Goal: Task Accomplishment & Management: Use online tool/utility

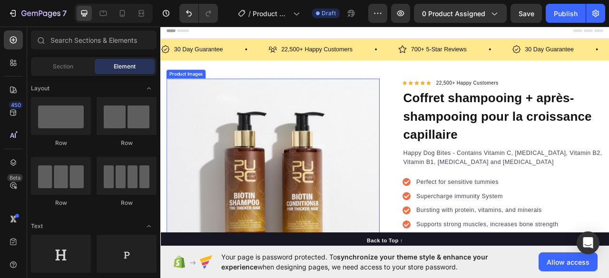
click at [275, 159] on img at bounding box center [302, 228] width 271 height 271
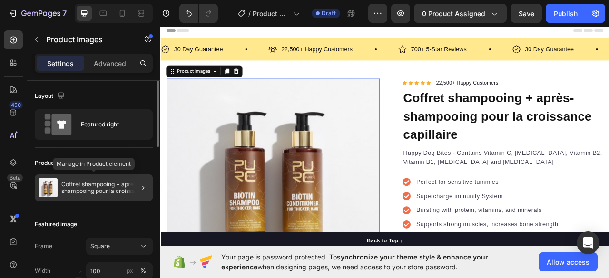
click at [111, 182] on p "Coffret shampooing + après-shampooing pour la croissance capillaire" at bounding box center [105, 187] width 88 height 13
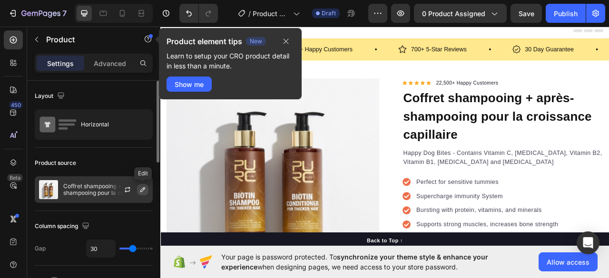
click at [141, 188] on icon "button" at bounding box center [143, 190] width 8 height 8
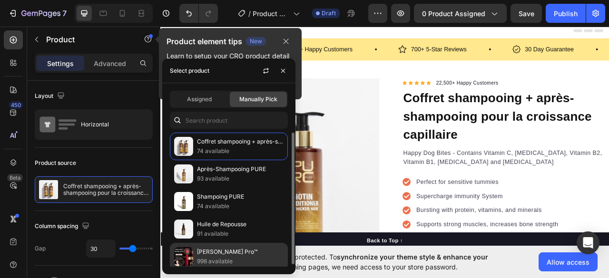
click at [212, 249] on p "[PERSON_NAME] Pro™" at bounding box center [240, 252] width 87 height 10
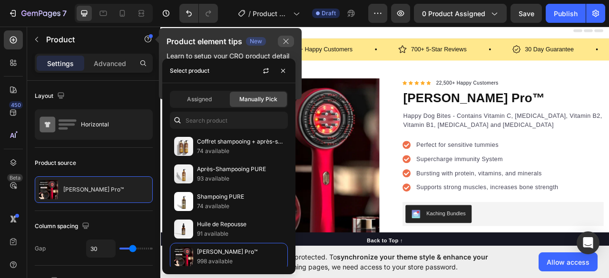
click at [285, 45] on button "button" at bounding box center [286, 41] width 16 height 11
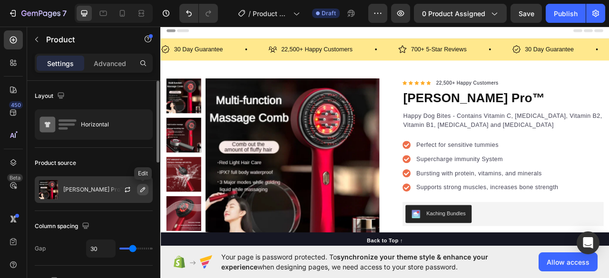
click at [143, 190] on icon "button" at bounding box center [142, 189] width 5 height 5
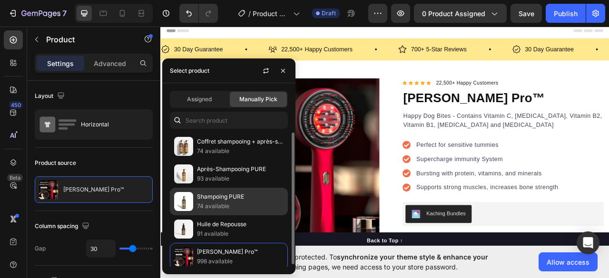
click at [189, 209] on img at bounding box center [183, 201] width 19 height 19
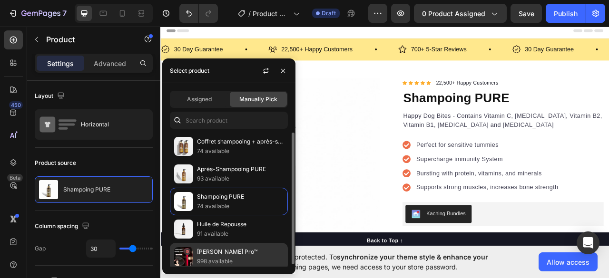
click at [187, 250] on img at bounding box center [183, 256] width 19 height 19
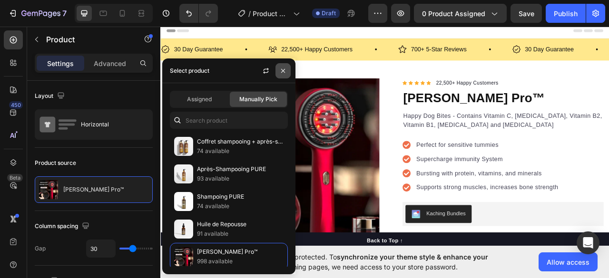
click at [279, 70] on button "button" at bounding box center [282, 70] width 15 height 15
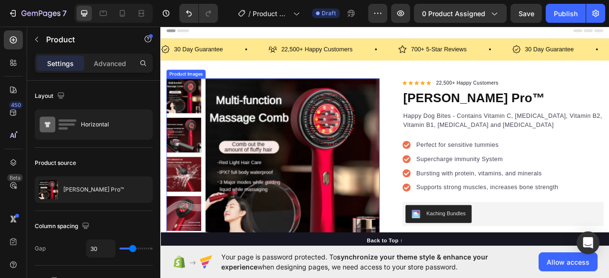
click at [414, 119] on img at bounding box center [327, 203] width 221 height 221
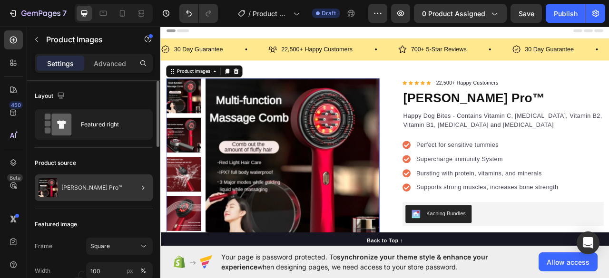
click at [133, 187] on div at bounding box center [139, 188] width 27 height 27
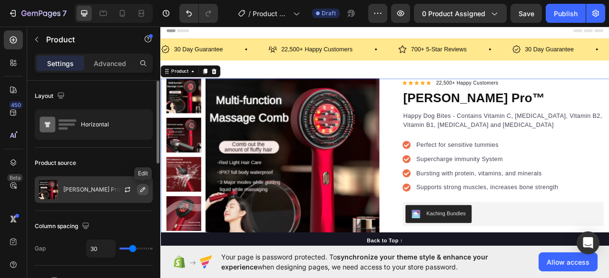
click at [141, 187] on icon "button" at bounding box center [143, 190] width 8 height 8
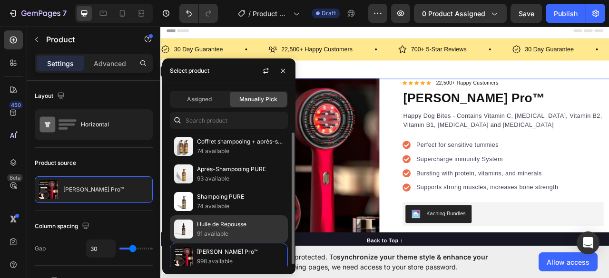
click at [189, 222] on img at bounding box center [183, 229] width 19 height 19
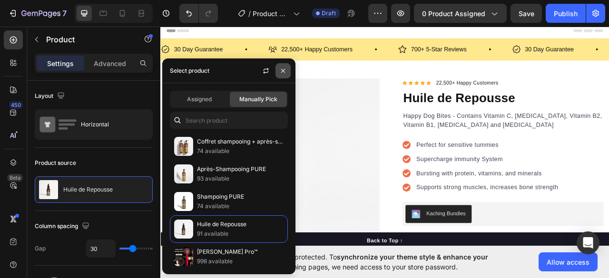
click at [282, 69] on icon "button" at bounding box center [283, 71] width 4 height 4
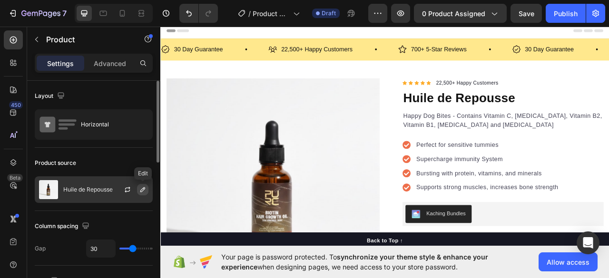
click at [143, 192] on icon "button" at bounding box center [143, 190] width 8 height 8
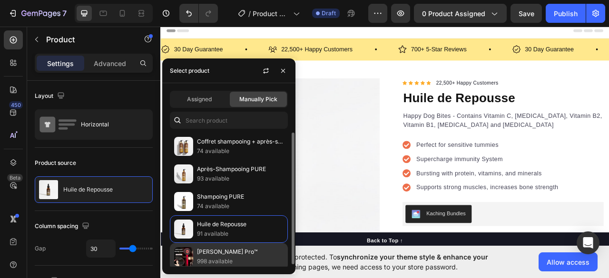
click at [189, 244] on div "IVORA Brush Pro™ 998 available" at bounding box center [229, 257] width 118 height 28
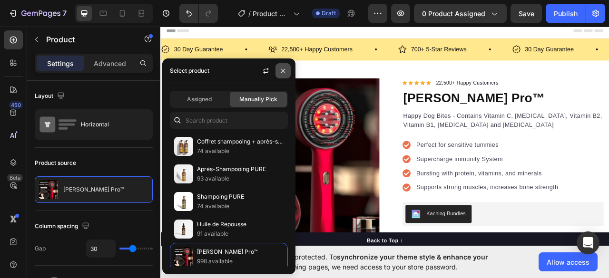
click at [281, 71] on icon "button" at bounding box center [283, 71] width 8 height 8
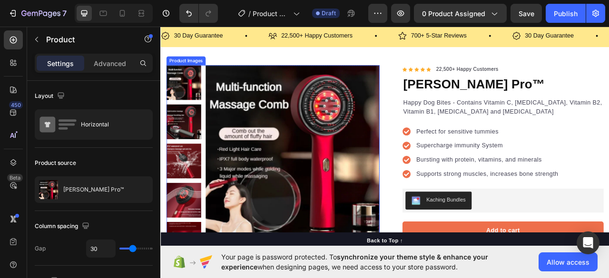
scroll to position [18, 0]
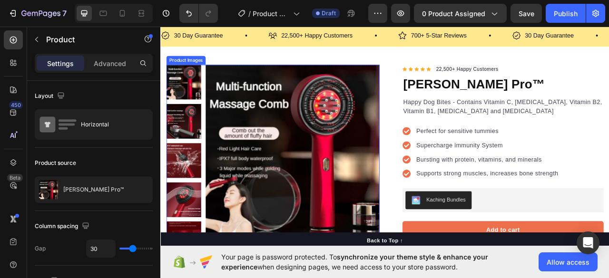
click at [285, 133] on img at bounding box center [327, 186] width 221 height 221
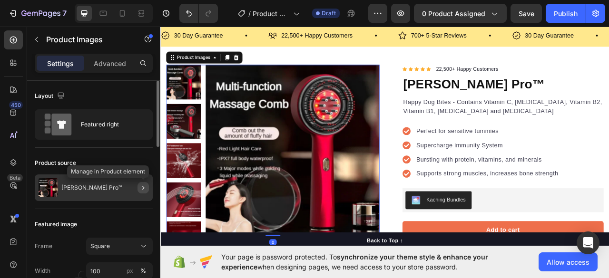
click at [142, 185] on icon "button" at bounding box center [143, 188] width 8 height 8
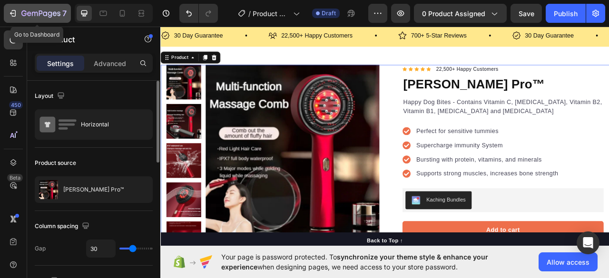
click at [26, 14] on icon "button" at bounding box center [23, 13] width 5 height 6
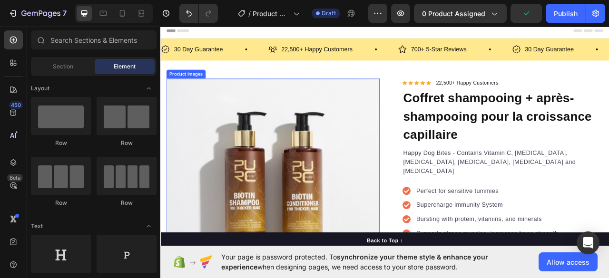
drag, startPoint x: 278, startPoint y: 156, endPoint x: 254, endPoint y: 159, distance: 24.5
click at [278, 157] on img at bounding box center [302, 228] width 271 height 271
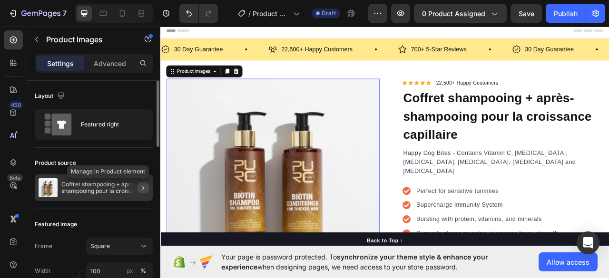
click at [143, 187] on icon "button" at bounding box center [143, 188] width 2 height 4
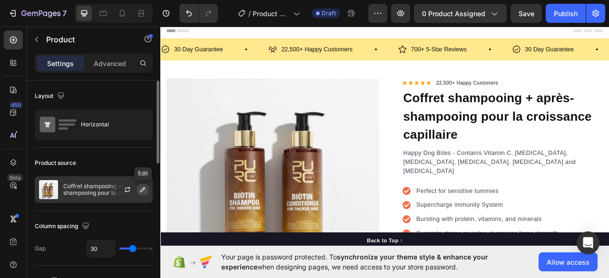
click at [143, 191] on icon "button" at bounding box center [143, 190] width 8 height 8
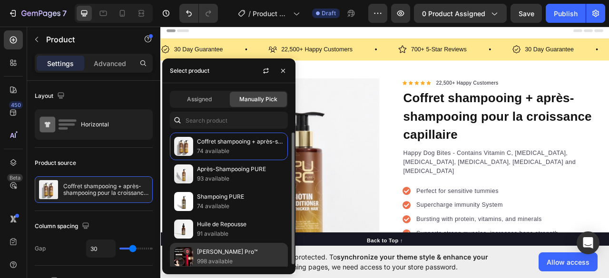
click at [183, 251] on img at bounding box center [183, 256] width 19 height 19
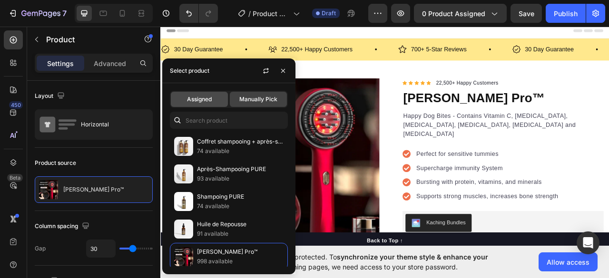
click at [210, 99] on span "Assigned" at bounding box center [199, 99] width 25 height 9
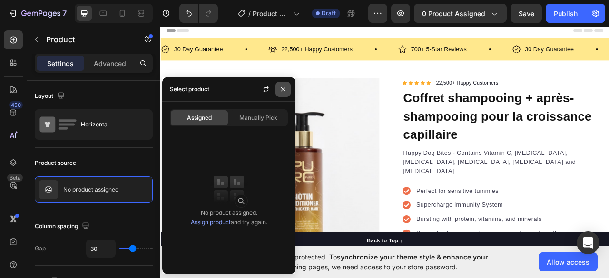
click at [278, 88] on button "button" at bounding box center [282, 89] width 15 height 15
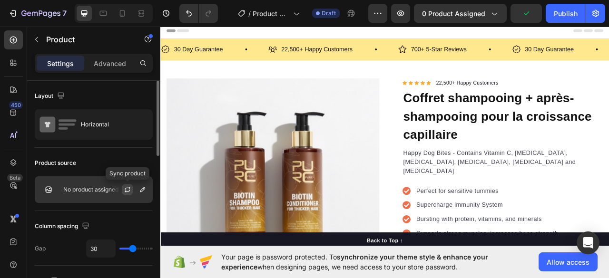
click at [130, 192] on icon "button" at bounding box center [128, 190] width 8 height 8
click at [145, 187] on icon "button" at bounding box center [143, 190] width 8 height 8
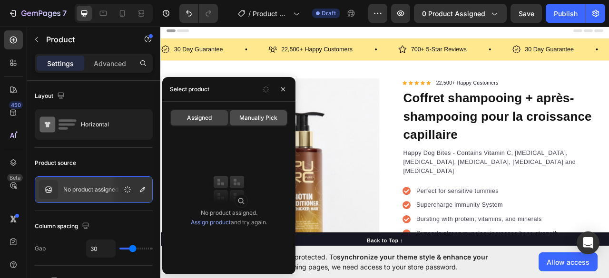
click at [236, 116] on div "Manually Pick" at bounding box center [258, 117] width 57 height 15
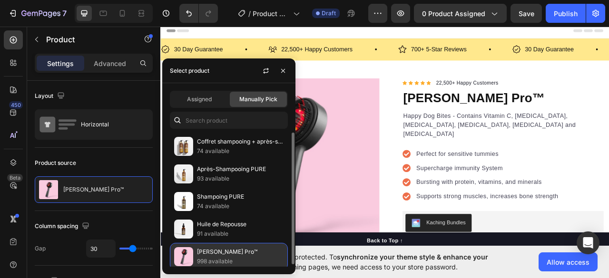
click at [206, 252] on p "IVORA Brush Pro™" at bounding box center [240, 252] width 87 height 10
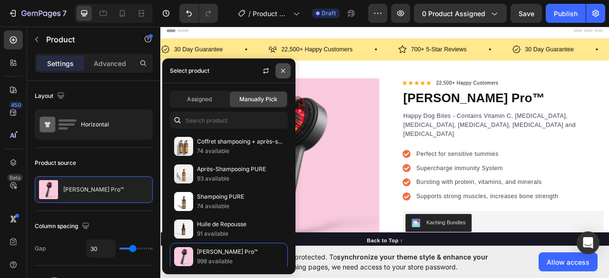
click at [282, 72] on icon "button" at bounding box center [283, 71] width 8 height 8
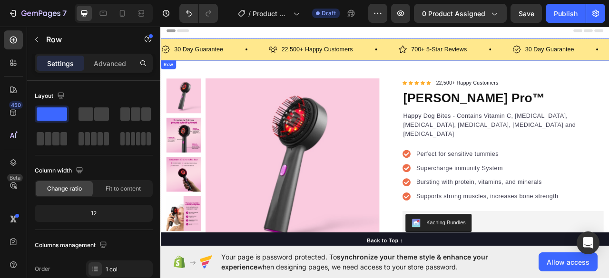
click at [287, 45] on div "30 Day Guarantee Item List 22,500+ Happy Customers Item List 700+ 5-Star Review…" at bounding box center [445, 56] width 571 height 28
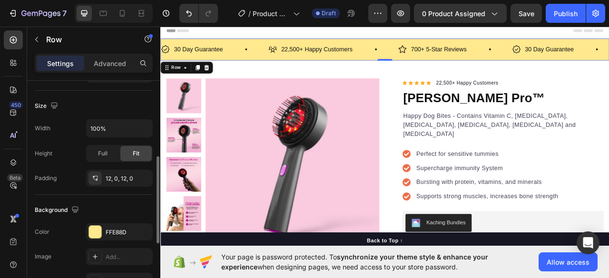
scroll to position [196, 0]
click at [110, 233] on div "FFE88D" at bounding box center [120, 232] width 28 height 9
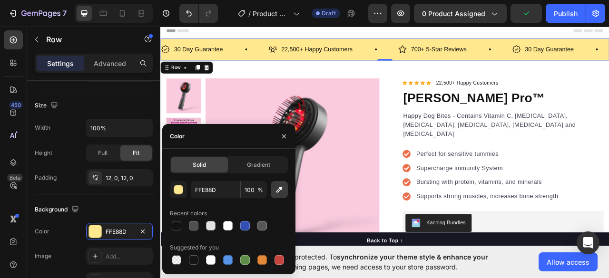
click at [281, 184] on button "button" at bounding box center [279, 189] width 17 height 17
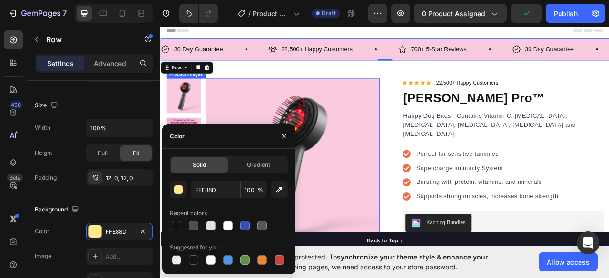
type input "F9CBDF"
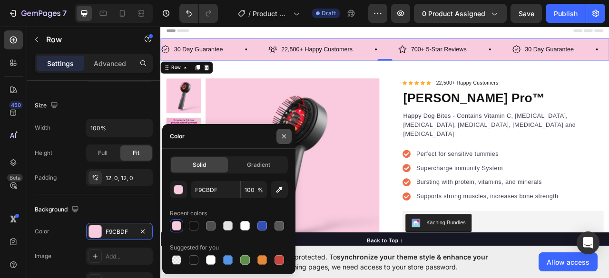
click at [287, 135] on icon "button" at bounding box center [284, 137] width 8 height 8
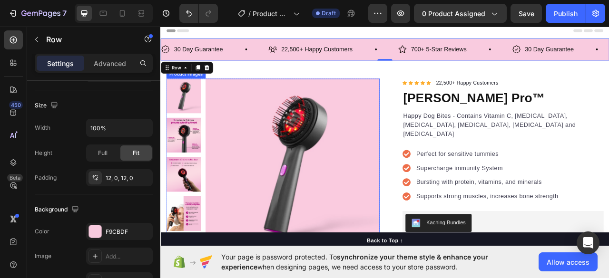
scroll to position [31, 0]
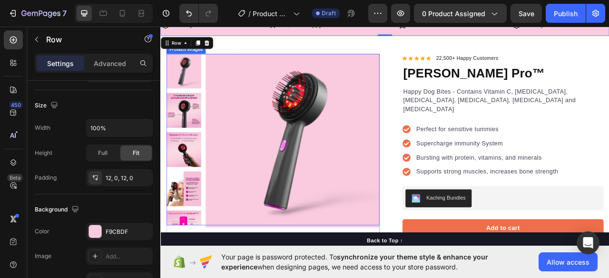
click at [204, 128] on img at bounding box center [189, 134] width 44 height 44
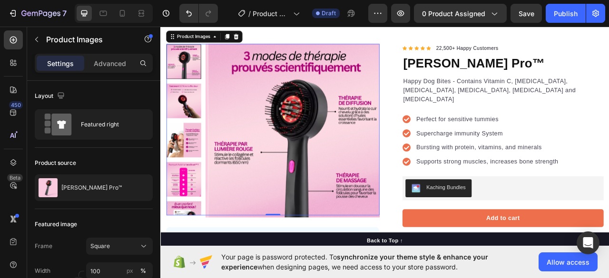
scroll to position [25, 0]
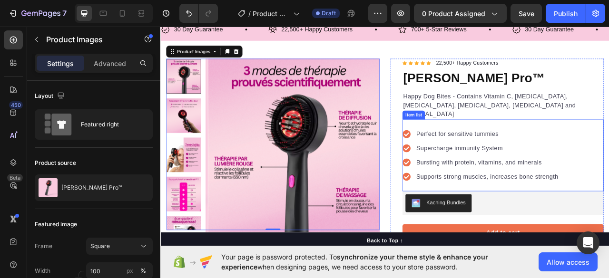
click at [468, 159] on icon at bounding box center [473, 164] width 10 height 10
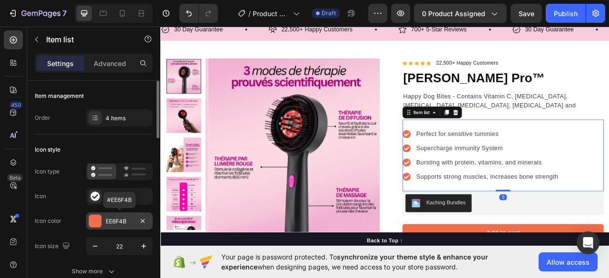
click at [101, 214] on div "EE6F4B" at bounding box center [119, 221] width 67 height 17
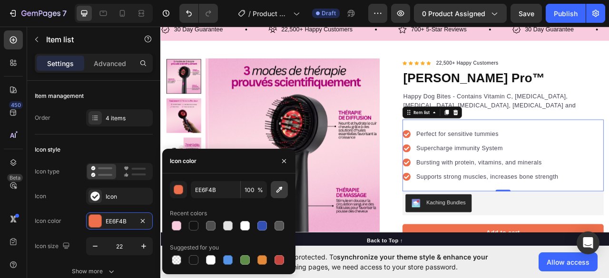
click at [274, 194] on button "button" at bounding box center [279, 189] width 17 height 17
type input "AE0174"
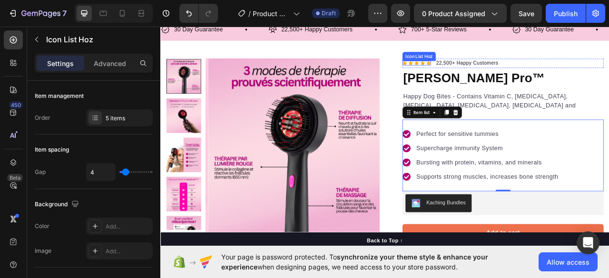
click at [479, 74] on div "Icon Icon Icon Icon Icon Icon List Hoz" at bounding box center [486, 74] width 36 height 6
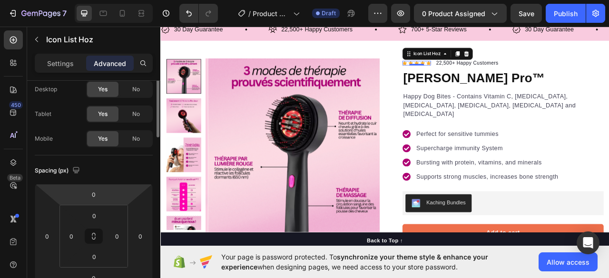
scroll to position [0, 0]
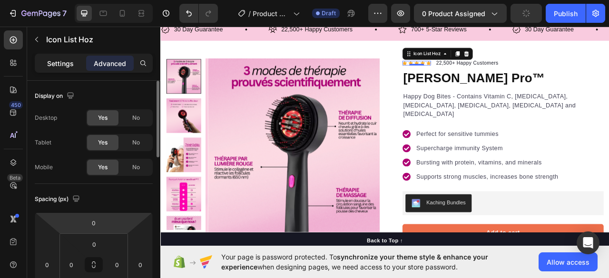
click at [65, 67] on p "Settings" at bounding box center [60, 64] width 27 height 10
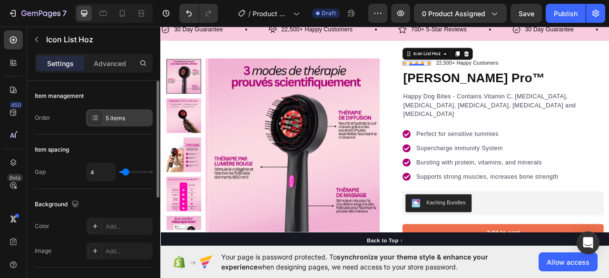
click at [112, 121] on div "5 items" at bounding box center [128, 118] width 45 height 9
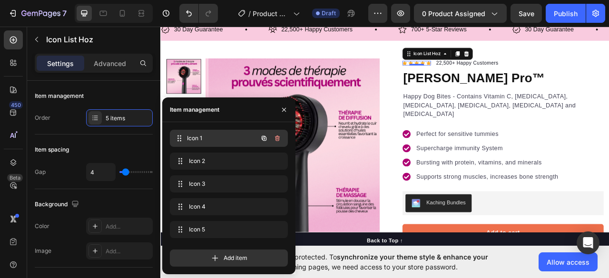
click at [242, 132] on div "Icon 1 Icon 1" at bounding box center [216, 138] width 84 height 13
click at [284, 108] on icon "button" at bounding box center [284, 110] width 8 height 8
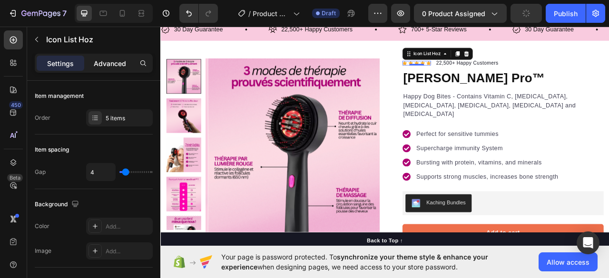
click at [103, 61] on p "Advanced" at bounding box center [110, 64] width 32 height 10
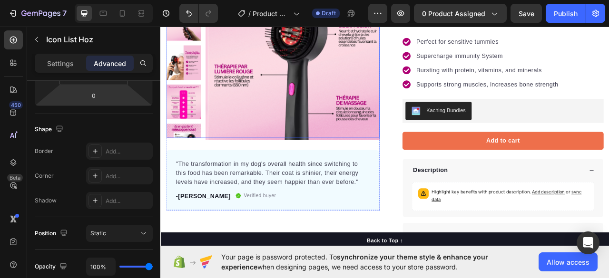
scroll to position [146, 0]
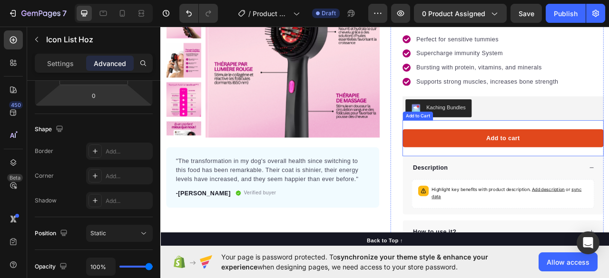
click at [480, 158] on button "Add to cart" at bounding box center [596, 169] width 256 height 23
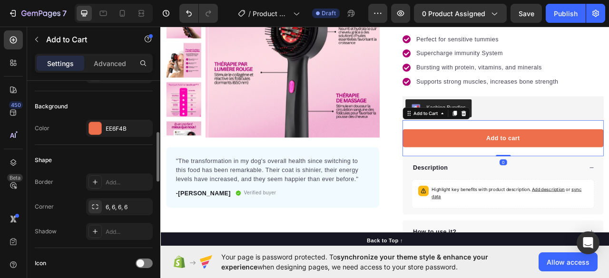
scroll to position [226, 0]
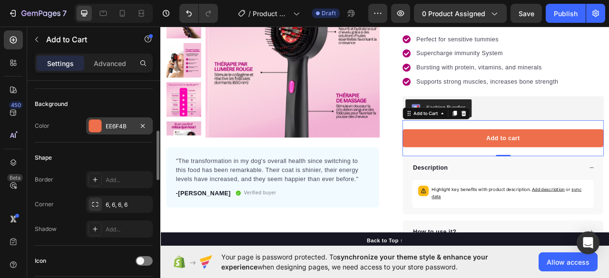
click at [96, 125] on div at bounding box center [95, 126] width 12 height 12
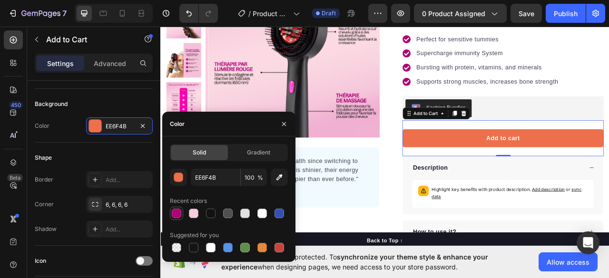
click at [175, 215] on div at bounding box center [177, 214] width 10 height 10
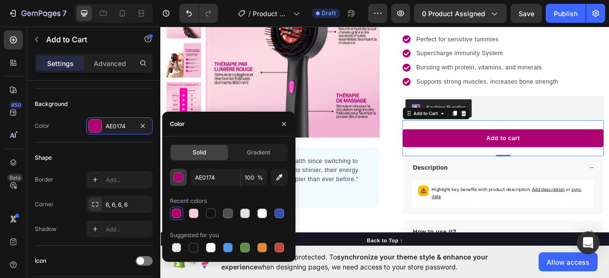
click at [183, 177] on div "button" at bounding box center [179, 178] width 10 height 10
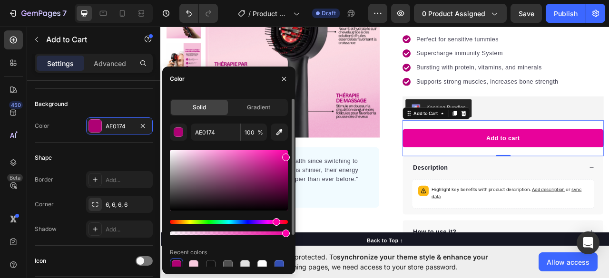
click at [287, 156] on div at bounding box center [229, 180] width 118 height 60
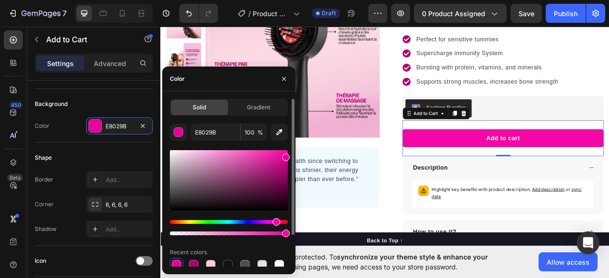
click at [285, 153] on div at bounding box center [229, 180] width 118 height 60
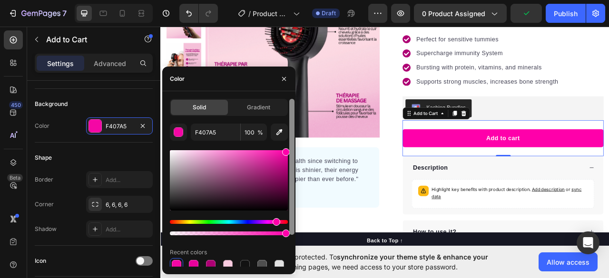
drag, startPoint x: 285, startPoint y: 154, endPoint x: 289, endPoint y: 148, distance: 7.0
click at [289, 148] on div "Solid Gradient F407A5 100 % Recent colors Suggested for you" at bounding box center [228, 183] width 133 height 168
type input "FF00AA"
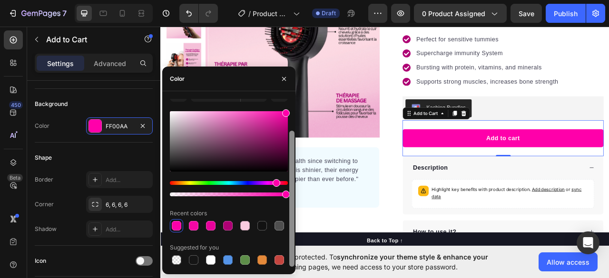
click at [289, 151] on div at bounding box center [291, 183] width 7 height 168
click at [283, 78] on icon "button" at bounding box center [284, 79] width 8 height 8
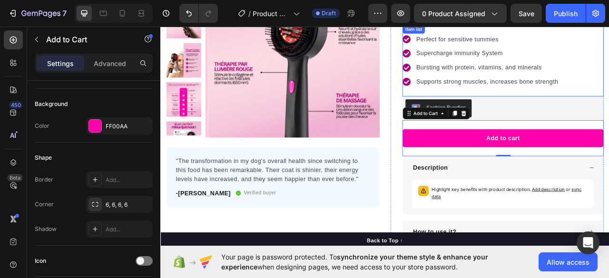
click at [468, 92] on icon at bounding box center [473, 97] width 10 height 10
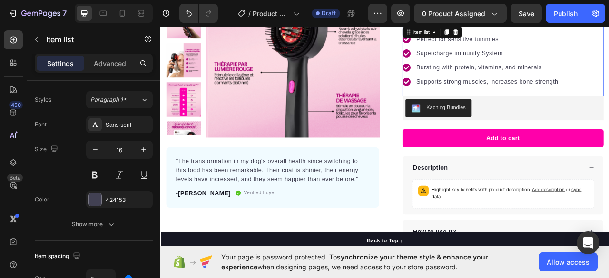
scroll to position [0, 0]
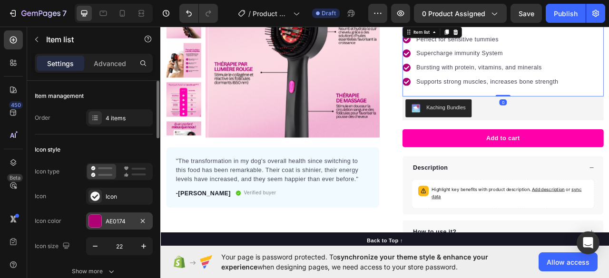
click at [118, 213] on div "AE0174" at bounding box center [119, 221] width 67 height 17
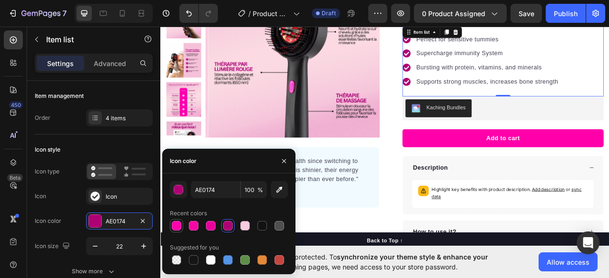
click at [174, 225] on div at bounding box center [177, 226] width 10 height 10
type input "FF00AA"
click at [286, 157] on icon "button" at bounding box center [284, 161] width 8 height 8
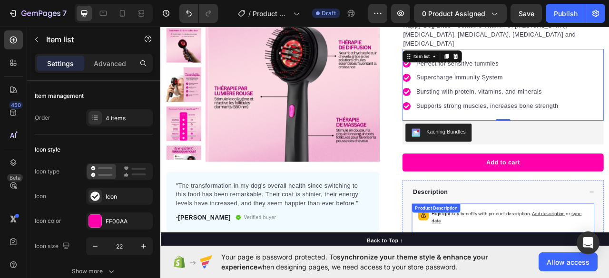
scroll to position [112, 0]
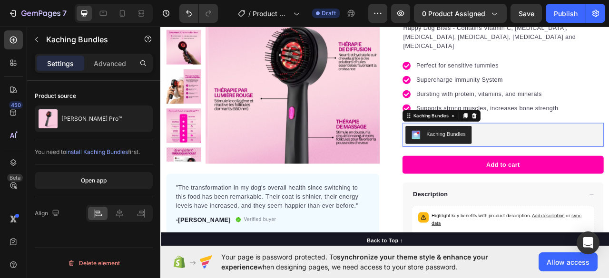
click at [604, 154] on div "Kaching Bundles" at bounding box center [596, 165] width 248 height 23
click at [557, 138] on icon at bounding box center [560, 141] width 6 height 7
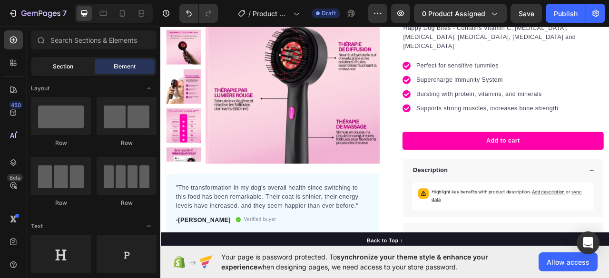
click at [69, 71] on div "Section" at bounding box center [63, 66] width 60 height 15
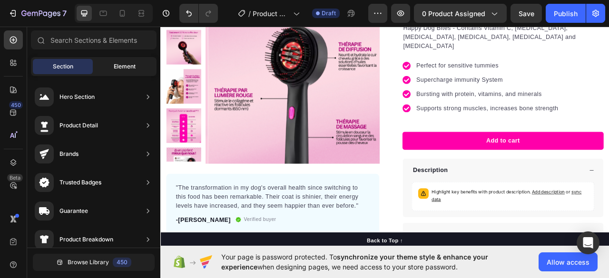
click at [112, 67] on div "Element" at bounding box center [125, 66] width 60 height 15
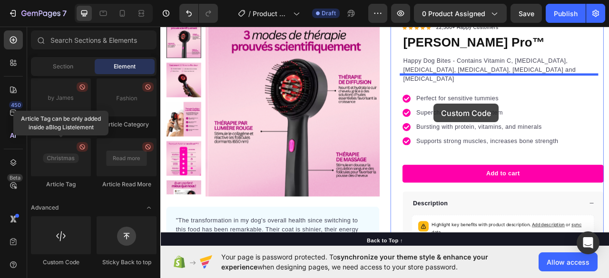
scroll to position [49, 0]
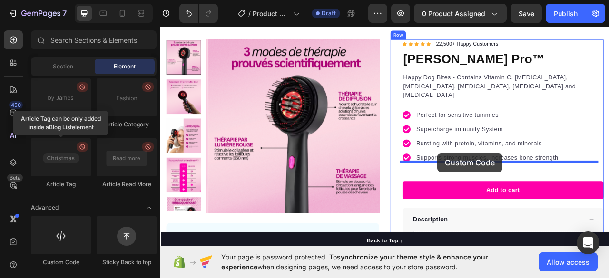
drag, startPoint x: 230, startPoint y: 270, endPoint x: 513, endPoint y: 189, distance: 294.4
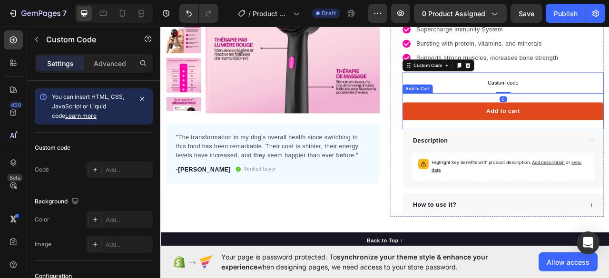
scroll to position [198, 0]
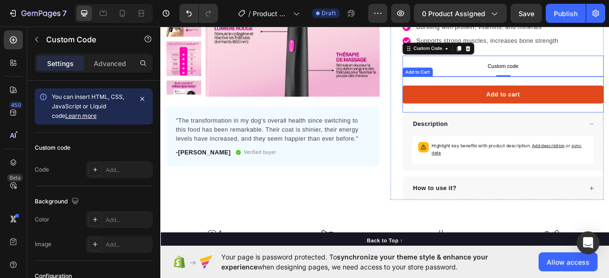
click at [535, 102] on button "Add to cart" at bounding box center [596, 113] width 256 height 23
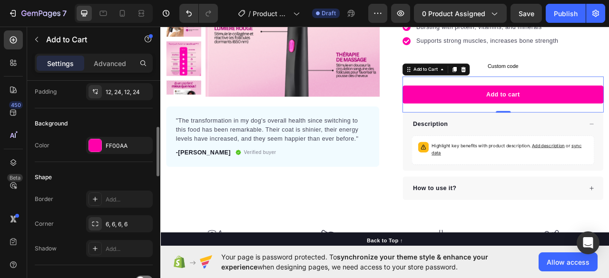
scroll to position [206, 0]
click at [117, 138] on div "FF00AA" at bounding box center [119, 145] width 67 height 17
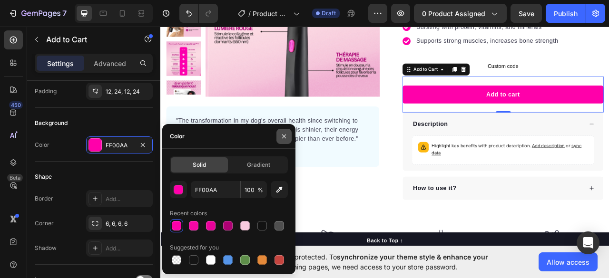
click at [282, 138] on icon "button" at bounding box center [284, 137] width 8 height 8
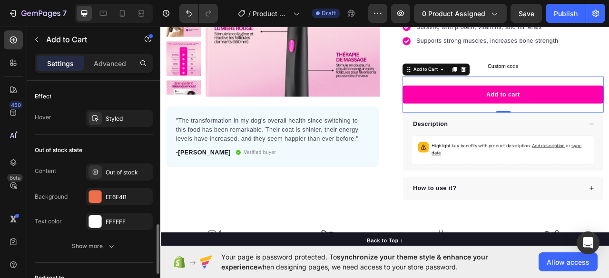
scroll to position [690, 0]
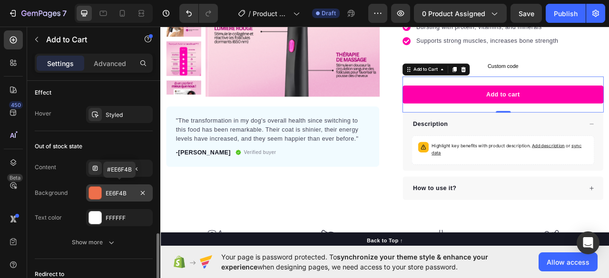
click at [111, 194] on div "EE6F4B" at bounding box center [120, 193] width 28 height 9
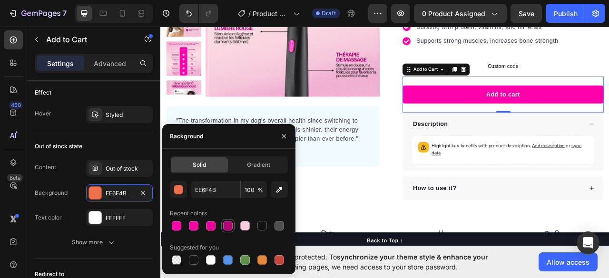
click at [234, 225] on div at bounding box center [227, 225] width 13 height 13
type input "AE0174"
click at [285, 138] on icon "button" at bounding box center [284, 137] width 8 height 8
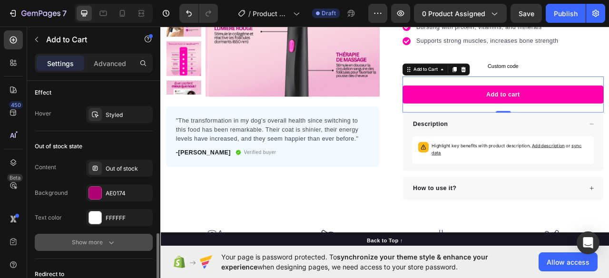
click at [98, 238] on div "Show more" at bounding box center [94, 243] width 44 height 10
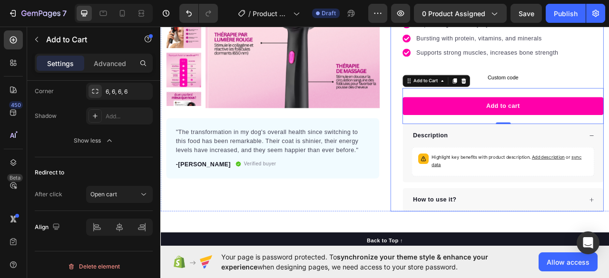
scroll to position [246, 0]
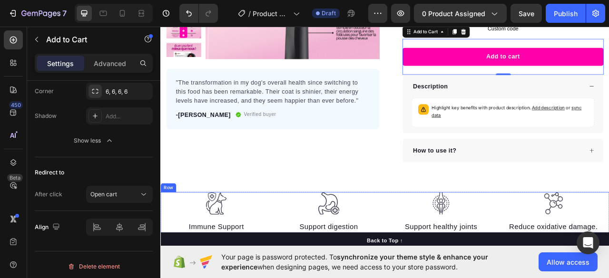
click at [302, 238] on div "Image Immune Support Text block Image Support digestion Text block Image Suppor…" at bounding box center [445, 264] width 571 height 52
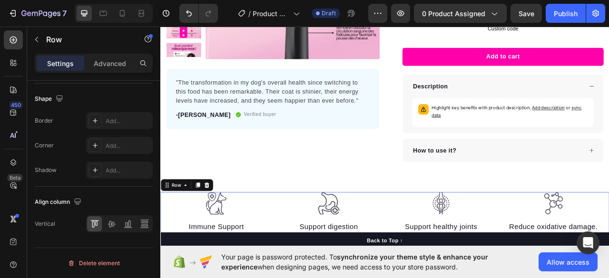
scroll to position [0, 0]
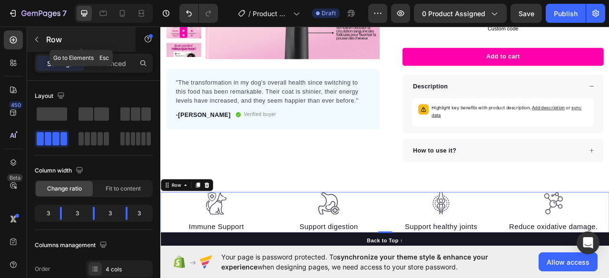
click at [36, 41] on icon "button" at bounding box center [37, 40] width 8 height 8
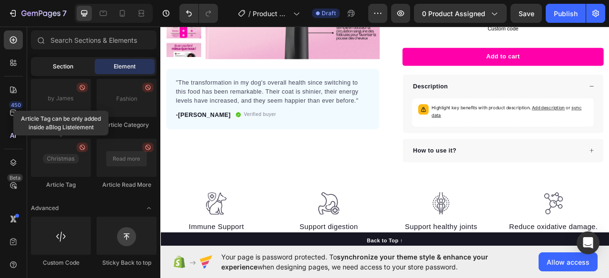
click at [59, 65] on span "Section" at bounding box center [63, 66] width 20 height 9
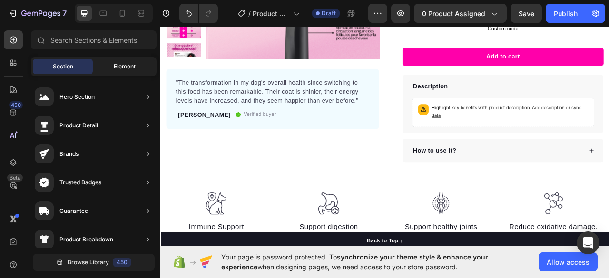
click at [116, 65] on span "Element" at bounding box center [125, 66] width 22 height 9
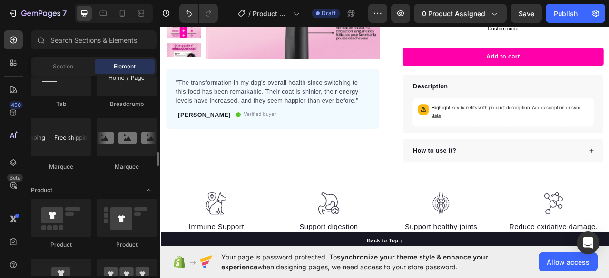
scroll to position [1109, 0]
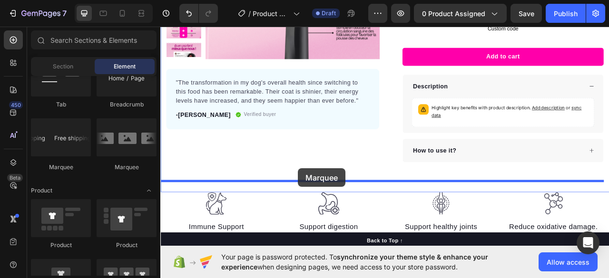
drag, startPoint x: 273, startPoint y: 168, endPoint x: 335, endPoint y: 208, distance: 74.4
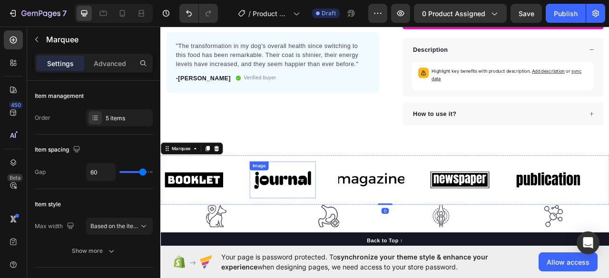
scroll to position [347, 0]
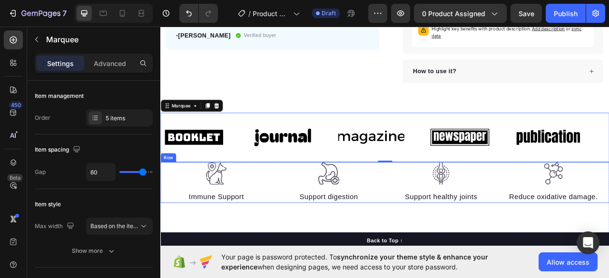
click at [165, 222] on div "Image Immune Support Text block Image Support digestion Text block Image Suppor…" at bounding box center [445, 226] width 571 height 52
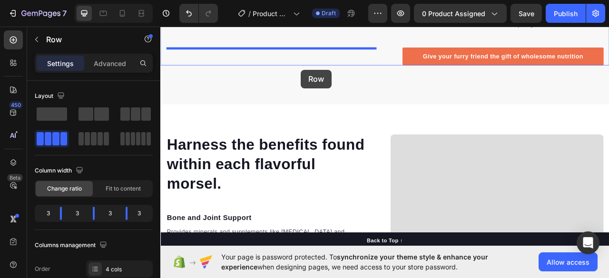
scroll to position [899, 0]
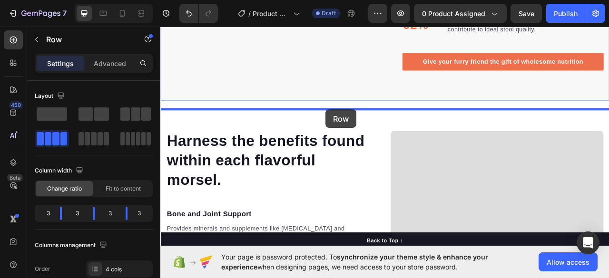
drag, startPoint x: 181, startPoint y: 126, endPoint x: 370, endPoint y: 133, distance: 189.5
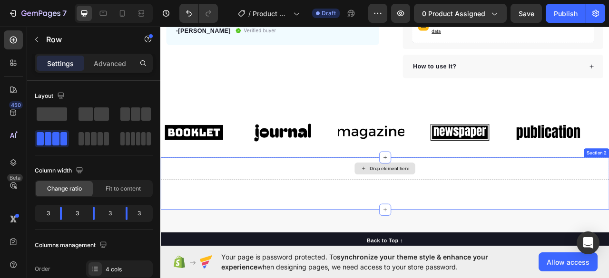
scroll to position [353, 0]
click at [367, 198] on div "Drop element here" at bounding box center [445, 208] width 571 height 29
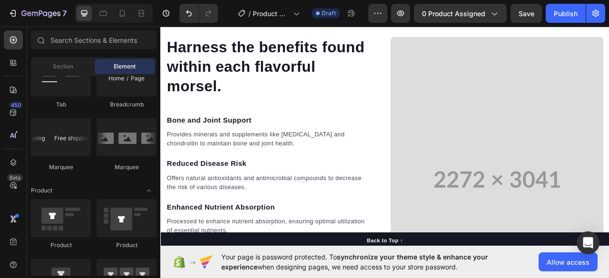
scroll to position [958, 0]
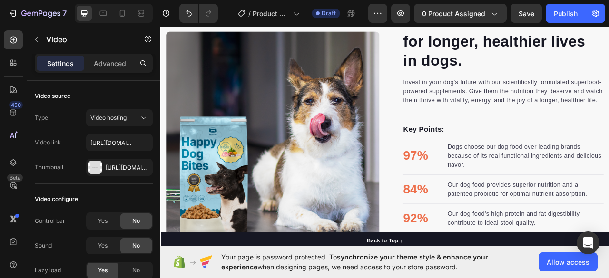
scroll to position [565, 0]
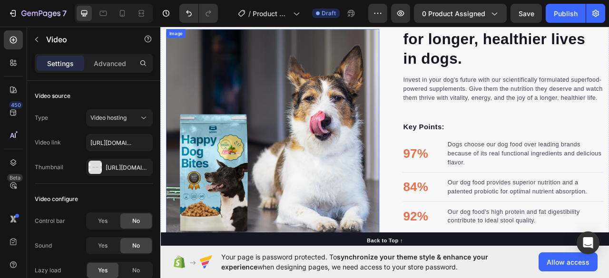
click at [391, 86] on img at bounding box center [302, 165] width 271 height 271
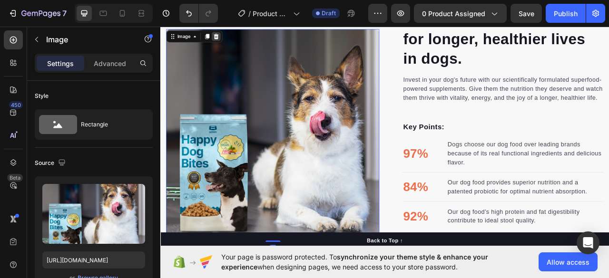
click at [230, 43] on icon at bounding box center [231, 40] width 6 height 7
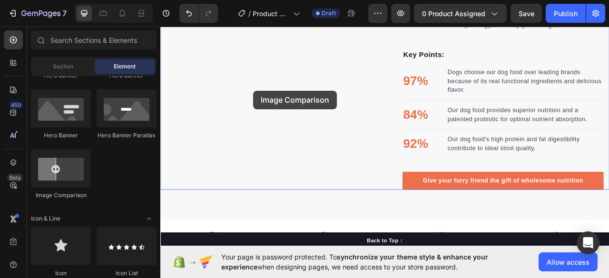
scroll to position [703, 0]
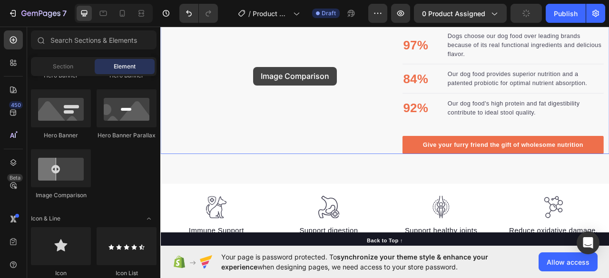
drag, startPoint x: 220, startPoint y: 199, endPoint x: 278, endPoint y: 79, distance: 133.6
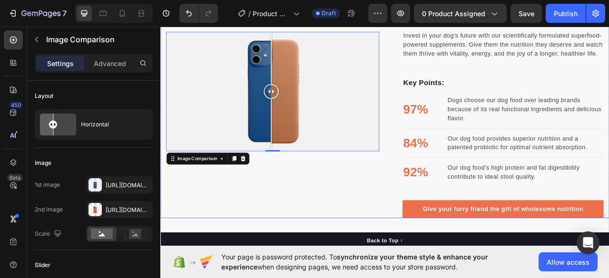
scroll to position [625, 0]
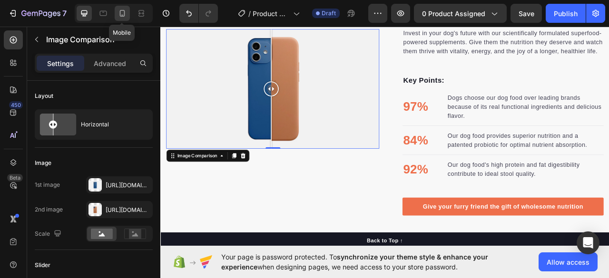
click at [127, 16] on div at bounding box center [122, 13] width 15 height 15
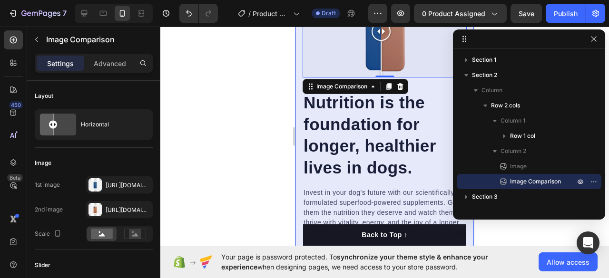
scroll to position [502, 0]
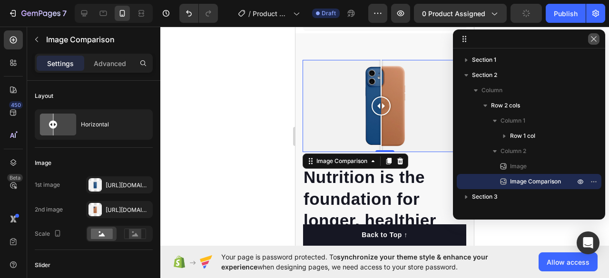
click at [598, 38] on button "button" at bounding box center [593, 38] width 11 height 11
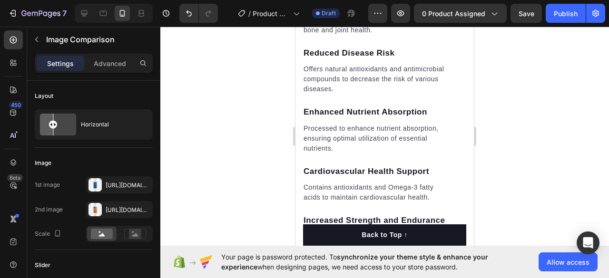
scroll to position [1812, 0]
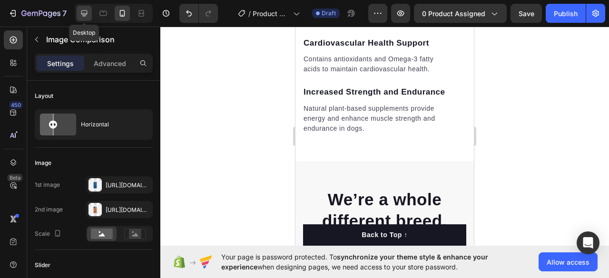
click at [85, 11] on icon at bounding box center [84, 14] width 10 height 10
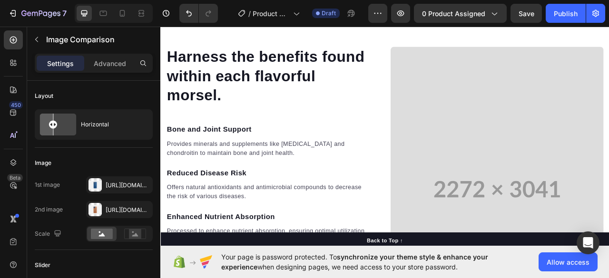
scroll to position [1207, 0]
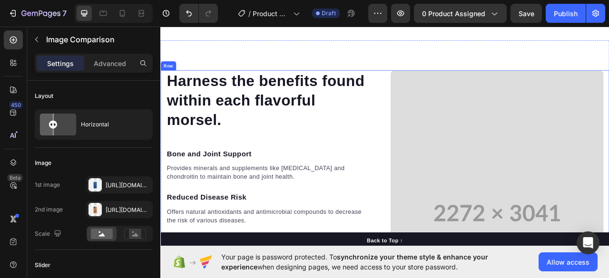
click at [436, 95] on div "Harness the benefits found within each flavorful morsel. Heading Bone and Joint…" at bounding box center [445, 265] width 571 height 365
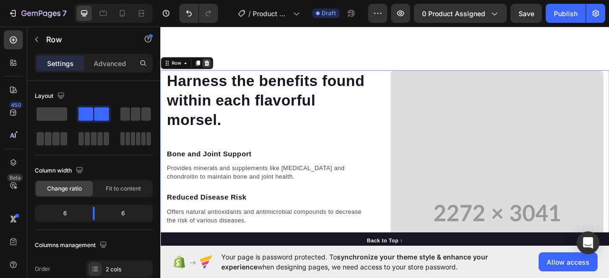
click at [218, 71] on icon at bounding box center [219, 73] width 6 height 7
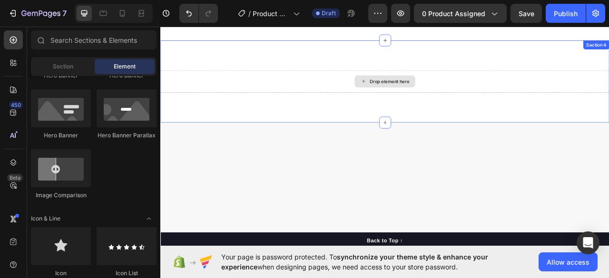
click at [335, 100] on div "Drop element here" at bounding box center [445, 97] width 571 height 29
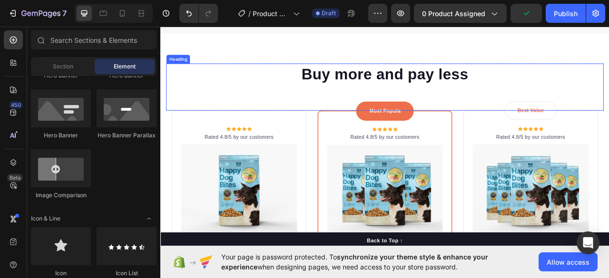
scroll to position [1729, 0]
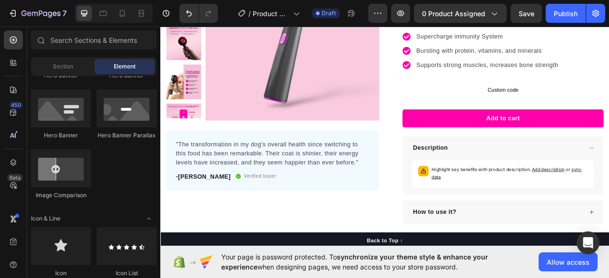
scroll to position [0, 0]
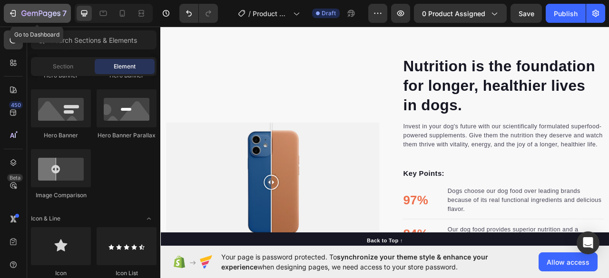
click at [15, 9] on icon "button" at bounding box center [13, 14] width 10 height 10
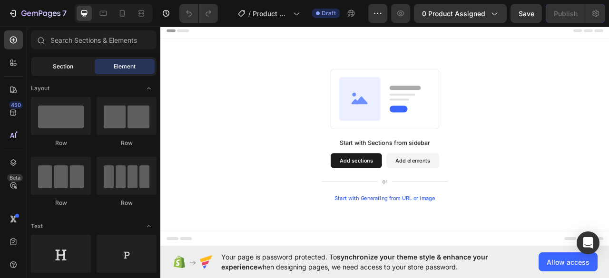
click at [60, 71] on div "Section" at bounding box center [63, 66] width 60 height 15
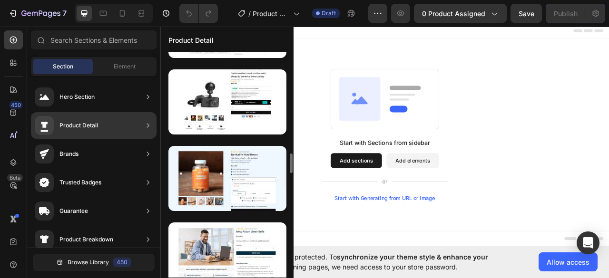
scroll to position [1206, 0]
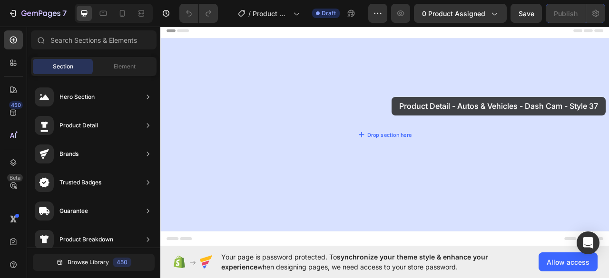
drag, startPoint x: 393, startPoint y: 141, endPoint x: 454, endPoint y: 117, distance: 66.6
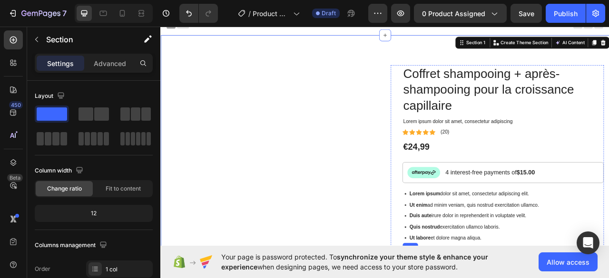
scroll to position [3, 0]
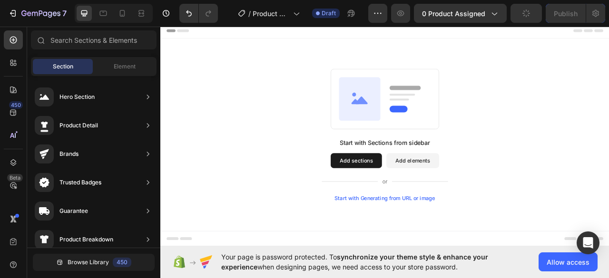
scroll to position [0, 0]
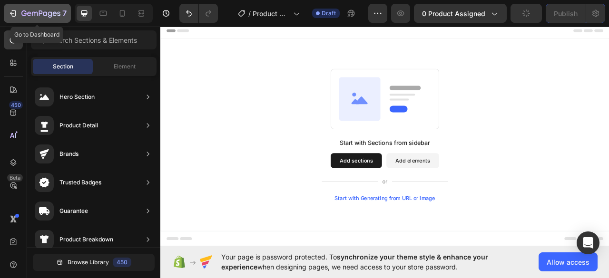
click at [26, 5] on button "7" at bounding box center [37, 13] width 67 height 19
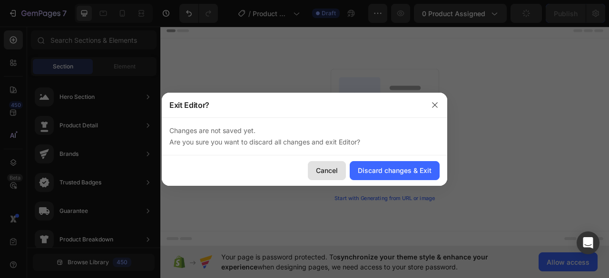
click at [341, 167] on button "Cancel" at bounding box center [327, 170] width 38 height 19
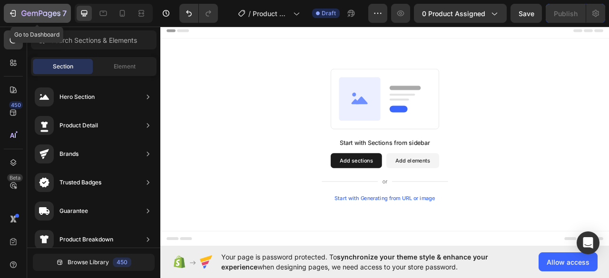
click at [13, 13] on icon "button" at bounding box center [12, 13] width 4 height 3
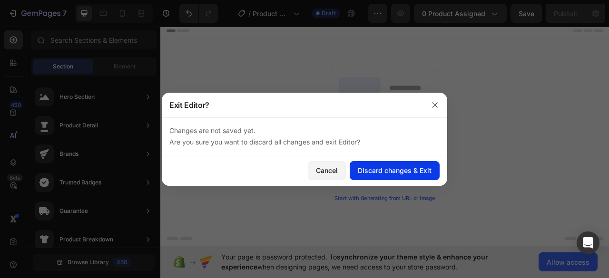
click at [378, 173] on div "Discard changes & Exit" at bounding box center [395, 171] width 74 height 10
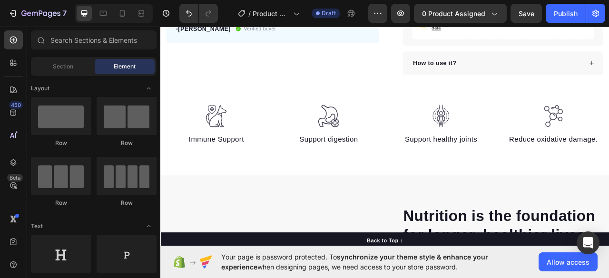
scroll to position [408, 0]
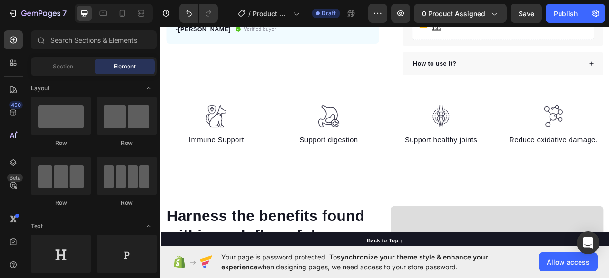
scroll to position [495, 0]
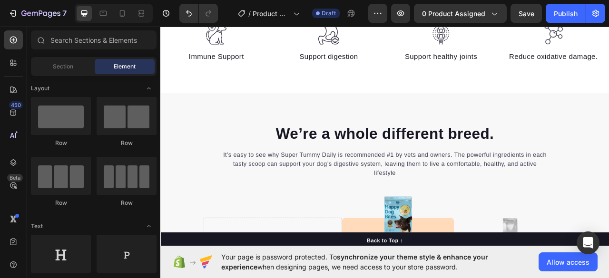
scroll to position [499, 0]
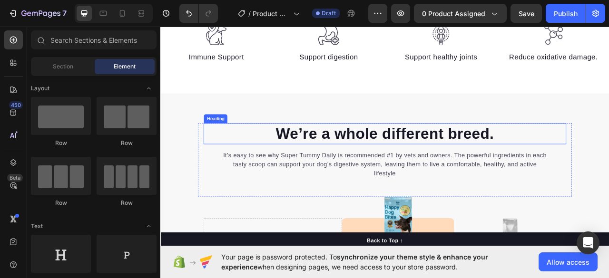
click at [609, 151] on p "We’re a whole different breed." at bounding box center [446, 163] width 460 height 25
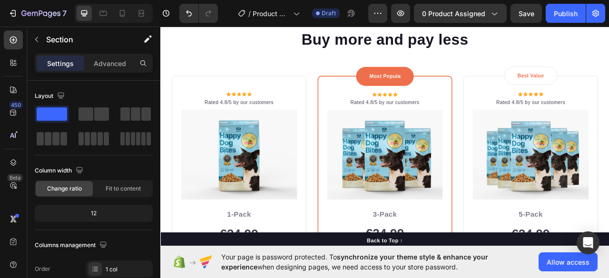
scroll to position [1032, 0]
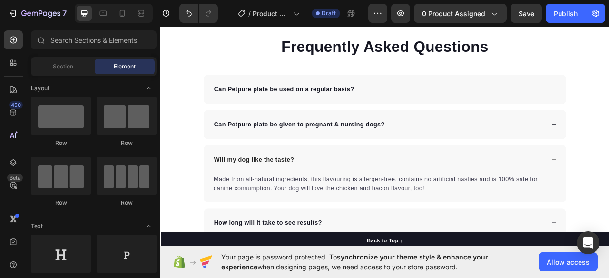
scroll to position [1019, 0]
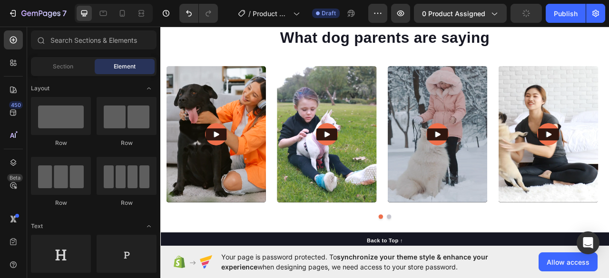
scroll to position [1036, 0]
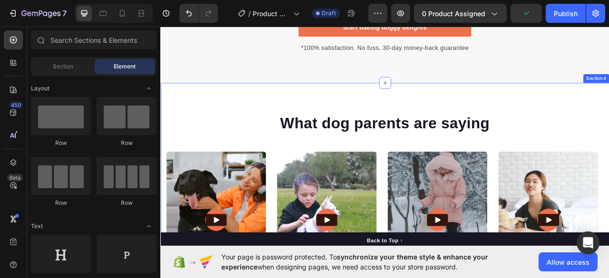
click at [609, 132] on div "What dog parents are saying Heading Video Video Video Video Video Carousel Row …" at bounding box center [445, 259] width 571 height 321
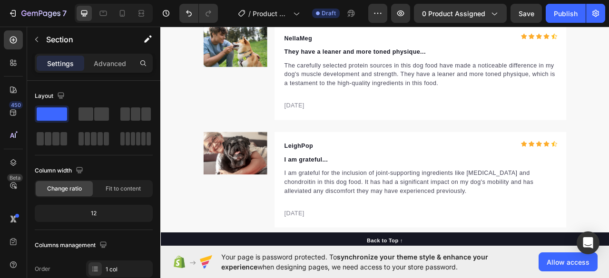
scroll to position [1367, 0]
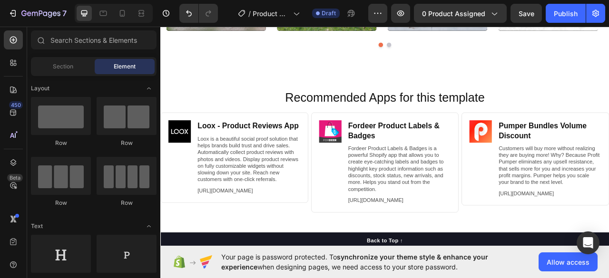
scroll to position [1316, 0]
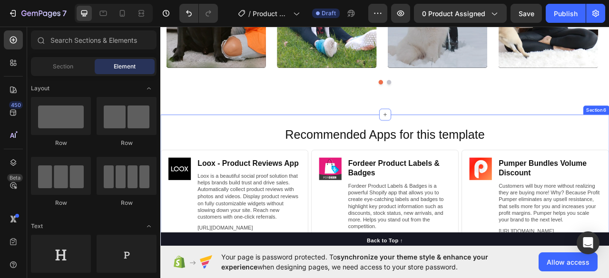
click at [609, 142] on div "Recommended Apps for this template Heading Image Loox ‑ Product Reviews App Hea…" at bounding box center [445, 243] width 571 height 209
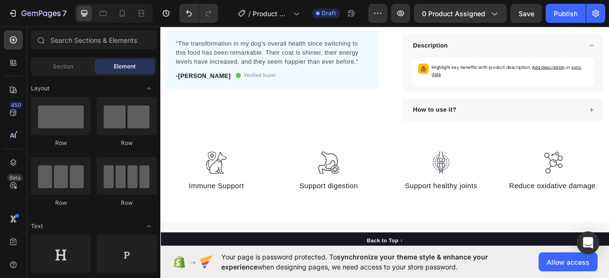
scroll to position [348, 0]
click at [75, 67] on div "Section" at bounding box center [63, 66] width 60 height 15
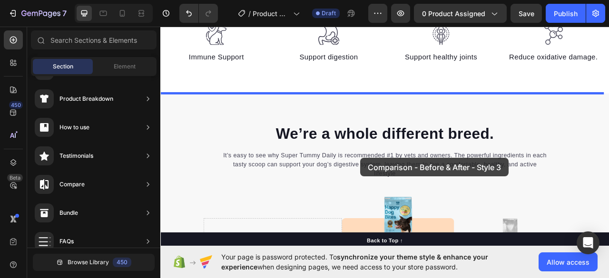
scroll to position [516, 0]
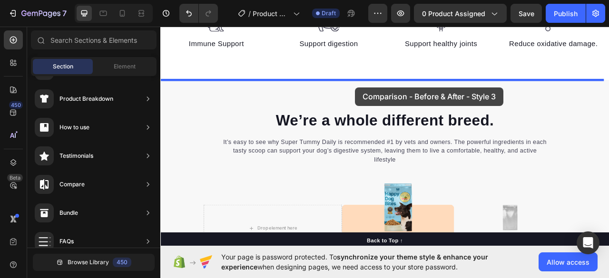
drag, startPoint x: 380, startPoint y: 255, endPoint x: 408, endPoint y: 103, distance: 154.4
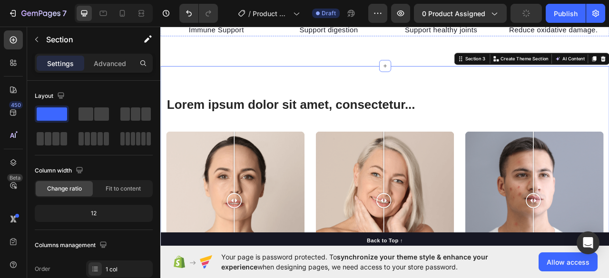
scroll to position [419, 0]
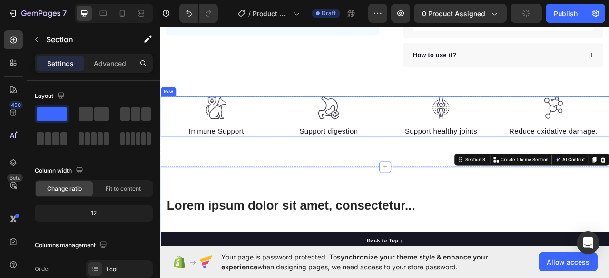
click at [164, 116] on div "Image Immune Support Text block Image Support digestion Text block Image Suppor…" at bounding box center [445, 142] width 571 height 52
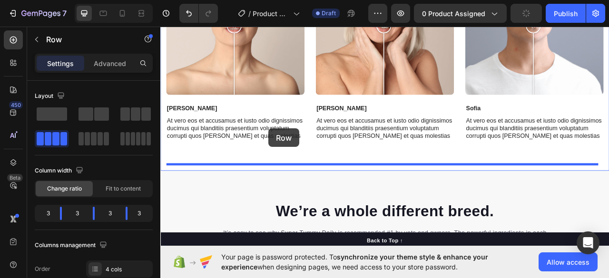
scroll to position [774, 0]
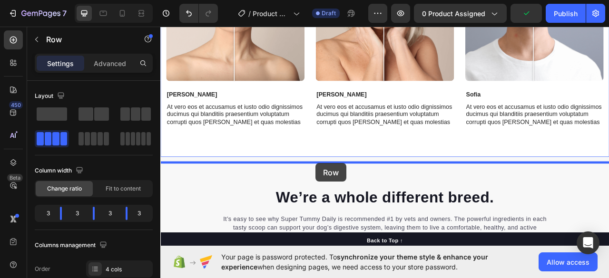
drag, startPoint x: 183, startPoint y: 92, endPoint x: 358, endPoint y: 200, distance: 206.0
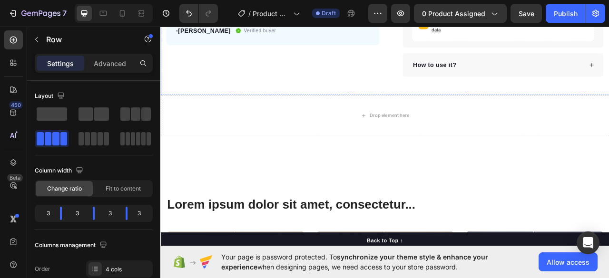
scroll to position [402, 0]
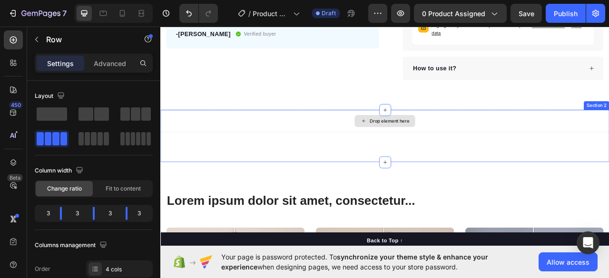
click at [359, 133] on div "Drop element here" at bounding box center [445, 147] width 571 height 29
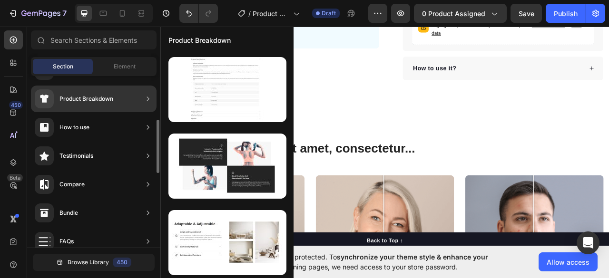
scroll to position [74, 0]
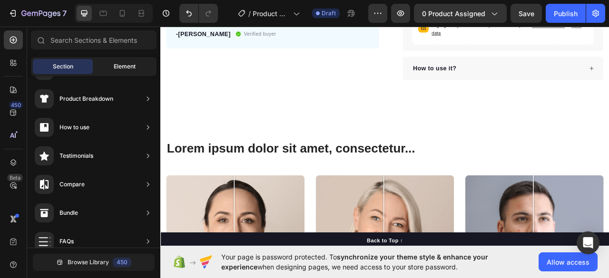
click at [116, 68] on span "Element" at bounding box center [125, 66] width 22 height 9
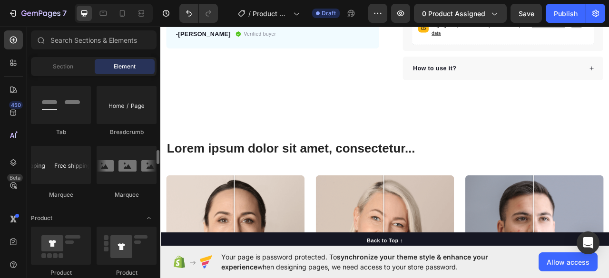
scroll to position [1081, 0]
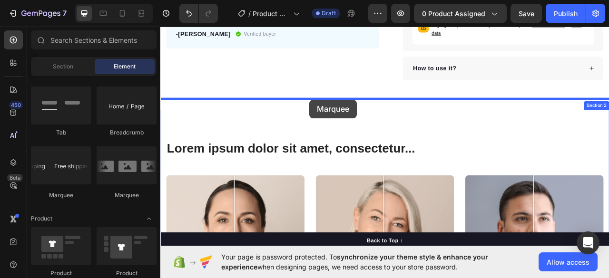
drag, startPoint x: 289, startPoint y: 199, endPoint x: 350, endPoint y: 120, distance: 99.4
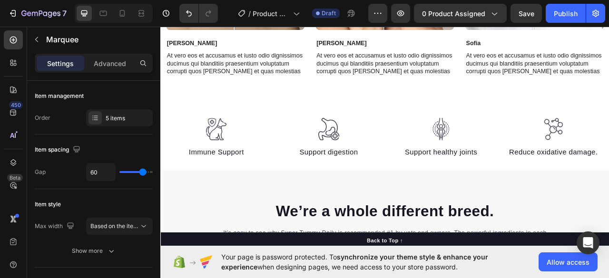
scroll to position [828, 0]
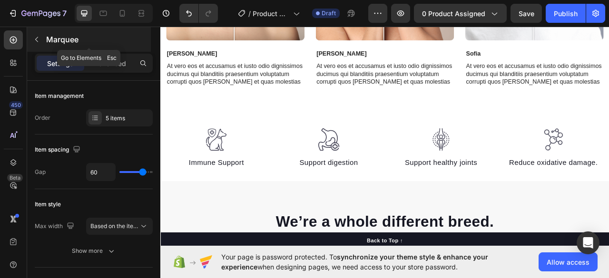
click at [37, 39] on icon "button" at bounding box center [37, 40] width 8 height 8
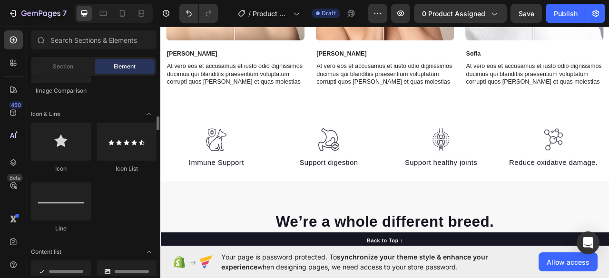
scroll to position [586, 0]
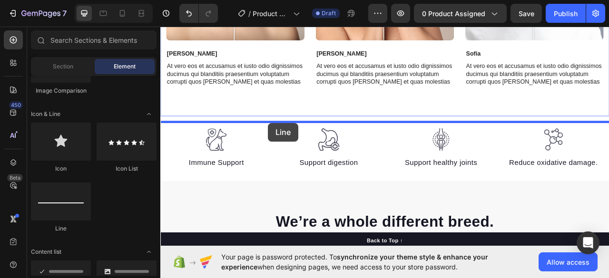
drag, startPoint x: 232, startPoint y: 216, endPoint x: 297, endPoint y: 150, distance: 93.2
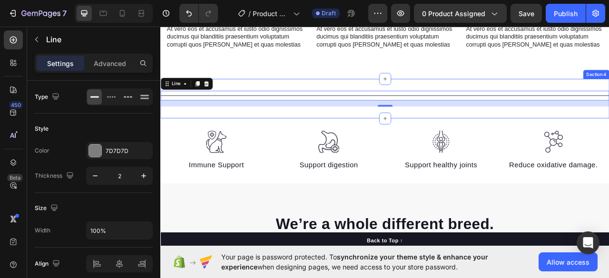
scroll to position [896, 0]
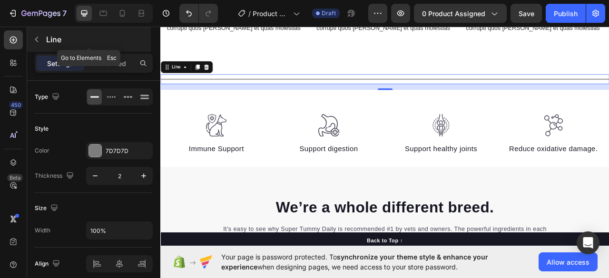
click at [71, 33] on div "Line" at bounding box center [89, 39] width 124 height 25
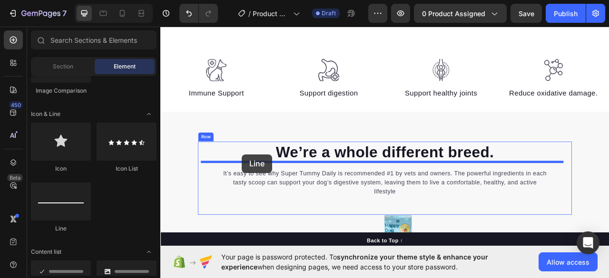
scroll to position [1001, 0]
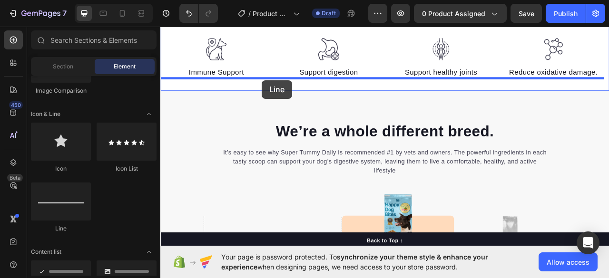
drag, startPoint x: 218, startPoint y: 228, endPoint x: 289, endPoint y: 96, distance: 150.1
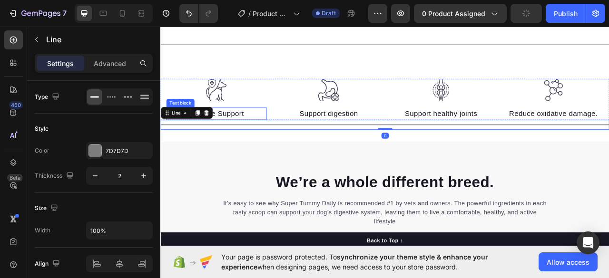
scroll to position [930, 0]
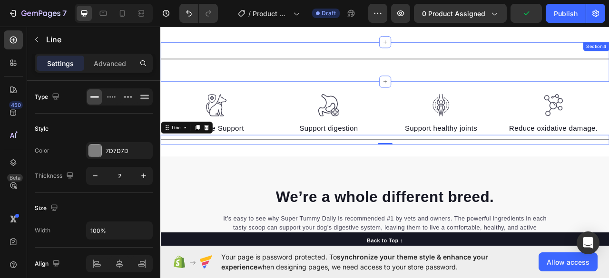
click at [254, 61] on div "Title Line Section 4" at bounding box center [445, 72] width 571 height 50
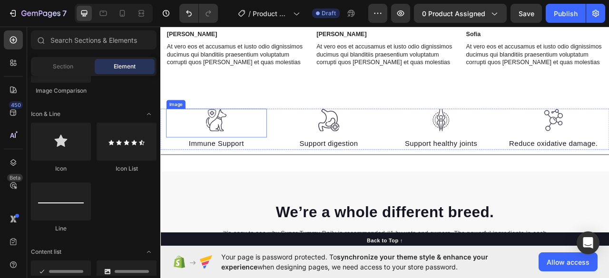
scroll to position [843, 0]
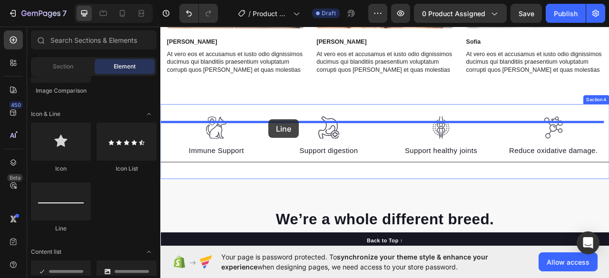
drag, startPoint x: 177, startPoint y: 180, endPoint x: 298, endPoint y: 146, distance: 125.6
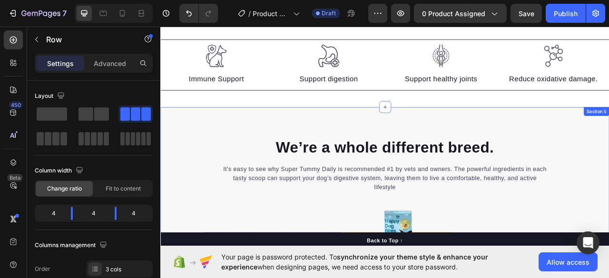
scroll to position [949, 0]
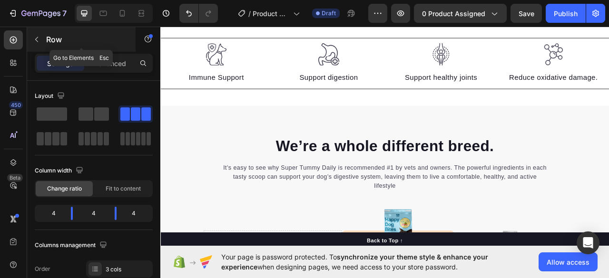
click at [40, 38] on button "button" at bounding box center [36, 39] width 15 height 15
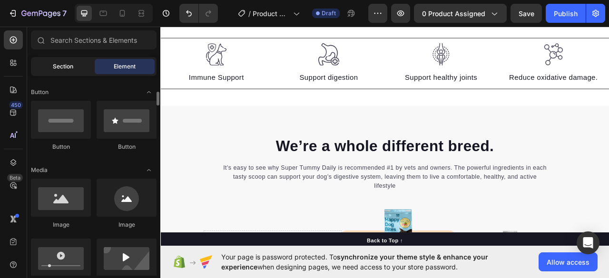
scroll to position [212, 0]
click at [55, 68] on span "Section" at bounding box center [63, 66] width 20 height 9
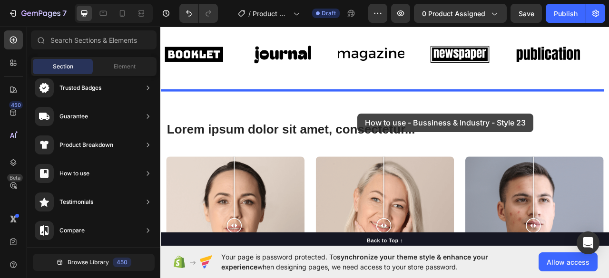
scroll to position [518, 0]
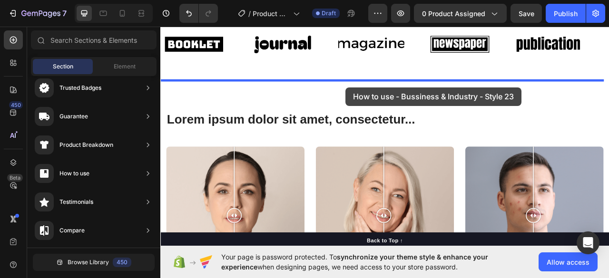
drag, startPoint x: 376, startPoint y: 131, endPoint x: 396, endPoint y: 105, distance: 32.9
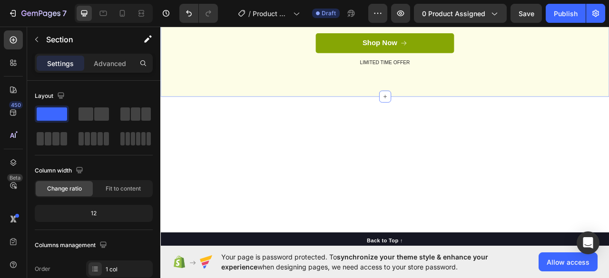
scroll to position [1029, 0]
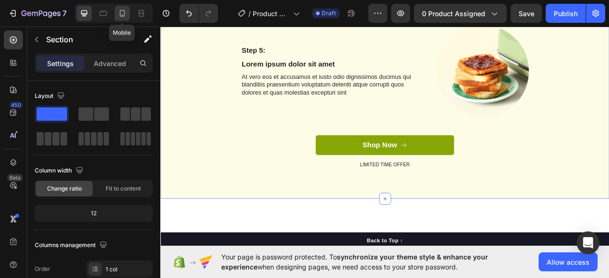
click at [121, 6] on div at bounding box center [122, 13] width 15 height 15
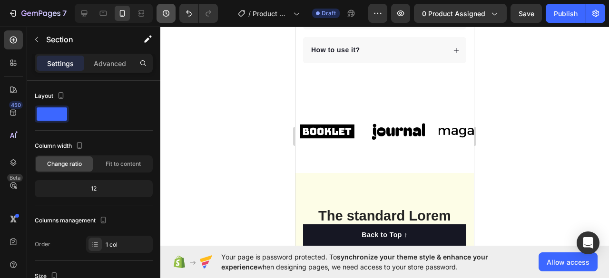
scroll to position [569, 0]
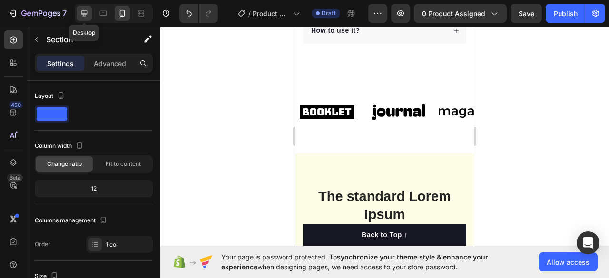
click at [85, 12] on icon at bounding box center [84, 14] width 10 height 10
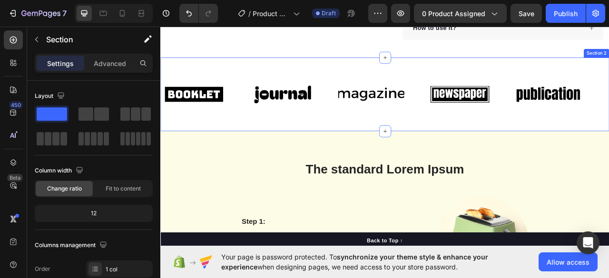
scroll to position [452, 0]
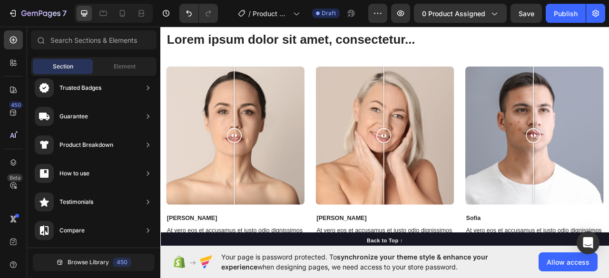
scroll to position [525, 0]
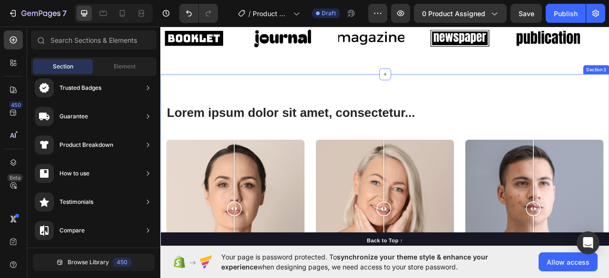
click at [362, 106] on div "Lorem ipsum dolor sit amet, consectetur... Heading Row Image Comparison Jess Te…" at bounding box center [445, 266] width 571 height 356
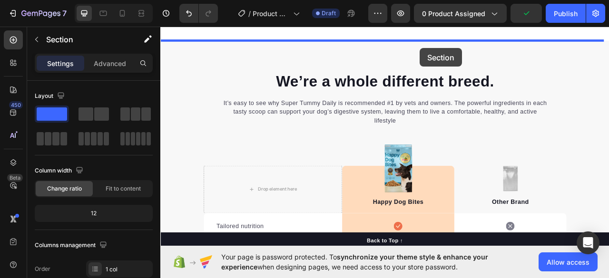
scroll to position [1007, 0]
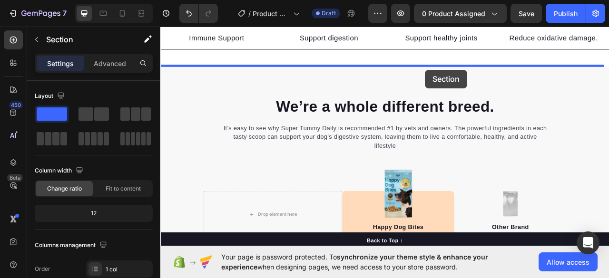
drag, startPoint x: 558, startPoint y: 81, endPoint x: 497, endPoint y: 81, distance: 60.4
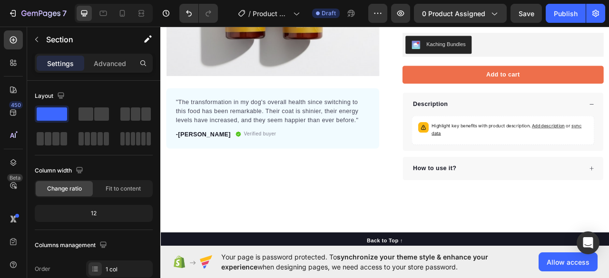
scroll to position [468, 0]
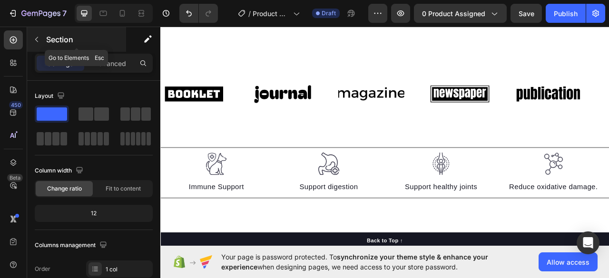
click at [43, 39] on button "button" at bounding box center [36, 39] width 15 height 15
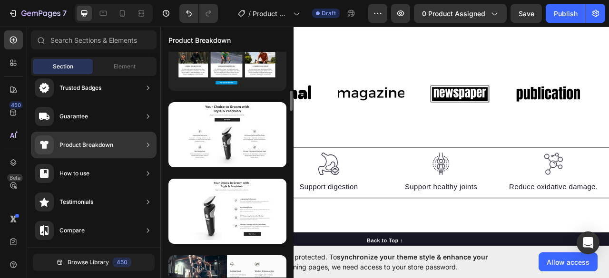
scroll to position [567, 0]
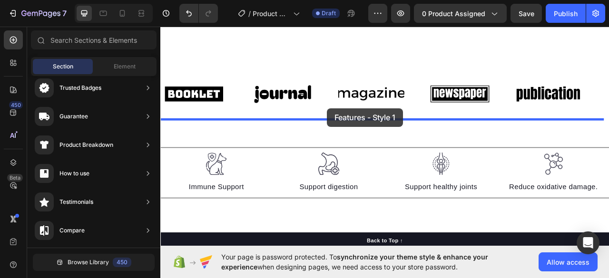
drag, startPoint x: 397, startPoint y: 162, endPoint x: 373, endPoint y: 133, distance: 38.5
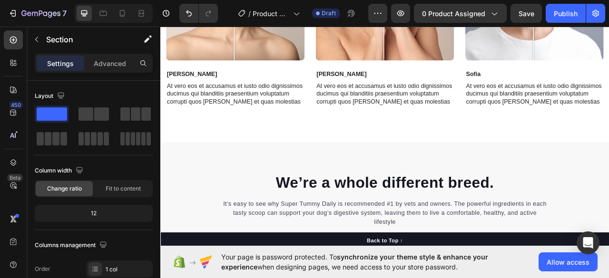
scroll to position [1402, 0]
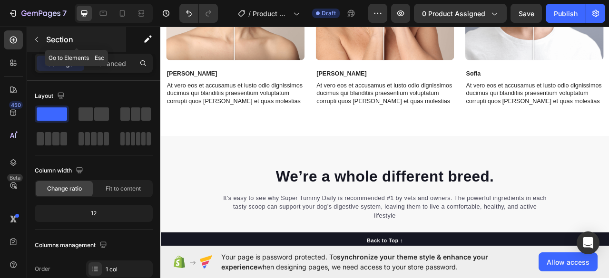
click at [50, 39] on p "Section" at bounding box center [85, 39] width 78 height 11
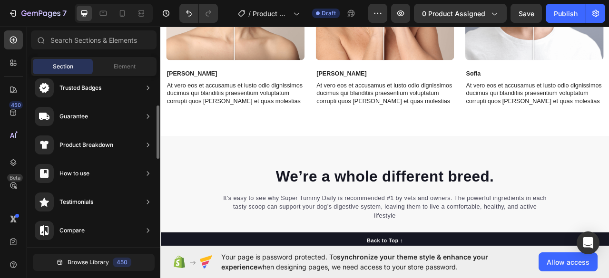
scroll to position [227, 0]
click at [121, 68] on span "Element" at bounding box center [125, 66] width 22 height 9
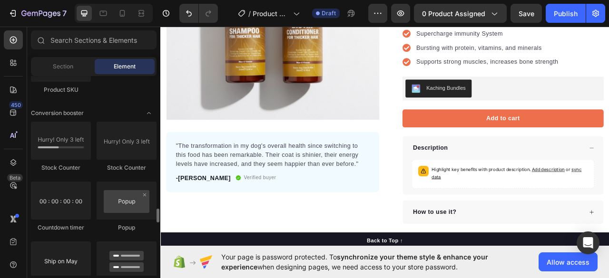
scroll to position [1927, 0]
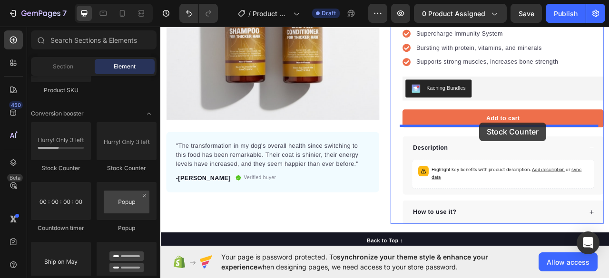
drag, startPoint x: 219, startPoint y: 180, endPoint x: 564, endPoint y: 148, distance: 346.4
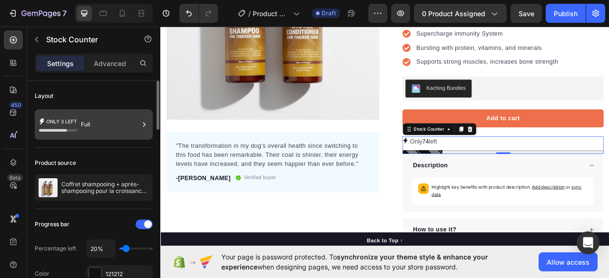
click at [49, 122] on icon at bounding box center [58, 125] width 38 height 22
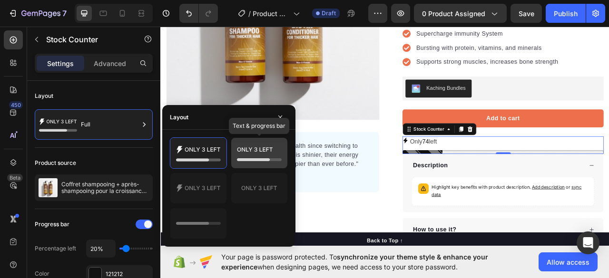
click at [240, 149] on icon at bounding box center [259, 153] width 45 height 19
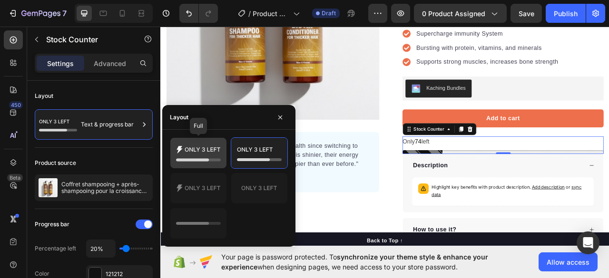
click at [198, 151] on icon at bounding box center [202, 149] width 35 height 4
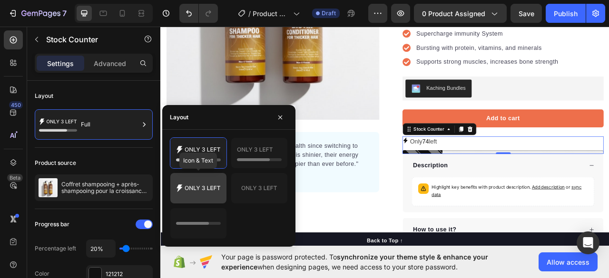
click at [198, 179] on icon at bounding box center [198, 188] width 45 height 19
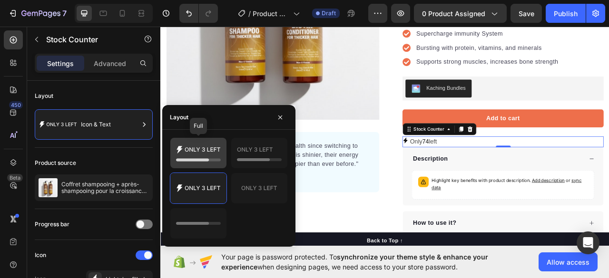
click at [201, 152] on icon at bounding box center [198, 153] width 45 height 19
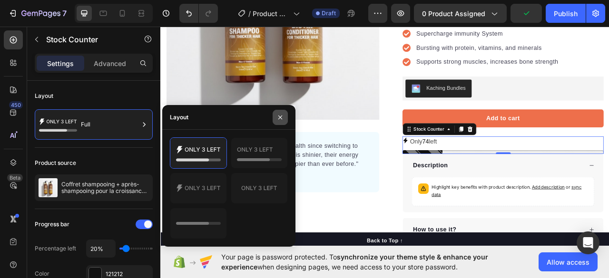
click at [278, 119] on icon "button" at bounding box center [280, 118] width 8 height 8
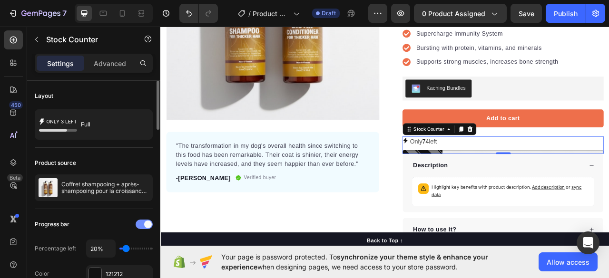
click at [142, 223] on div at bounding box center [144, 225] width 17 height 10
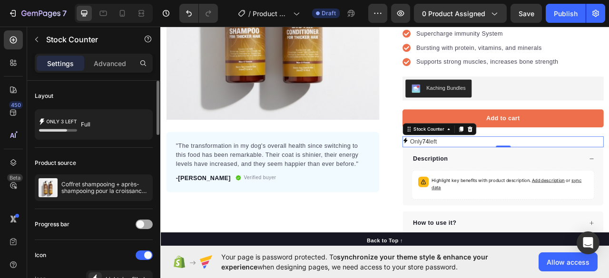
click at [142, 223] on span at bounding box center [141, 225] width 8 height 8
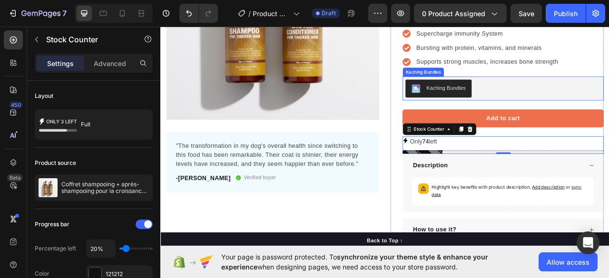
click at [566, 95] on div "Kaching Bundles" at bounding box center [596, 106] width 248 height 23
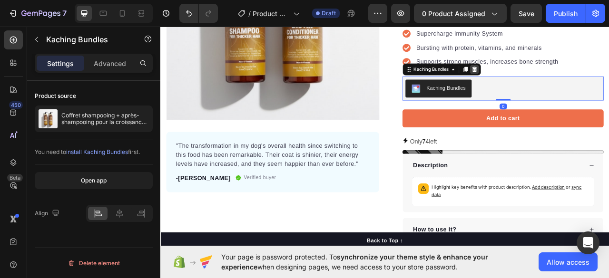
click at [558, 79] on icon at bounding box center [560, 82] width 6 height 7
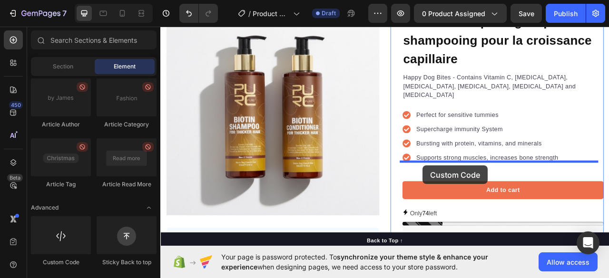
scroll to position [105, 0]
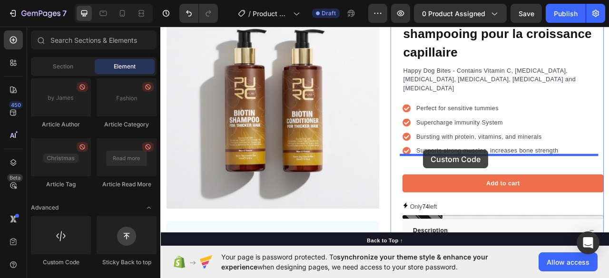
drag, startPoint x: 201, startPoint y: 268, endPoint x: 494, endPoint y: 184, distance: 305.3
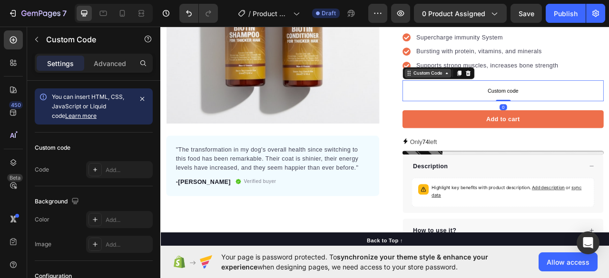
scroll to position [233, 0]
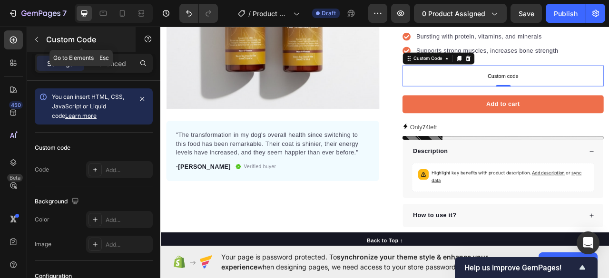
click at [39, 42] on icon "button" at bounding box center [37, 40] width 8 height 8
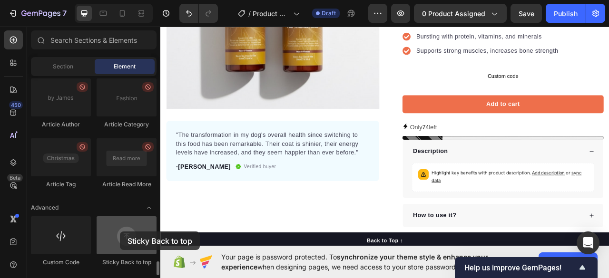
click at [120, 232] on div at bounding box center [127, 235] width 60 height 38
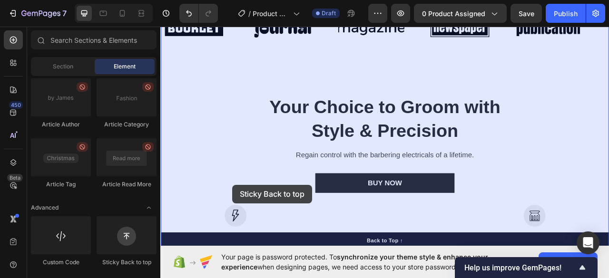
scroll to position [599, 0]
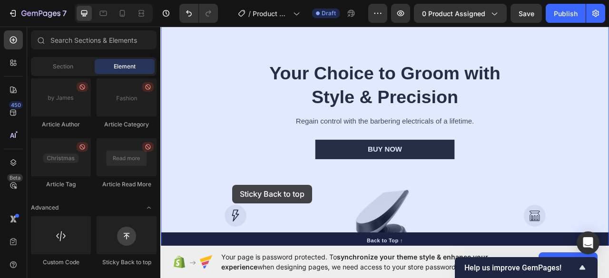
drag, startPoint x: 280, startPoint y: 255, endPoint x: 252, endPoint y: 229, distance: 38.4
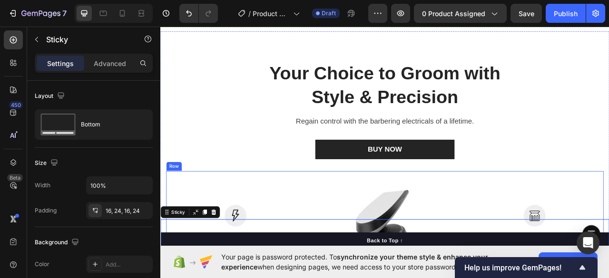
scroll to position [609, 0]
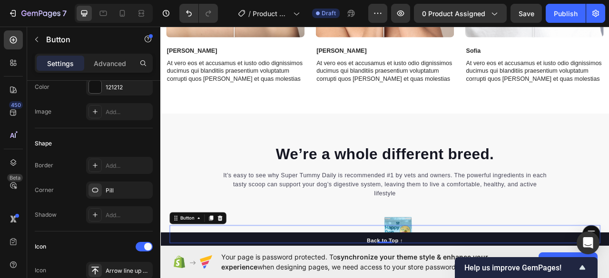
scroll to position [1446, 0]
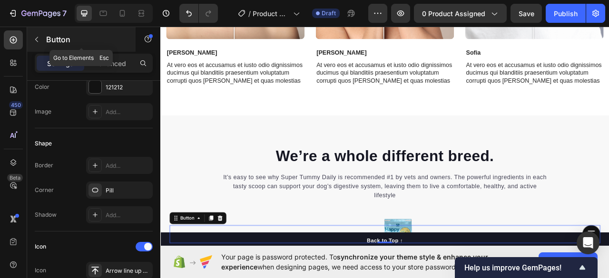
click at [46, 42] on p "Button" at bounding box center [86, 39] width 81 height 11
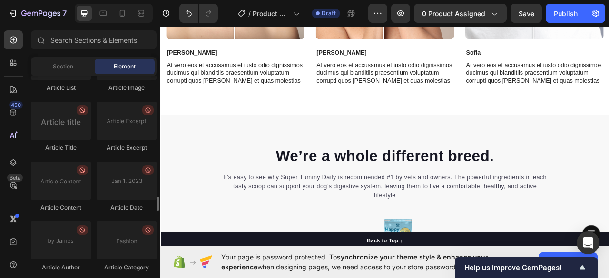
scroll to position [2488, 0]
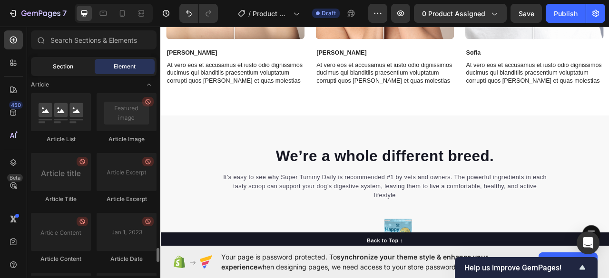
click at [63, 66] on span "Section" at bounding box center [63, 66] width 20 height 9
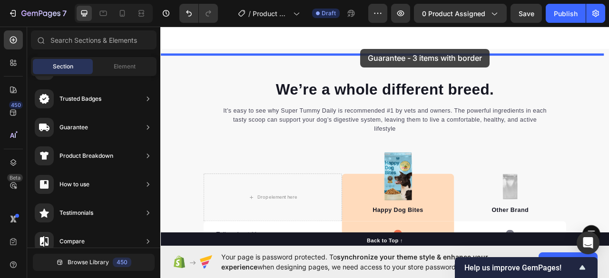
scroll to position [1522, 0]
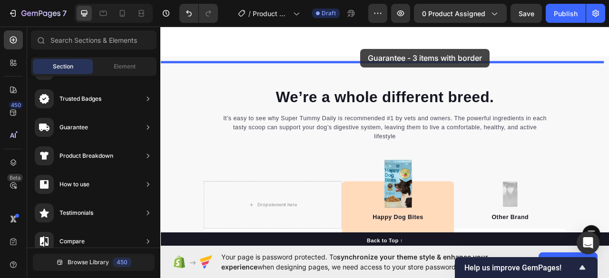
drag, startPoint x: 374, startPoint y: 162, endPoint x: 414, endPoint y: 56, distance: 114.2
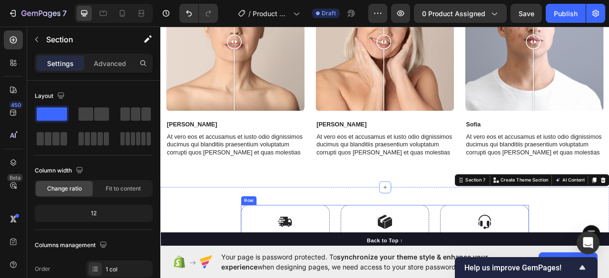
scroll to position [1456, 0]
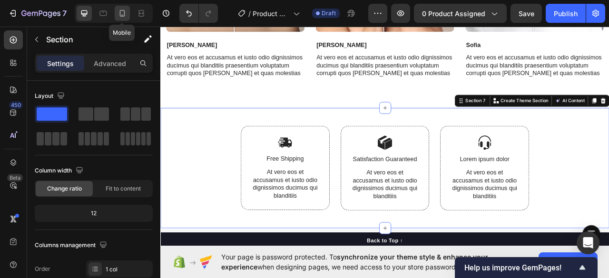
click at [126, 11] on icon at bounding box center [123, 14] width 10 height 10
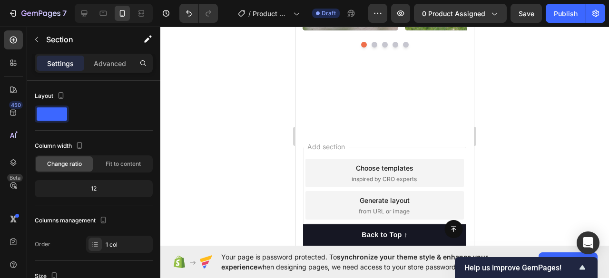
scroll to position [3661, 0]
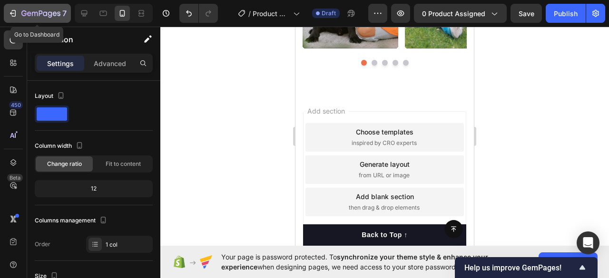
click at [10, 12] on icon "button" at bounding box center [13, 14] width 10 height 10
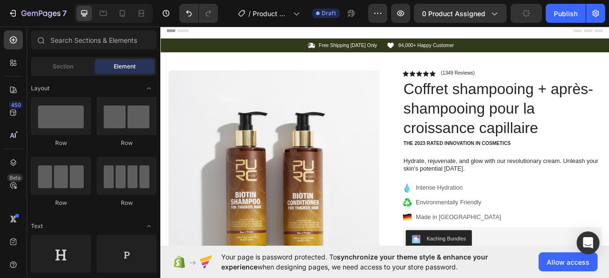
scroll to position [39, 0]
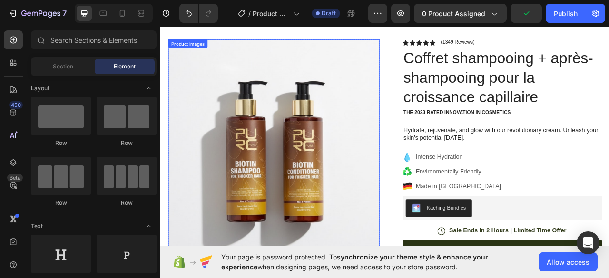
click at [292, 164] on img at bounding box center [304, 188] width 269 height 290
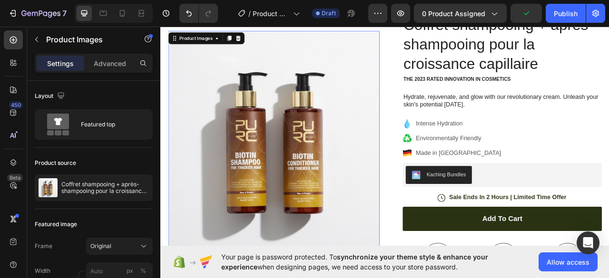
scroll to position [82, 0]
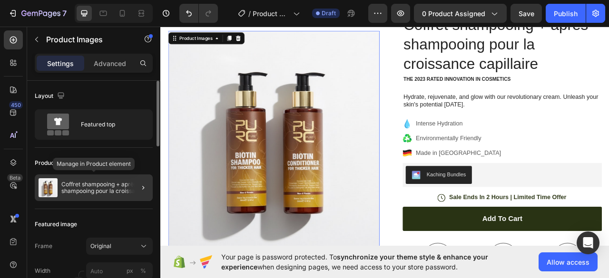
click at [122, 183] on p "Coffret shampooing + après-shampooing pour la croissance capillaire" at bounding box center [105, 187] width 88 height 13
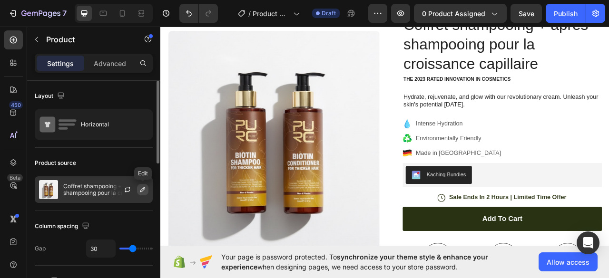
click at [144, 191] on icon "button" at bounding box center [143, 190] width 8 height 8
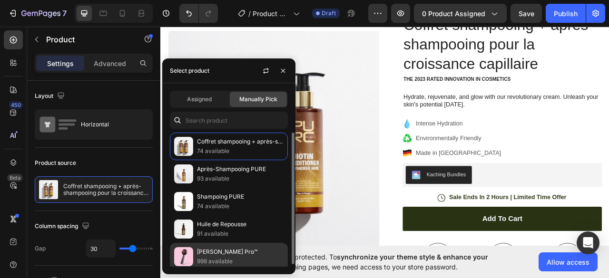
click at [198, 247] on p "IVORA Brush Pro™" at bounding box center [240, 252] width 87 height 10
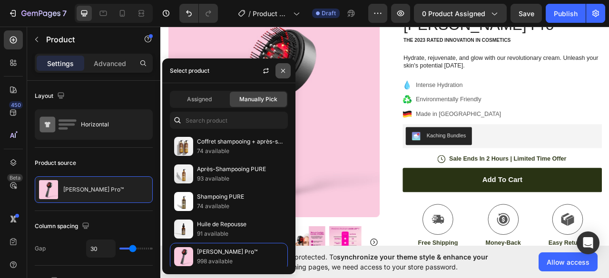
click at [283, 67] on icon "button" at bounding box center [283, 71] width 8 height 8
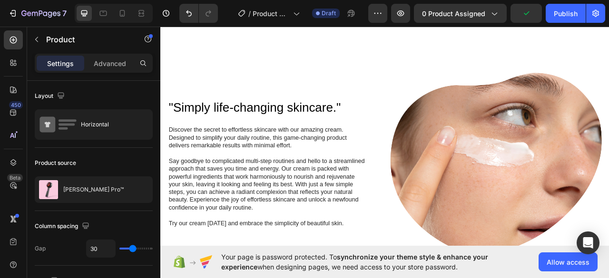
scroll to position [618, 0]
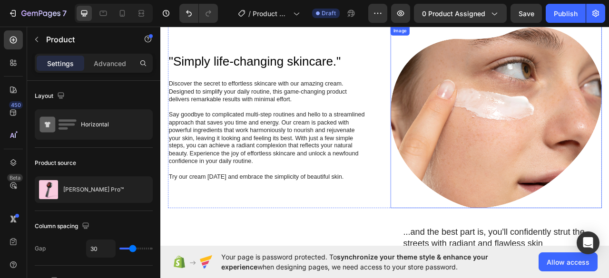
click at [495, 118] on img at bounding box center [587, 142] width 269 height 231
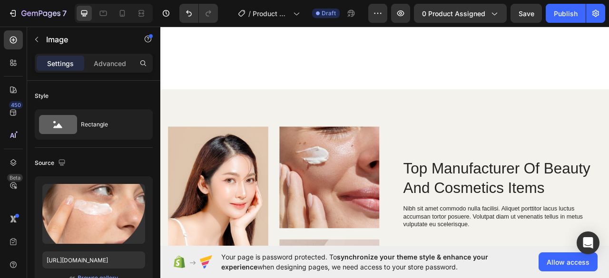
scroll to position [1060, 0]
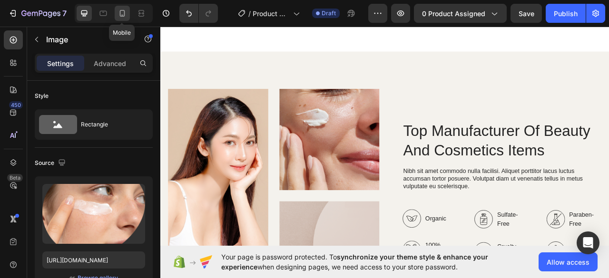
click at [124, 18] on div at bounding box center [122, 13] width 15 height 15
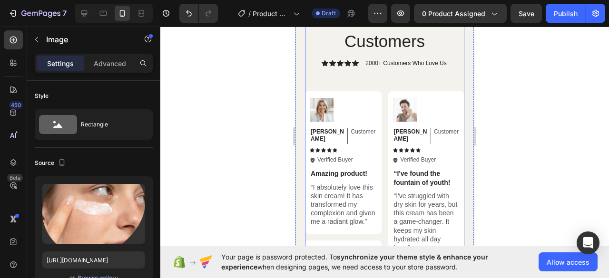
scroll to position [2848, 0]
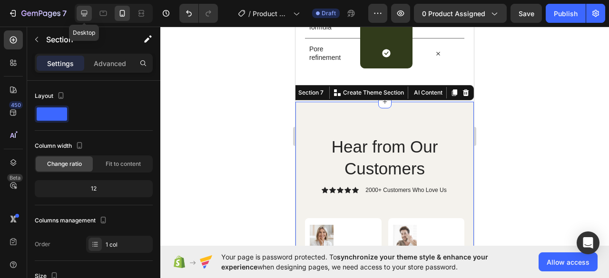
click at [85, 15] on icon at bounding box center [84, 13] width 6 height 6
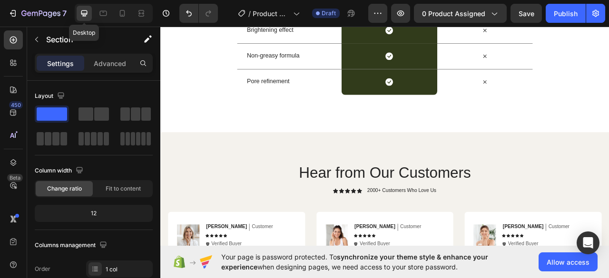
scroll to position [2815, 0]
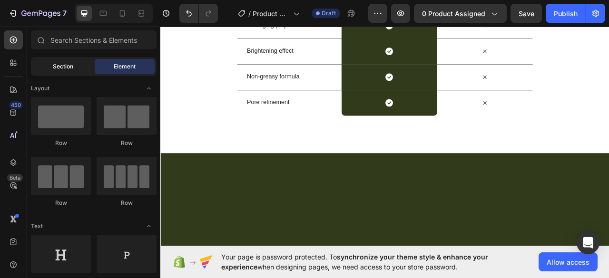
click at [68, 64] on span "Section" at bounding box center [63, 66] width 20 height 9
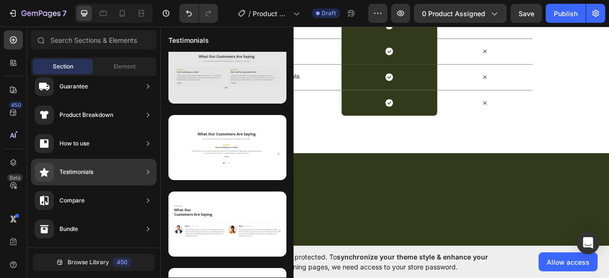
scroll to position [0, 0]
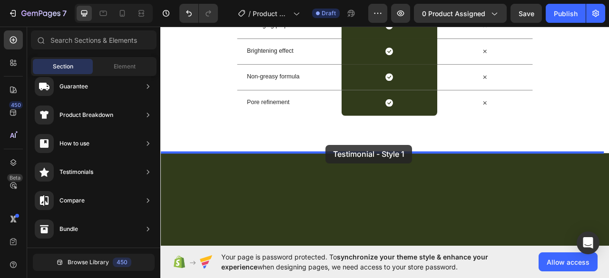
drag, startPoint x: 370, startPoint y: 109, endPoint x: 374, endPoint y: 179, distance: 69.6
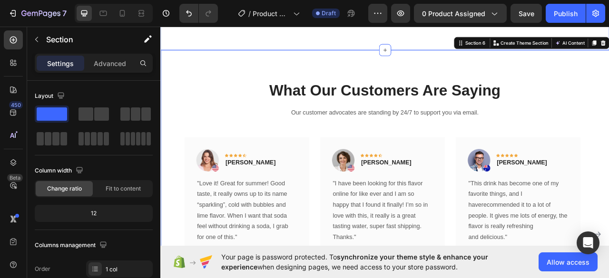
scroll to position [2989, 0]
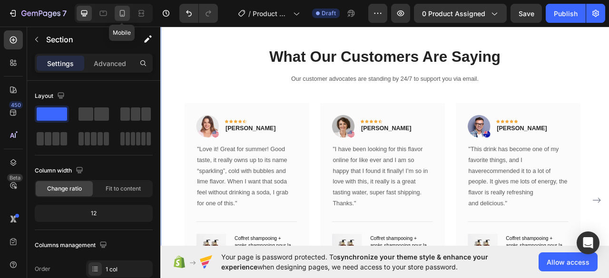
click at [118, 17] on icon at bounding box center [123, 14] width 10 height 10
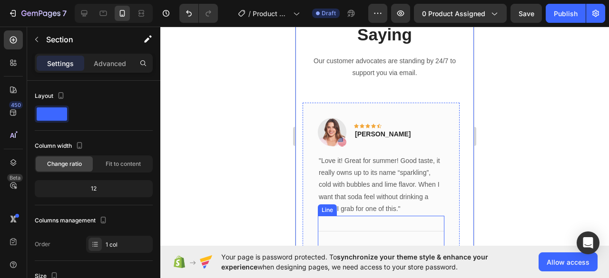
scroll to position [3053, 0]
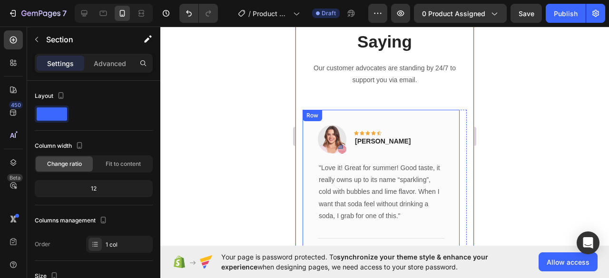
click at [407, 116] on div "Image Icon Icon Icon Icon Icon Row Rita Carroll Text block Row "Love it! Great …" at bounding box center [381, 218] width 157 height 217
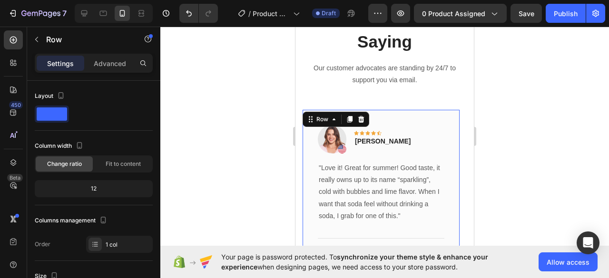
scroll to position [3189, 0]
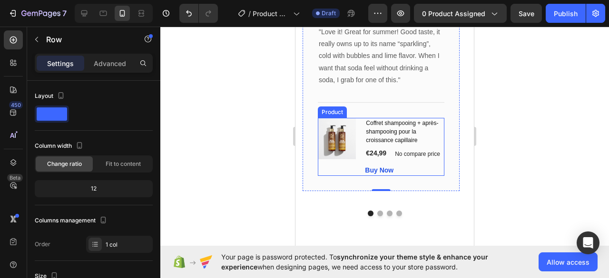
click at [439, 163] on div "Coffret shampooing + après-shampooing pour la croissance capillaire (P) Title €…" at bounding box center [404, 147] width 79 height 58
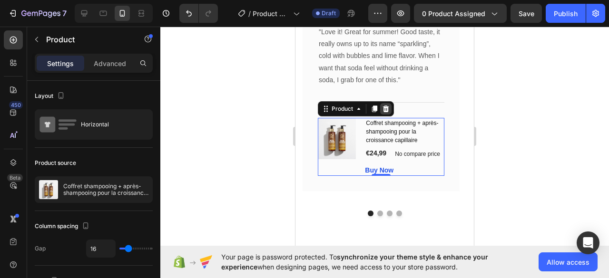
click at [384, 107] on icon at bounding box center [386, 109] width 6 height 7
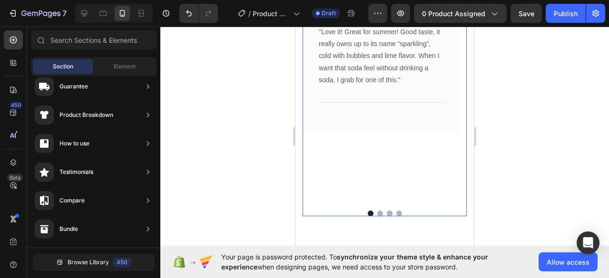
click at [387, 150] on div "Image Icon Icon Icon Icon Icon Row Rita Carroll Text block Row "Love it! Great …" at bounding box center [381, 88] width 157 height 229
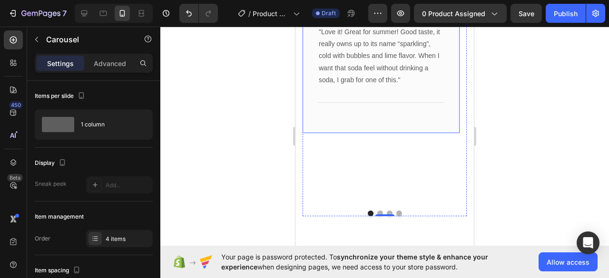
click at [373, 121] on div "Image Icon Icon Icon Icon Icon Row Rita Carroll Text block Row "Love it! Great …" at bounding box center [381, 53] width 157 height 159
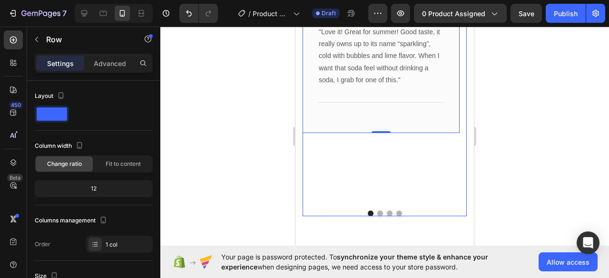
click at [374, 166] on div "Image Icon Icon Icon Icon Icon Row Rita Carroll Text block Row "Love it! Great …" at bounding box center [381, 88] width 157 height 229
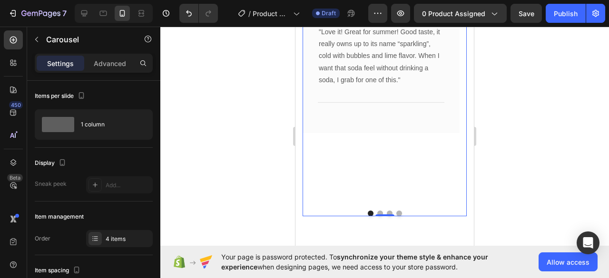
click at [377, 211] on button "Dot" at bounding box center [380, 214] width 6 height 6
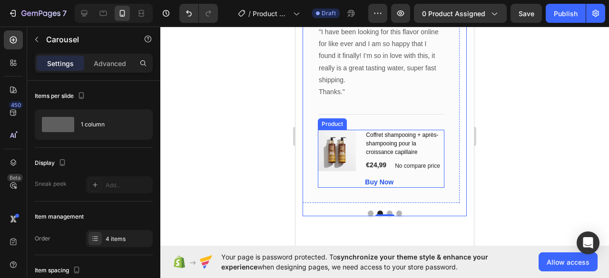
click at [442, 174] on div "Coffret shampooing + après-shampooing pour la croissance capillaire (P) Title €…" at bounding box center [404, 159] width 79 height 58
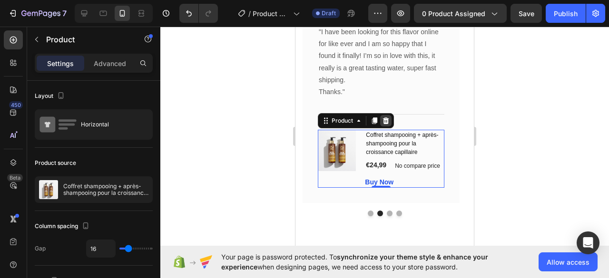
click at [386, 119] on icon at bounding box center [386, 121] width 6 height 7
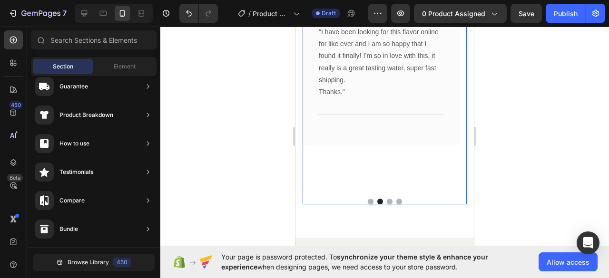
click at [387, 199] on button "Dot" at bounding box center [390, 202] width 6 height 6
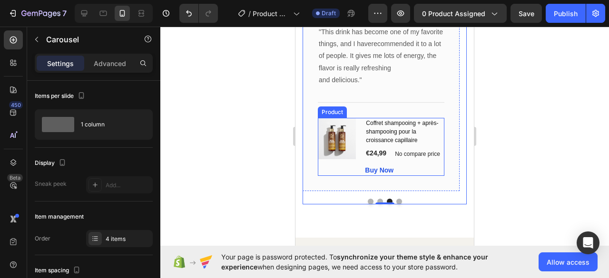
click at [436, 163] on div "Coffret shampooing + après-shampooing pour la croissance capillaire (P) Title €…" at bounding box center [404, 147] width 79 height 58
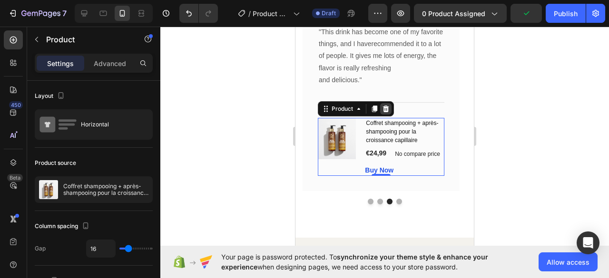
click at [389, 108] on icon at bounding box center [386, 109] width 8 height 8
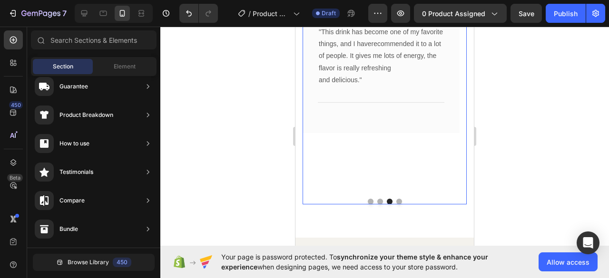
click at [397, 201] on button "Dot" at bounding box center [399, 202] width 6 height 6
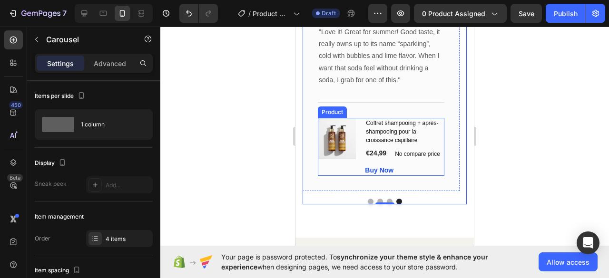
click at [437, 162] on div "Coffret shampooing + après-shampooing pour la croissance capillaire (P) Title €…" at bounding box center [404, 147] width 79 height 58
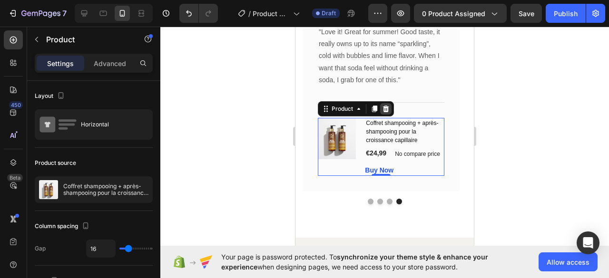
click at [381, 110] on div at bounding box center [385, 108] width 11 height 11
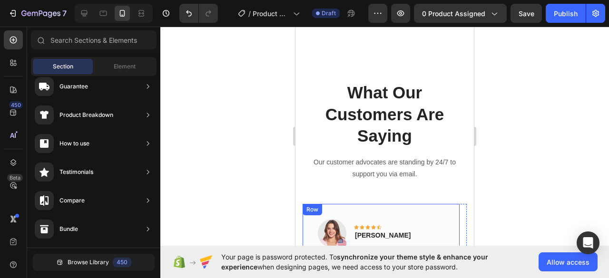
scroll to position [2853, 0]
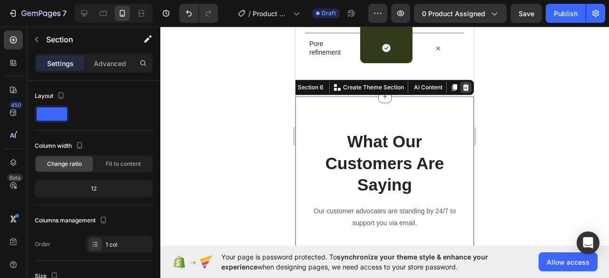
click at [462, 89] on icon at bounding box center [466, 88] width 8 height 8
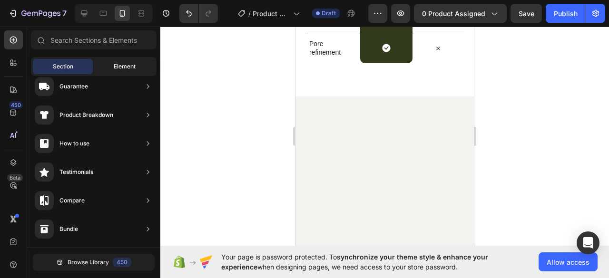
click at [108, 63] on div "Element" at bounding box center [125, 66] width 60 height 15
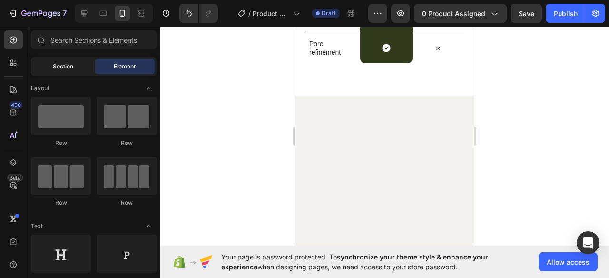
click at [70, 64] on span "Section" at bounding box center [63, 66] width 20 height 9
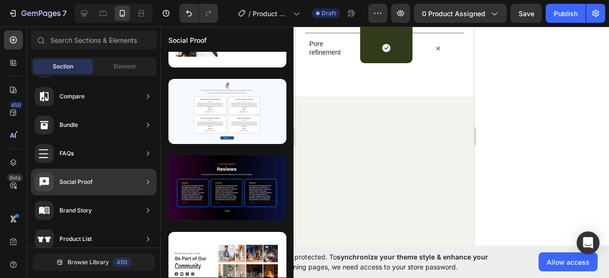
scroll to position [2560, 0]
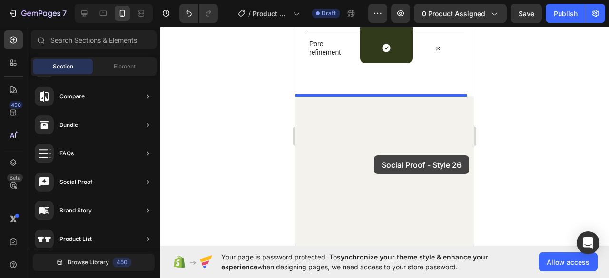
drag, startPoint x: 512, startPoint y: 168, endPoint x: 374, endPoint y: 156, distance: 139.0
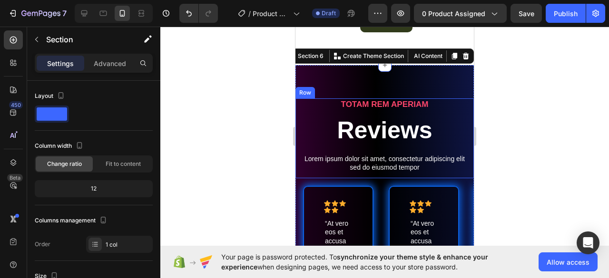
scroll to position [2840, 0]
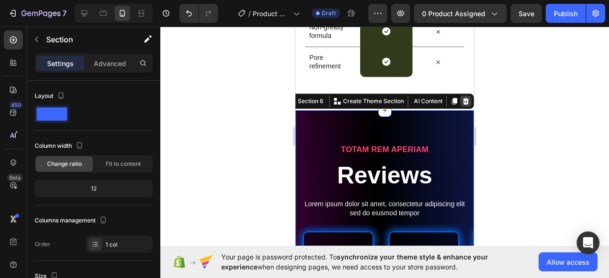
click at [462, 100] on icon at bounding box center [466, 102] width 8 height 8
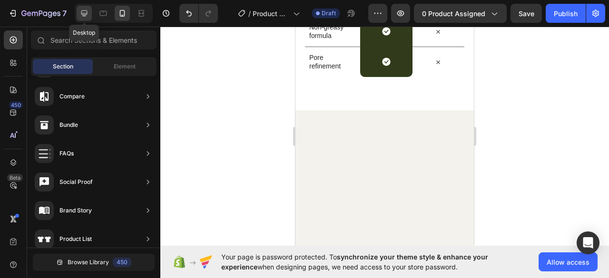
click at [83, 14] on icon at bounding box center [84, 13] width 6 height 6
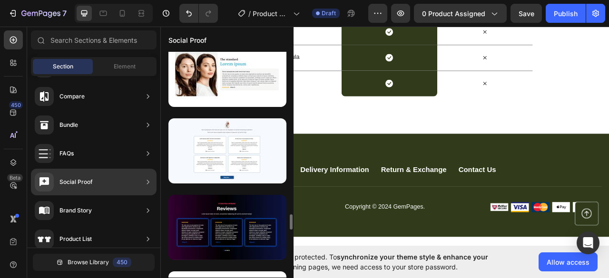
scroll to position [2458, 0]
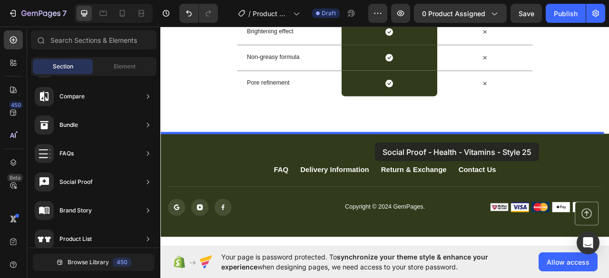
drag, startPoint x: 380, startPoint y: 178, endPoint x: 435, endPoint y: 163, distance: 56.9
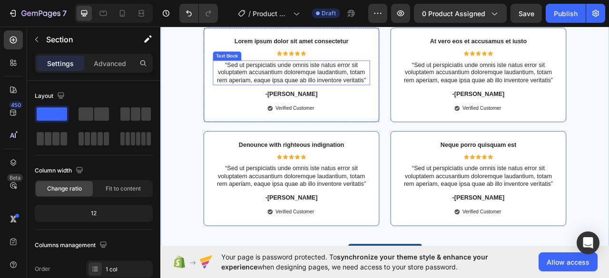
scroll to position [3073, 0]
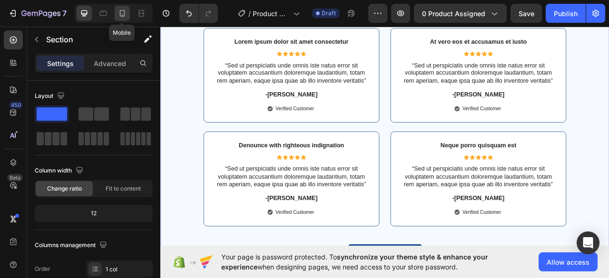
click at [118, 9] on icon at bounding box center [123, 14] width 10 height 10
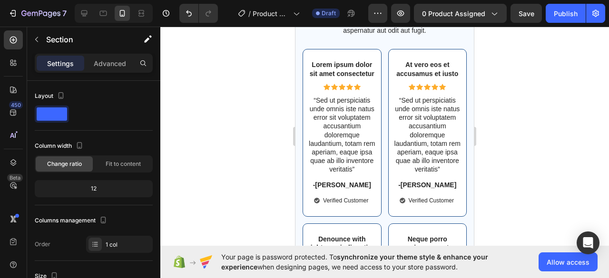
scroll to position [3531, 0]
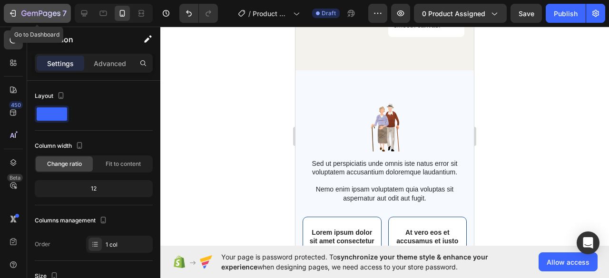
click at [31, 18] on icon "button" at bounding box center [40, 14] width 39 height 8
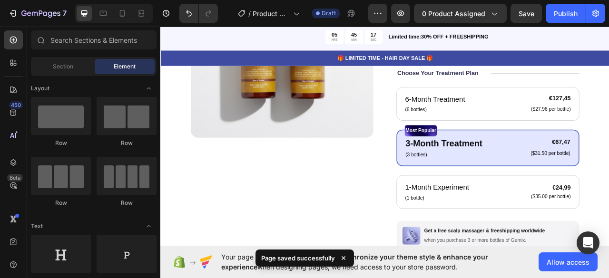
scroll to position [194, 0]
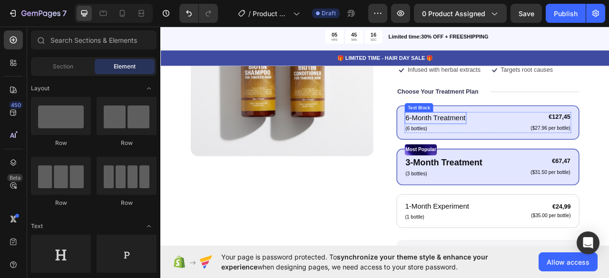
click at [478, 138] on p "6-Month Treatment" at bounding box center [510, 144] width 77 height 14
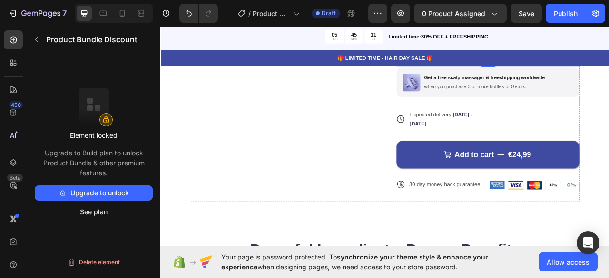
scroll to position [420, 0]
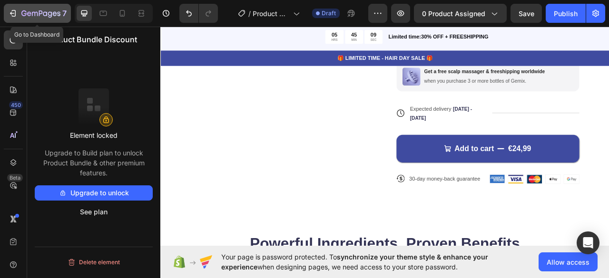
click at [11, 13] on icon "button" at bounding box center [12, 13] width 4 height 3
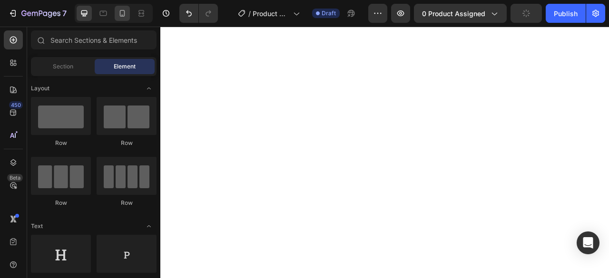
click at [125, 10] on icon at bounding box center [123, 14] width 10 height 10
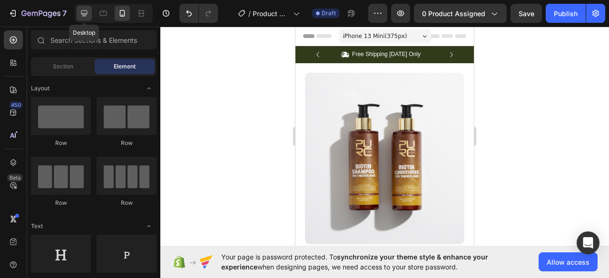
click at [81, 20] on div at bounding box center [84, 13] width 15 height 15
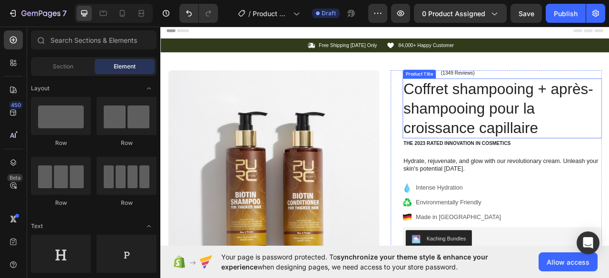
click at [488, 108] on h1 "Coffret shampooing + après-shampooing pour la croissance capillaire" at bounding box center [595, 131] width 254 height 76
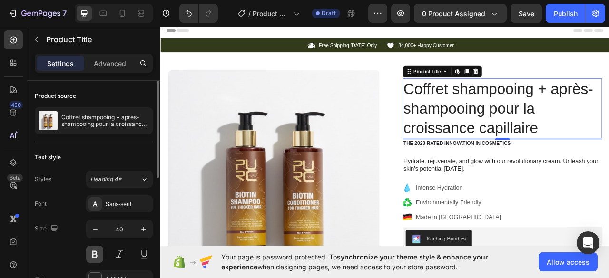
click at [93, 255] on button at bounding box center [94, 254] width 17 height 17
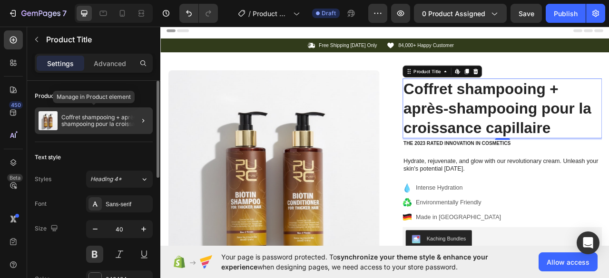
click at [74, 123] on p "Coffret shampooing + après-shampooing pour la croissance capillaire" at bounding box center [105, 120] width 88 height 13
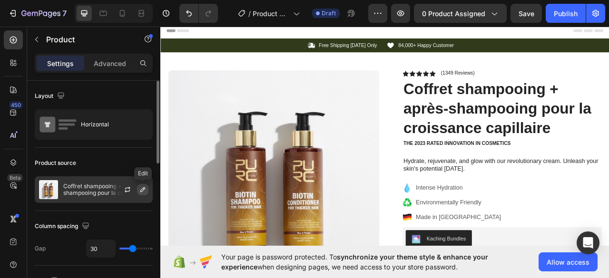
click at [142, 194] on button "button" at bounding box center [142, 189] width 11 height 11
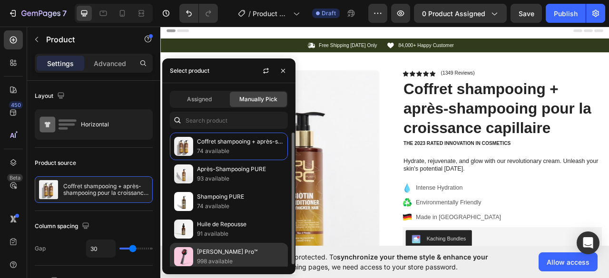
click at [206, 243] on div "[PERSON_NAME] Pro™ 998 available" at bounding box center [229, 257] width 118 height 28
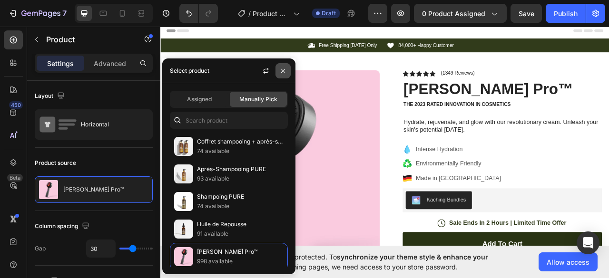
click at [279, 66] on button "button" at bounding box center [282, 70] width 15 height 15
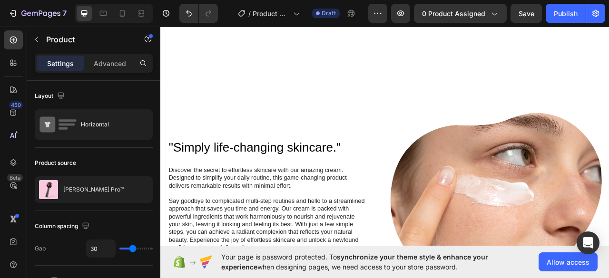
scroll to position [604, 0]
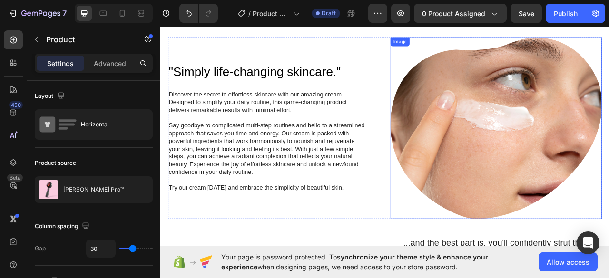
click at [573, 92] on img at bounding box center [587, 156] width 269 height 231
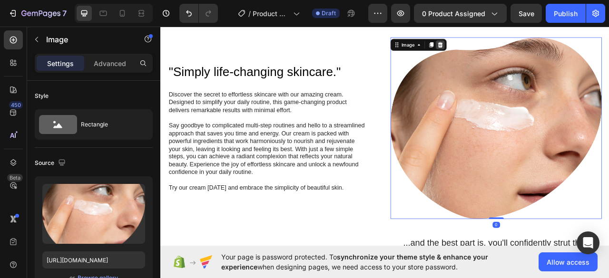
click at [512, 47] on icon at bounding box center [516, 51] width 8 height 8
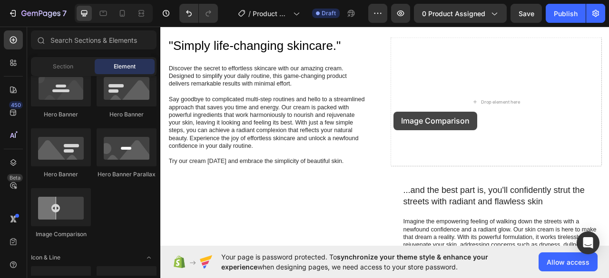
scroll to position [647, 0]
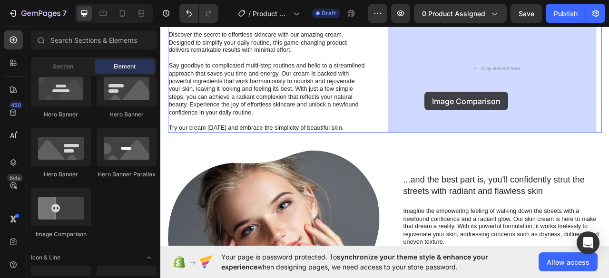
drag, startPoint x: 220, startPoint y: 228, endPoint x: 496, endPoint y: 110, distance: 299.7
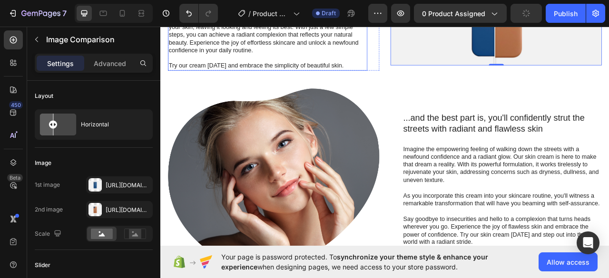
scroll to position [729, 0]
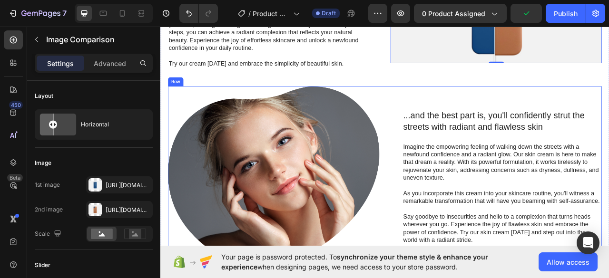
click at [445, 109] on div "...and the best part is, you'll confidently strut the streets with radiant and …" at bounding box center [446, 218] width 552 height 231
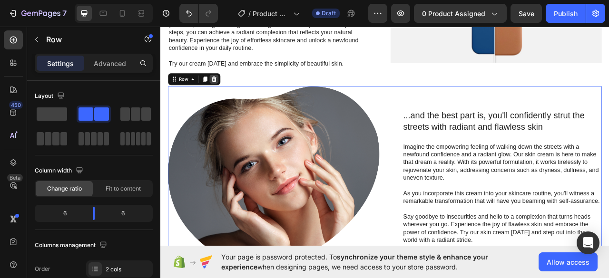
click at [230, 94] on icon at bounding box center [229, 94] width 6 height 7
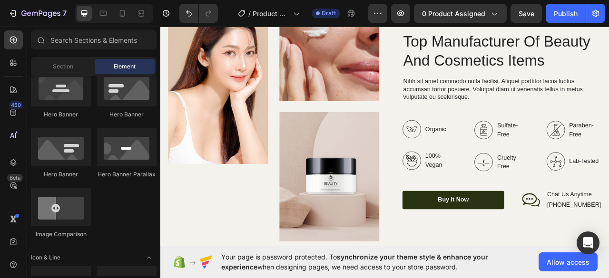
scroll to position [831, 0]
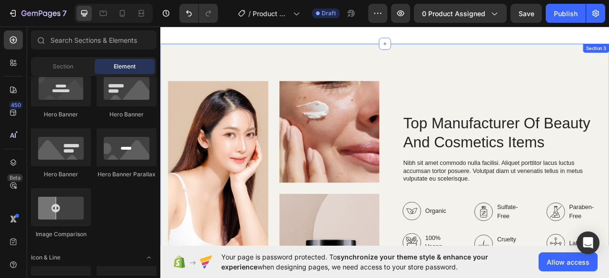
click at [423, 59] on div "Image Image Image Row Top Manufacturer Of Beauty And Cosmetics Items Heading Ni…" at bounding box center [445, 250] width 571 height 403
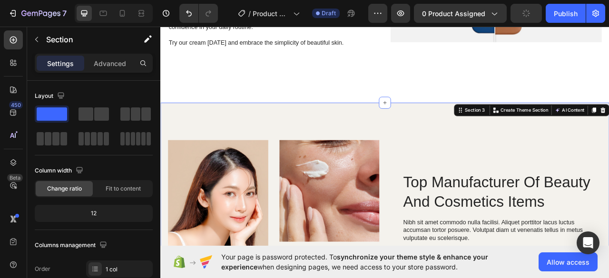
scroll to position [768, 0]
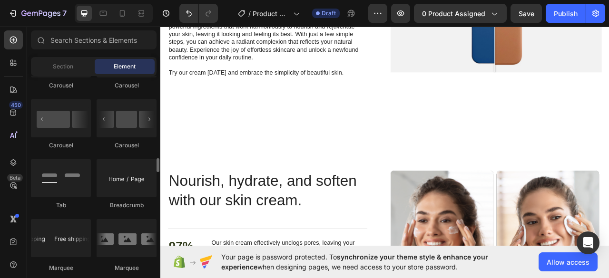
scroll to position [1020, 0]
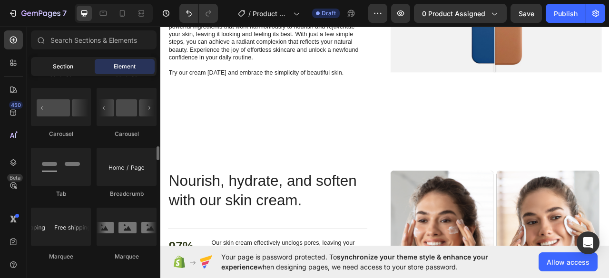
click at [69, 68] on span "Section" at bounding box center [63, 66] width 20 height 9
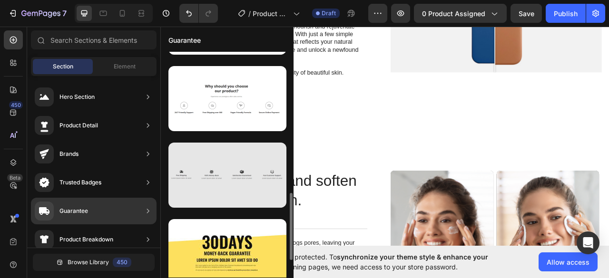
scroll to position [454, 0]
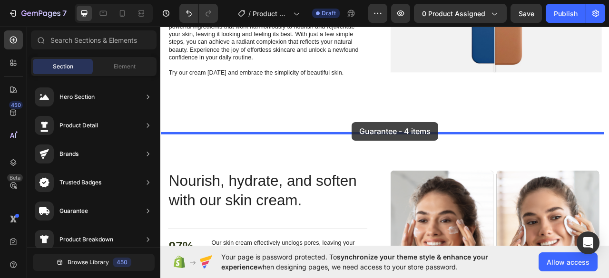
drag, startPoint x: 382, startPoint y: 209, endPoint x: 403, endPoint y: 149, distance: 63.7
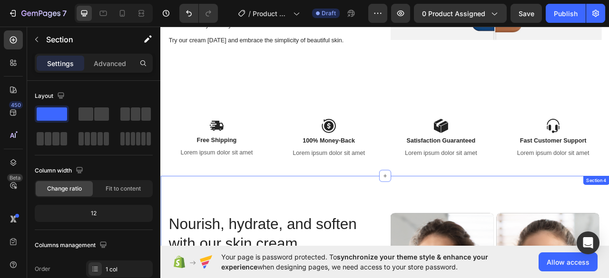
scroll to position [757, 0]
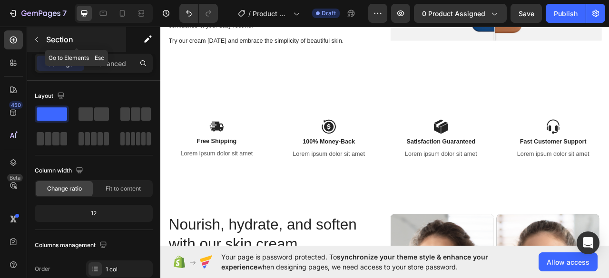
click at [51, 39] on p "Section" at bounding box center [85, 39] width 78 height 11
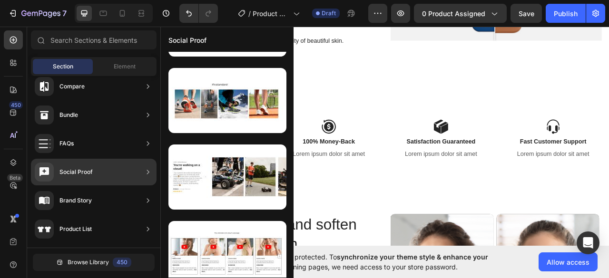
scroll to position [3062, 0]
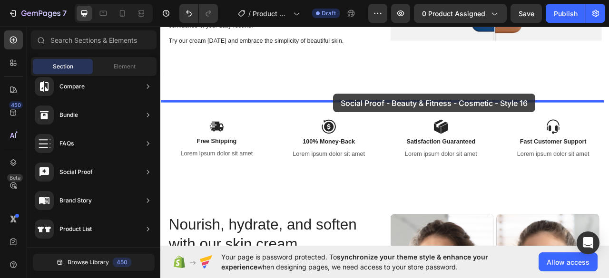
drag, startPoint x: 391, startPoint y: 256, endPoint x: 379, endPoint y: 112, distance: 143.7
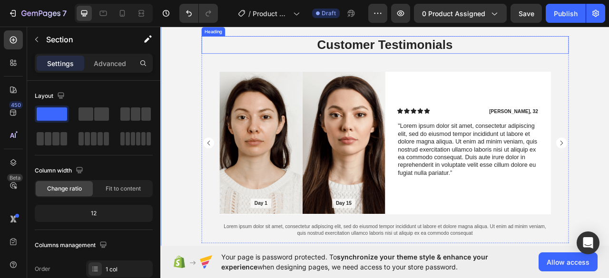
scroll to position [870, 0]
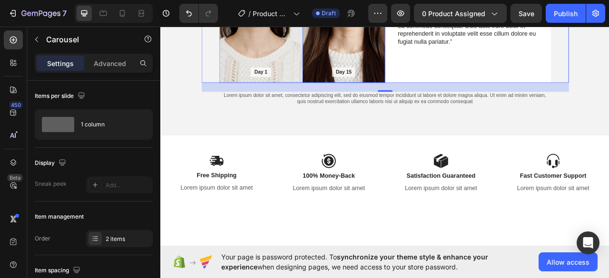
scroll to position [1047, 0]
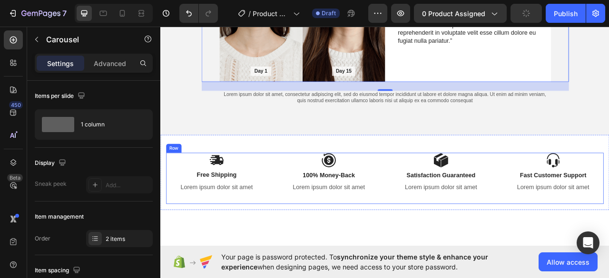
click at [442, 194] on div "Image Free Shipping Text Block Lorem ipsum dolor sit amet Text Block Image 100%…" at bounding box center [445, 221] width 557 height 66
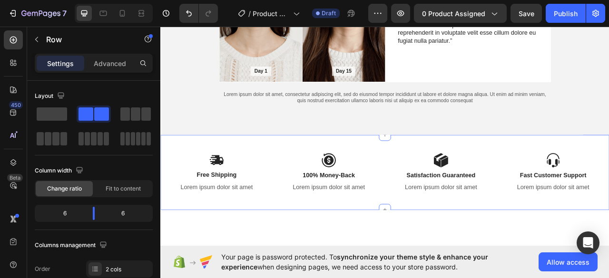
click at [323, 180] on div "Image Free Shipping Text Block Lorem ipsum dolor sit amet Text Block Image 100%…" at bounding box center [445, 213] width 571 height 96
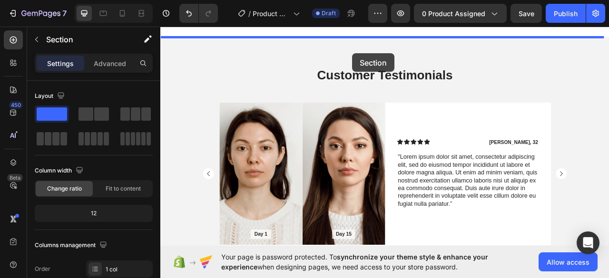
scroll to position [827, 0]
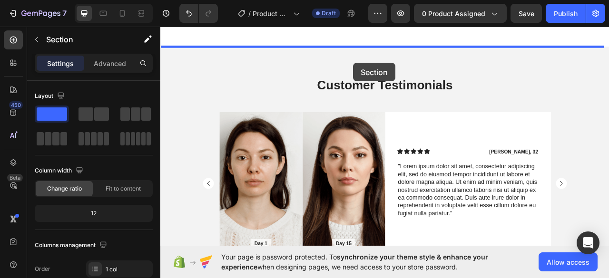
drag, startPoint x: 556, startPoint y: 157, endPoint x: 404, endPoint y: 72, distance: 173.6
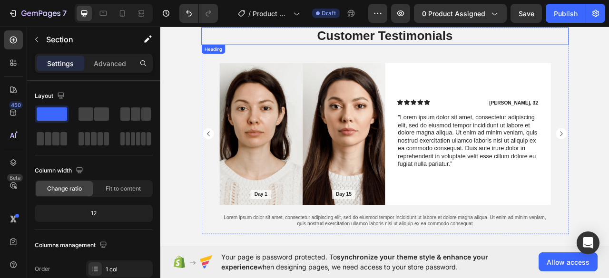
scroll to position [954, 0]
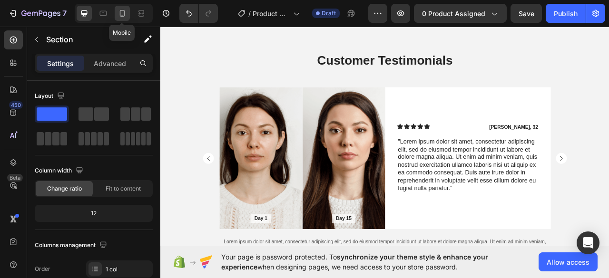
click at [122, 12] on icon at bounding box center [123, 14] width 10 height 10
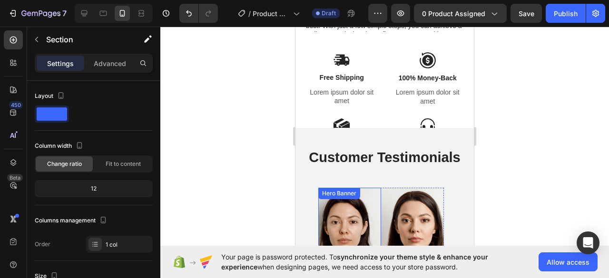
scroll to position [852, 0]
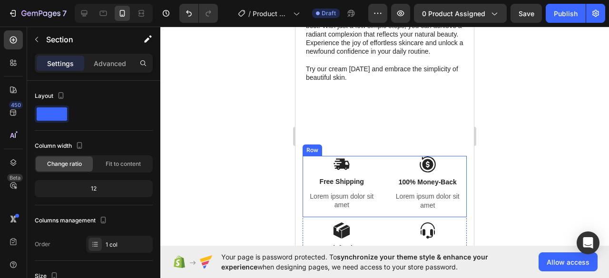
click at [382, 162] on div "Image Free Shipping Text Block Lorem ipsum dolor sit amet Text Block Image 100%…" at bounding box center [385, 186] width 164 height 61
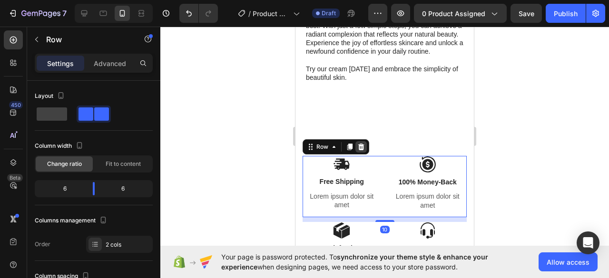
click at [360, 151] on icon at bounding box center [361, 147] width 8 height 8
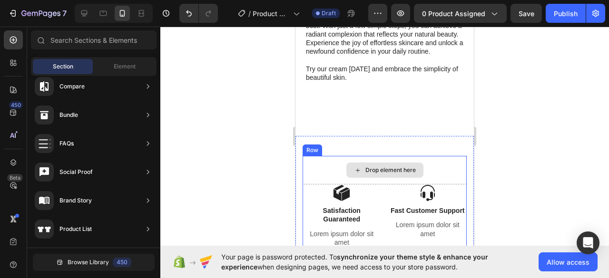
click at [366, 165] on div "Drop element here" at bounding box center [385, 170] width 164 height 29
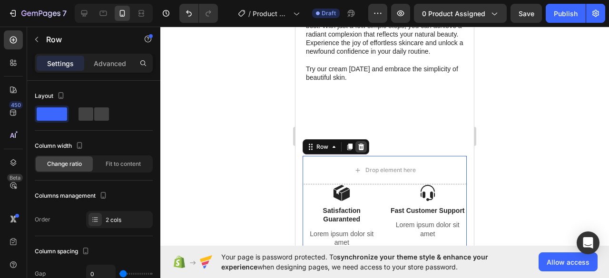
click at [356, 149] on div at bounding box center [360, 146] width 11 height 11
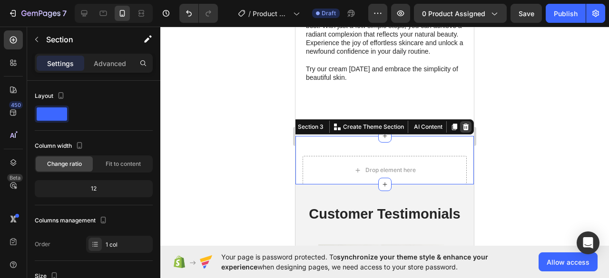
click at [462, 131] on icon at bounding box center [466, 127] width 8 height 8
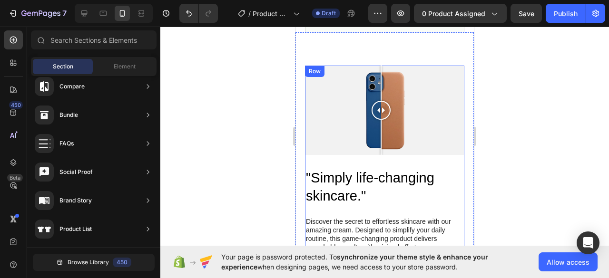
scroll to position [565, 0]
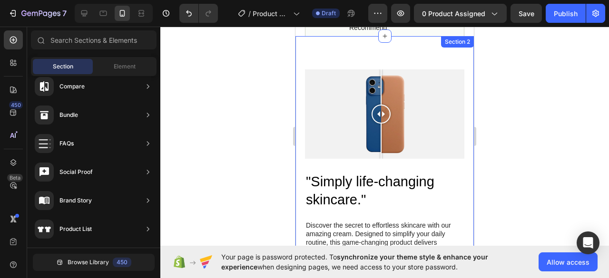
click at [452, 61] on div ""Simply life-changing skincare." Heading Discover the secret to effortless skin…" at bounding box center [384, 229] width 178 height 386
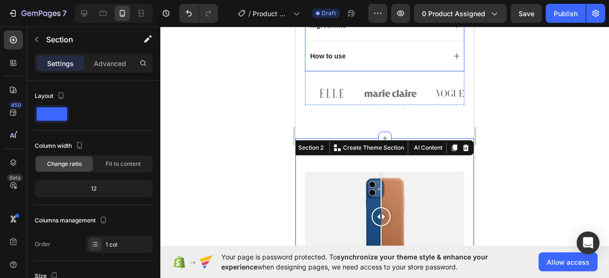
scroll to position [672, 0]
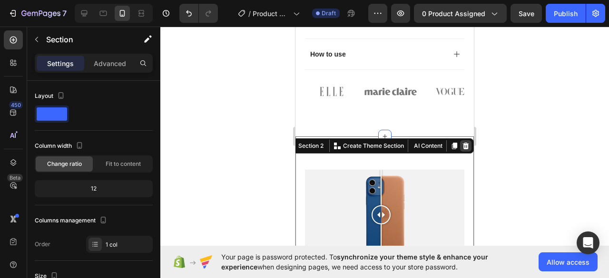
click at [462, 142] on icon at bounding box center [466, 146] width 8 height 8
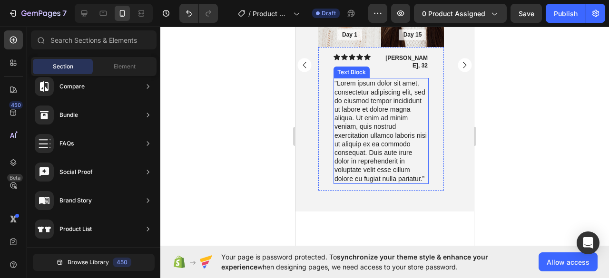
scroll to position [912, 0]
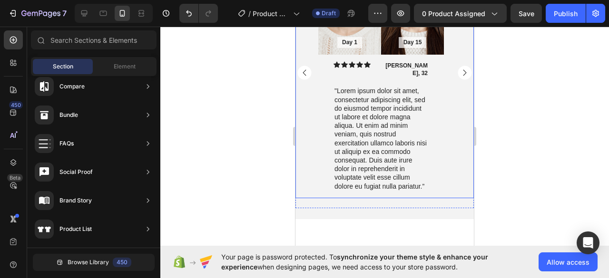
click at [458, 66] on rect "Carousel Next Arrow" at bounding box center [465, 73] width 14 height 14
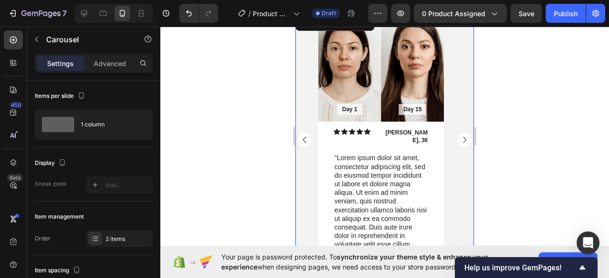
scroll to position [844, 0]
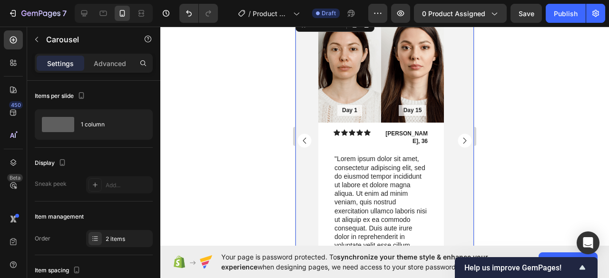
click at [459, 134] on rect "Carousel Next Arrow" at bounding box center [465, 141] width 14 height 14
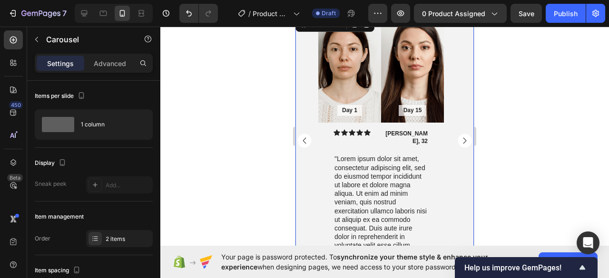
click at [459, 134] on rect "Carousel Next Arrow" at bounding box center [465, 141] width 14 height 14
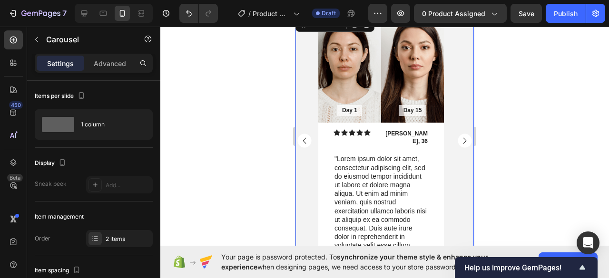
click at [459, 134] on rect "Carousel Next Arrow" at bounding box center [465, 141] width 14 height 14
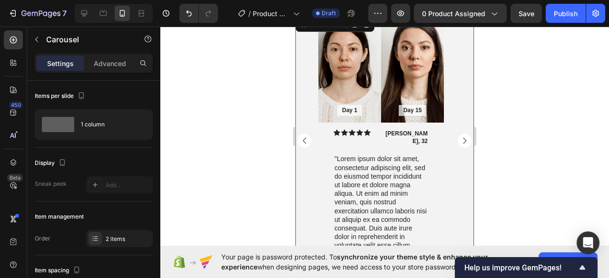
click at [459, 134] on rect "Carousel Next Arrow" at bounding box center [465, 141] width 14 height 14
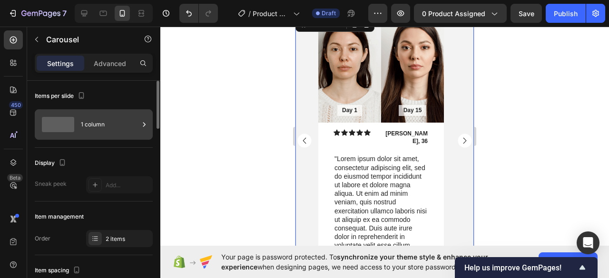
click at [105, 120] on div "1 column" at bounding box center [110, 125] width 58 height 22
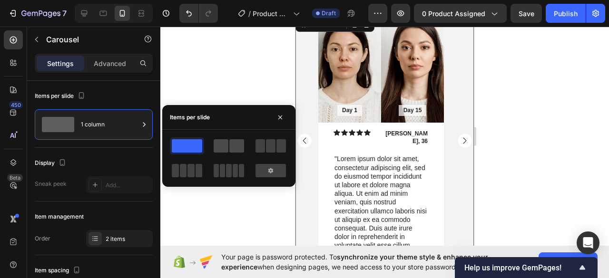
click at [219, 152] on span at bounding box center [221, 145] width 15 height 13
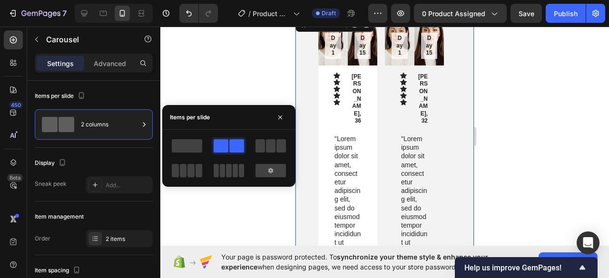
scroll to position [978, 0]
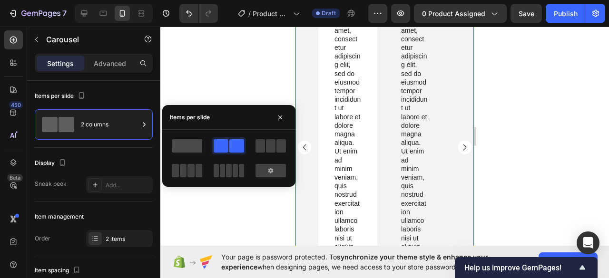
click at [190, 150] on span at bounding box center [187, 145] width 30 height 13
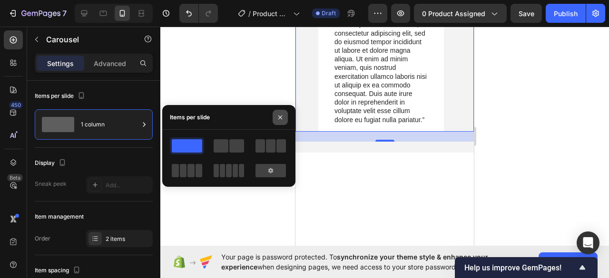
scroll to position [844, 0]
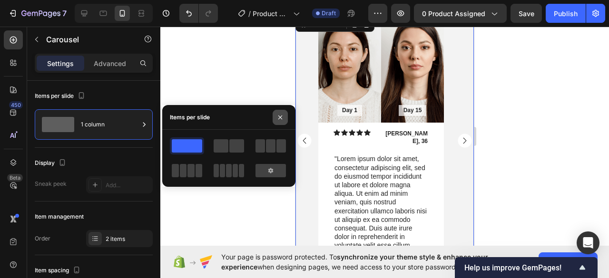
click at [278, 118] on icon "button" at bounding box center [280, 118] width 8 height 8
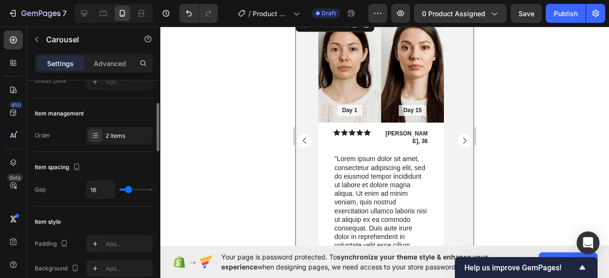
scroll to position [104, 0]
click at [108, 131] on div "2 items" at bounding box center [128, 135] width 45 height 9
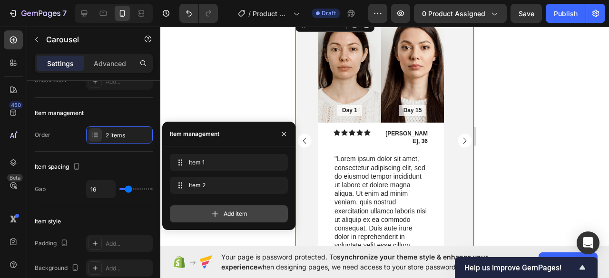
click at [197, 218] on div "Add item" at bounding box center [229, 214] width 118 height 17
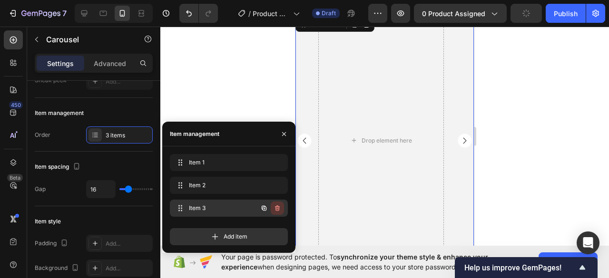
click at [278, 206] on icon "button" at bounding box center [277, 209] width 5 height 6
click at [267, 208] on div "Delete" at bounding box center [271, 208] width 18 height 9
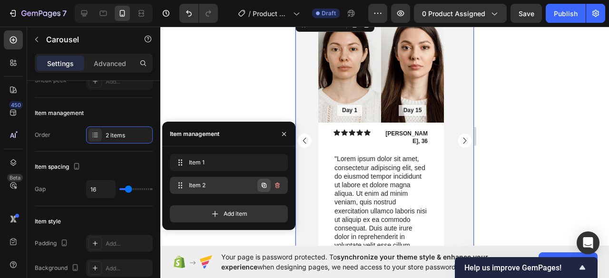
click at [265, 188] on icon "button" at bounding box center [264, 186] width 8 height 8
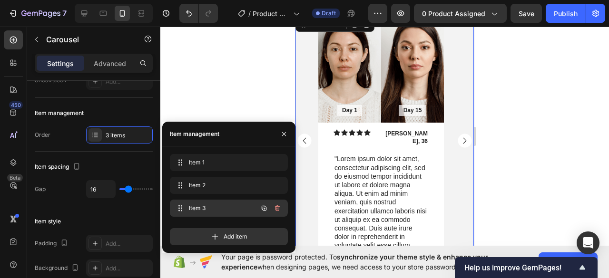
click at [244, 207] on div "Item 3 Item 3" at bounding box center [216, 208] width 84 height 13
click at [265, 207] on icon "button" at bounding box center [264, 208] width 5 height 5
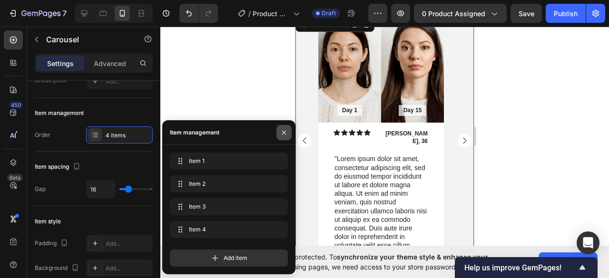
click at [283, 135] on icon "button" at bounding box center [284, 133] width 8 height 8
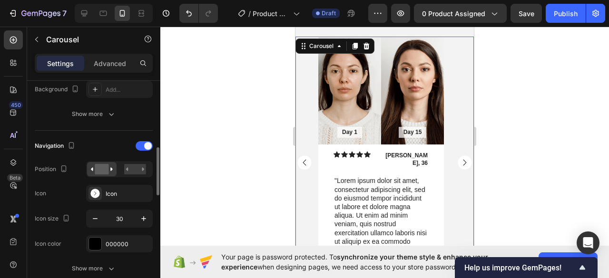
scroll to position [289, 0]
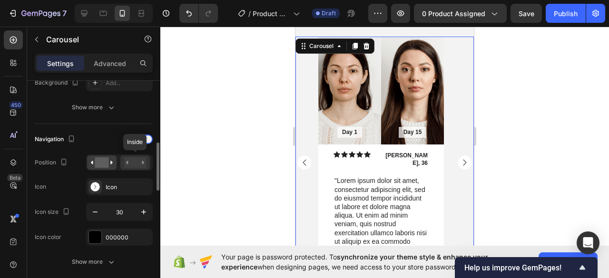
click at [133, 165] on rect at bounding box center [135, 162] width 22 height 10
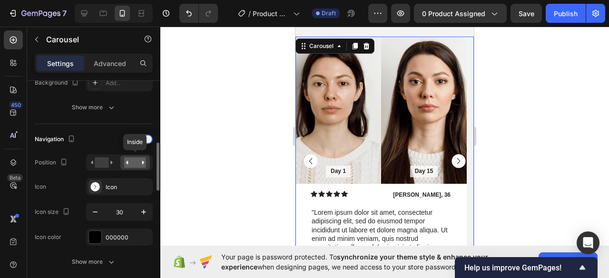
scroll to position [824, 0]
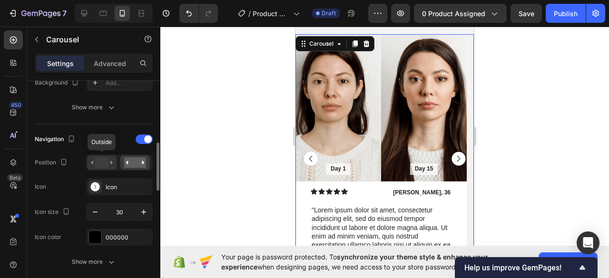
click at [103, 160] on rect at bounding box center [102, 162] width 14 height 10
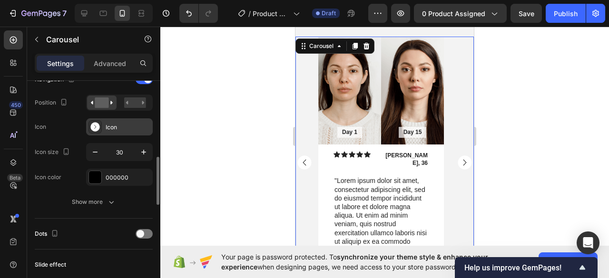
scroll to position [351, 0]
click at [98, 122] on rect at bounding box center [94, 125] width 9 height 9
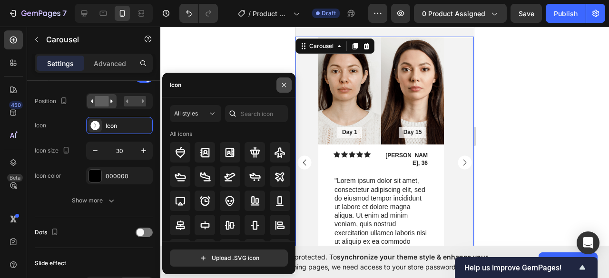
click at [285, 81] on icon "button" at bounding box center [284, 85] width 8 height 8
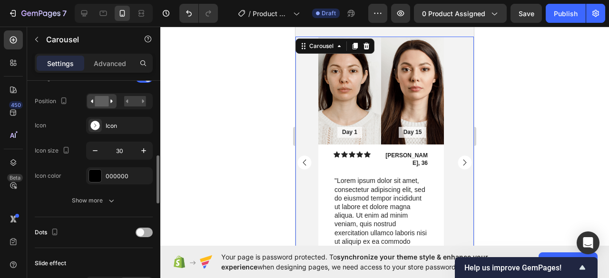
click at [139, 229] on span at bounding box center [141, 233] width 8 height 8
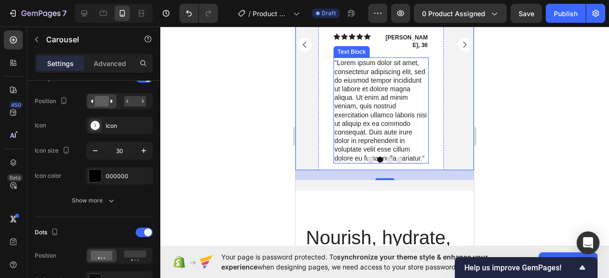
scroll to position [924, 0]
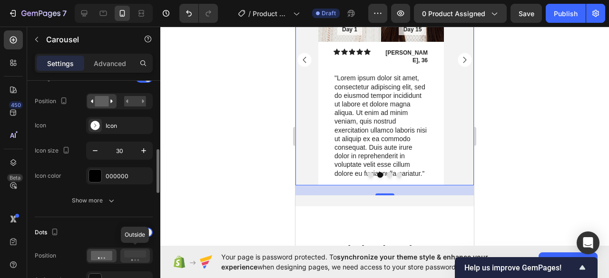
click at [127, 252] on rect at bounding box center [135, 254] width 22 height 7
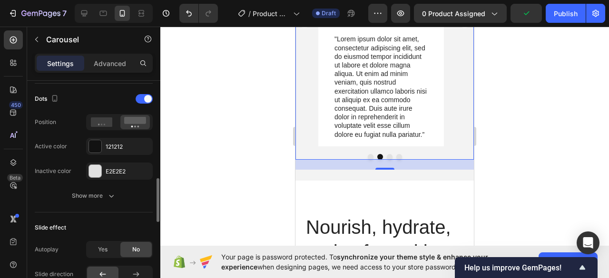
scroll to position [494, 0]
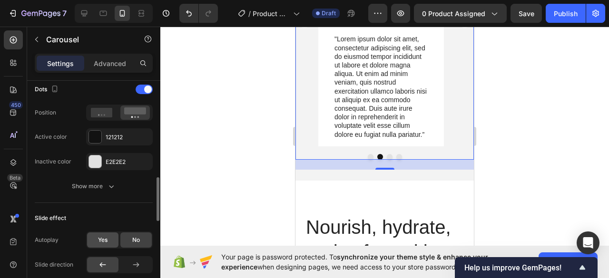
click at [110, 236] on div "Yes" at bounding box center [102, 240] width 31 height 15
click at [126, 235] on div "No" at bounding box center [135, 240] width 31 height 15
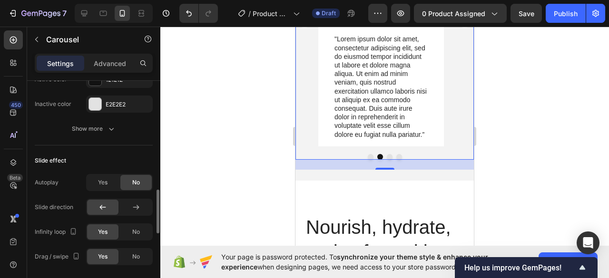
scroll to position [554, 0]
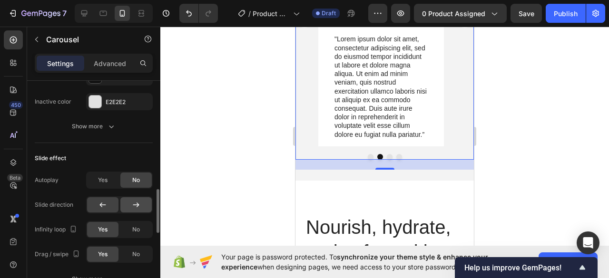
click at [137, 203] on icon at bounding box center [136, 205] width 6 height 5
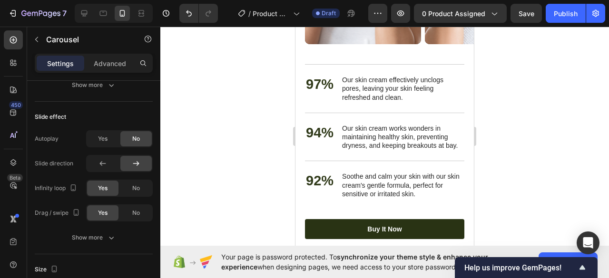
scroll to position [1580, 0]
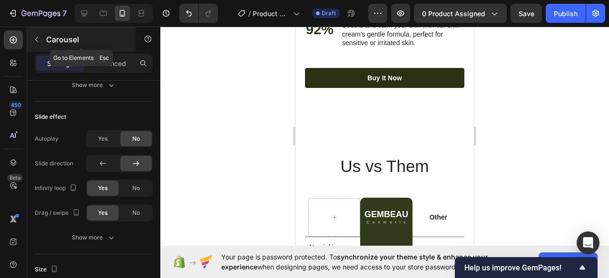
click at [39, 46] on button "button" at bounding box center [36, 39] width 15 height 15
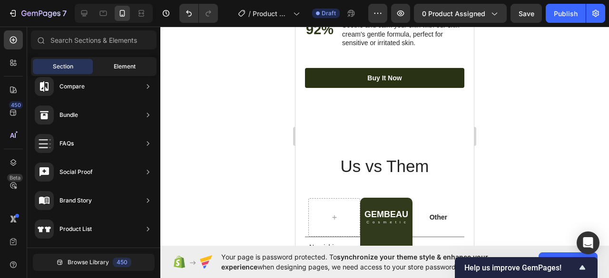
click at [117, 63] on span "Element" at bounding box center [125, 66] width 22 height 9
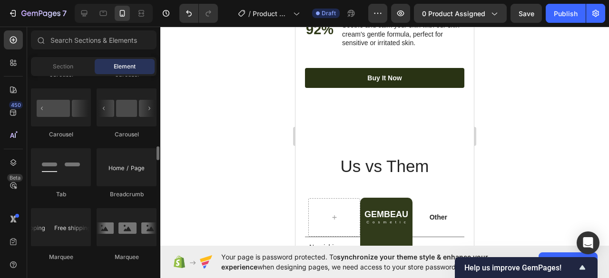
scroll to position [1086, 0]
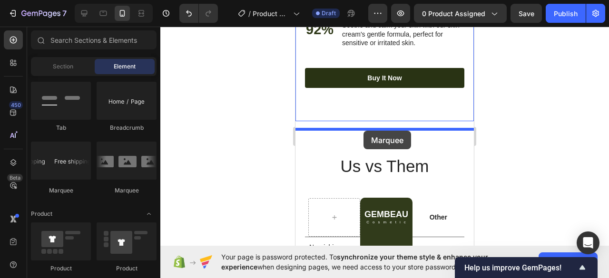
drag, startPoint x: 405, startPoint y: 184, endPoint x: 364, endPoint y: 131, distance: 67.4
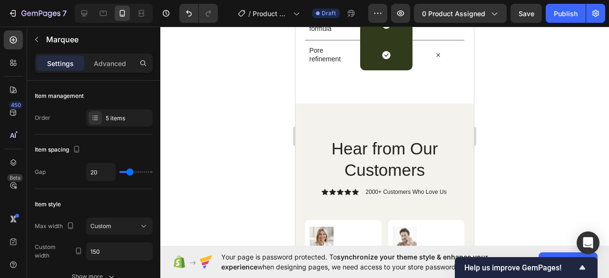
scroll to position [1989, 0]
click at [84, 16] on icon at bounding box center [84, 14] width 10 height 10
type input "60"
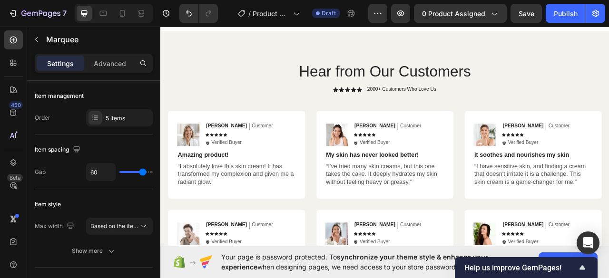
scroll to position [1621, 0]
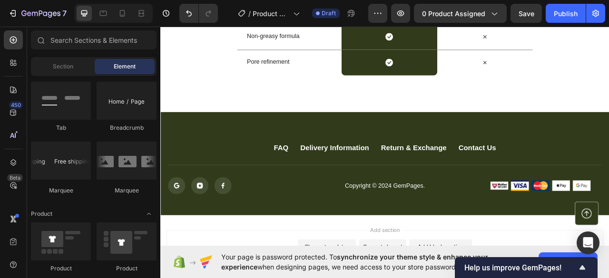
scroll to position [1584, 0]
click at [75, 70] on div "Section" at bounding box center [63, 66] width 60 height 15
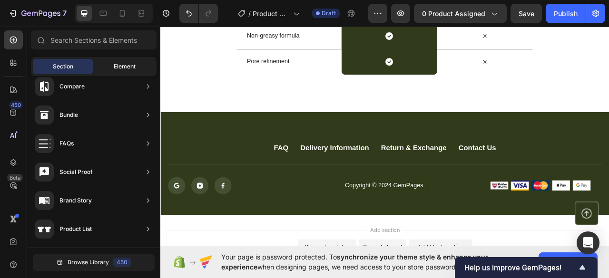
click at [105, 69] on div "Element" at bounding box center [125, 66] width 60 height 15
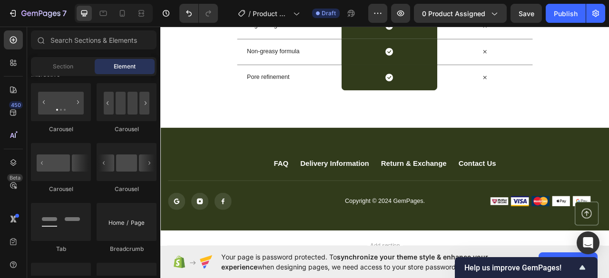
scroll to position [1563, 0]
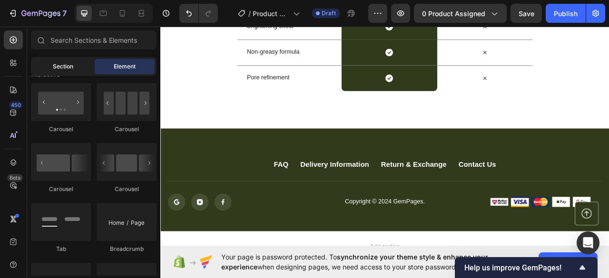
click at [57, 69] on span "Section" at bounding box center [63, 66] width 20 height 9
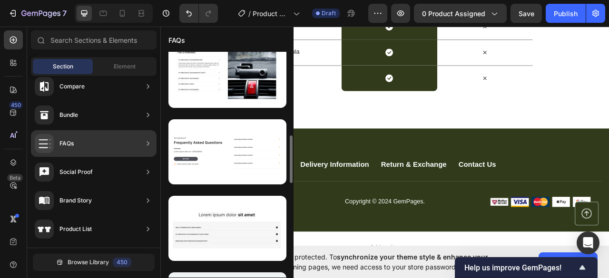
scroll to position [395, 0]
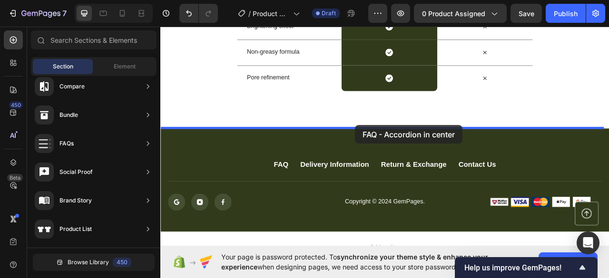
drag, startPoint x: 396, startPoint y: 236, endPoint x: 408, endPoint y: 152, distance: 85.0
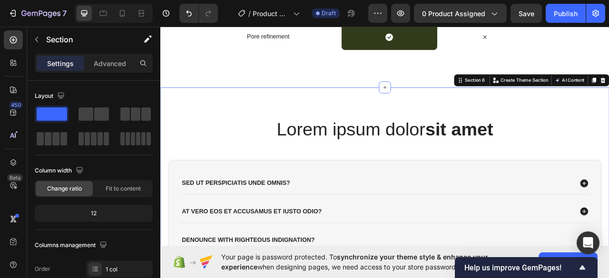
scroll to position [1663, 0]
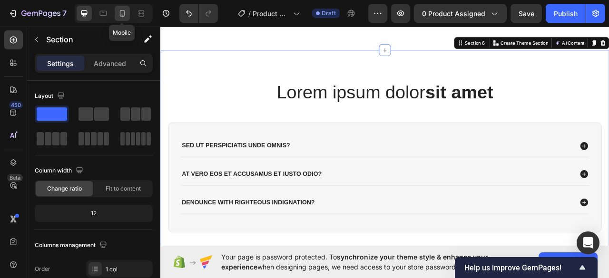
click at [121, 14] on icon at bounding box center [123, 14] width 10 height 10
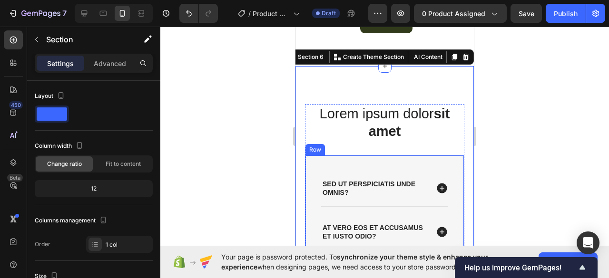
scroll to position [1594, 0]
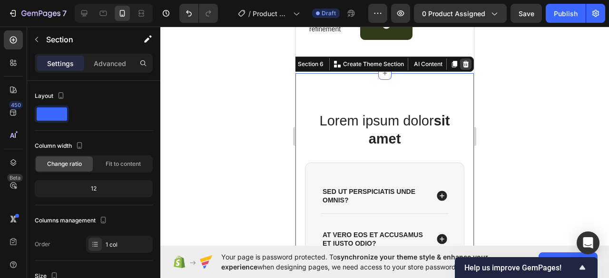
click at [463, 66] on icon at bounding box center [466, 64] width 6 height 7
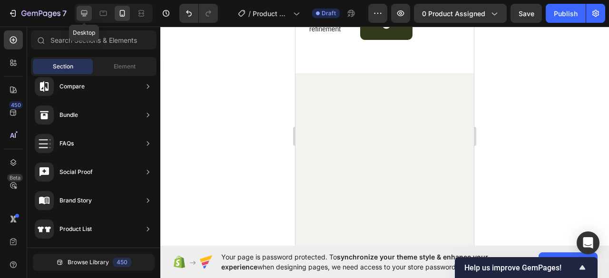
click at [82, 12] on icon at bounding box center [84, 14] width 10 height 10
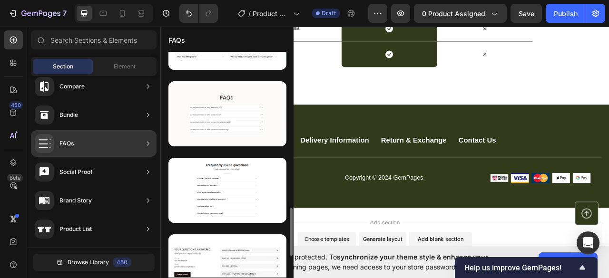
scroll to position [739, 0]
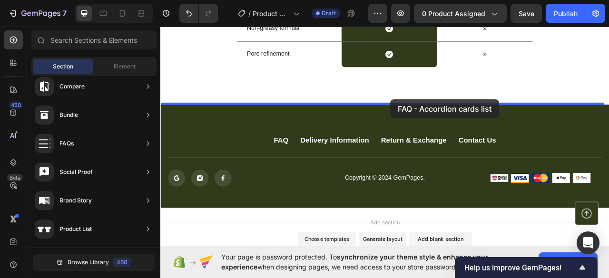
drag, startPoint x: 355, startPoint y: 156, endPoint x: 452, endPoint y: 121, distance: 103.1
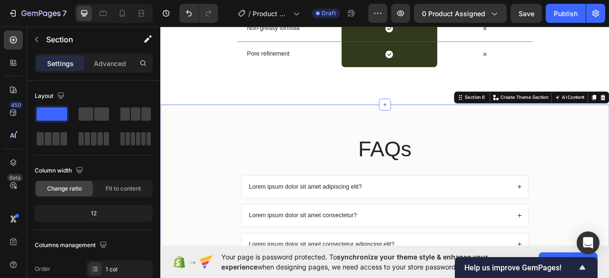
scroll to position [1663, 0]
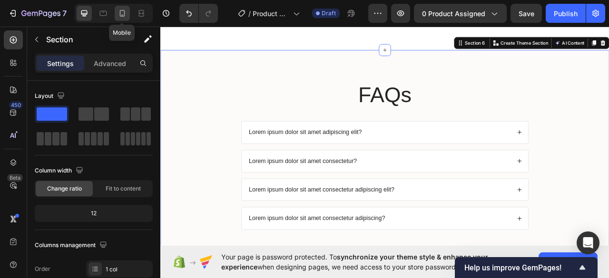
click at [123, 15] on icon at bounding box center [122, 15] width 2 height 1
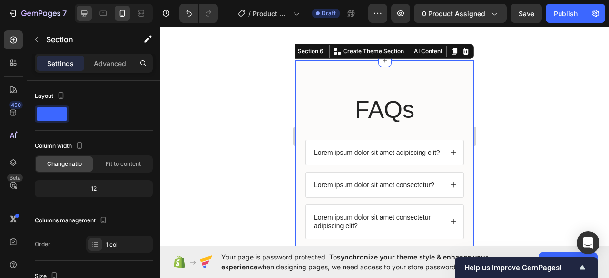
scroll to position [1602, 0]
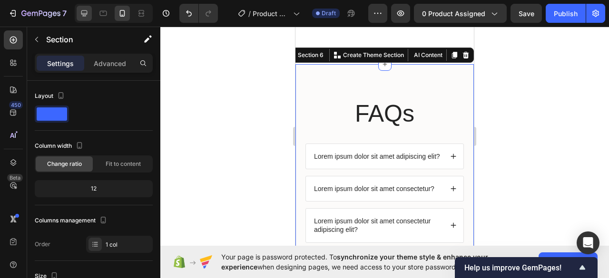
click at [87, 10] on icon at bounding box center [84, 14] width 10 height 10
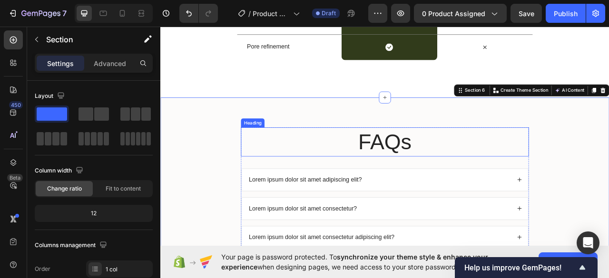
scroll to position [1606, 0]
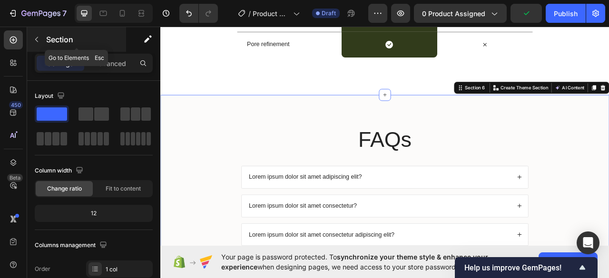
click at [62, 48] on div "Section" at bounding box center [76, 39] width 99 height 25
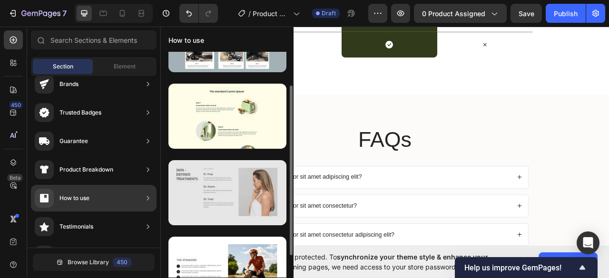
scroll to position [48, 0]
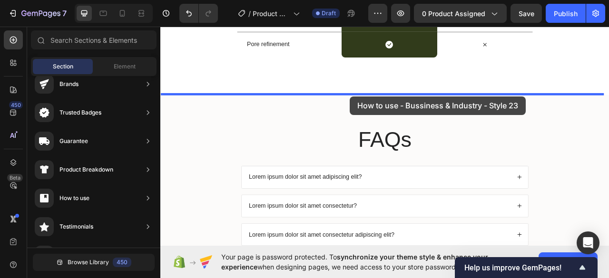
drag, startPoint x: 376, startPoint y: 148, endPoint x: 401, endPoint y: 116, distance: 40.4
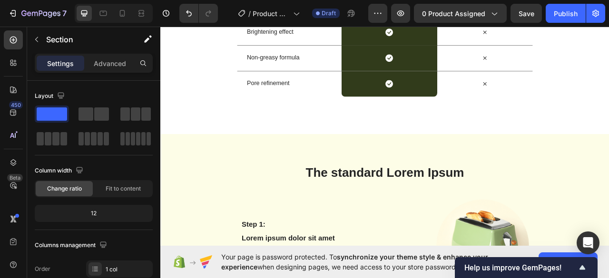
scroll to position [1666, 0]
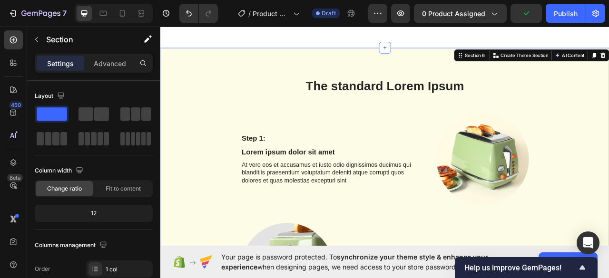
scroll to position [1593, 0]
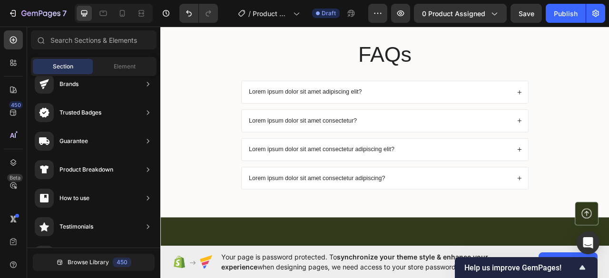
scroll to position [1603, 0]
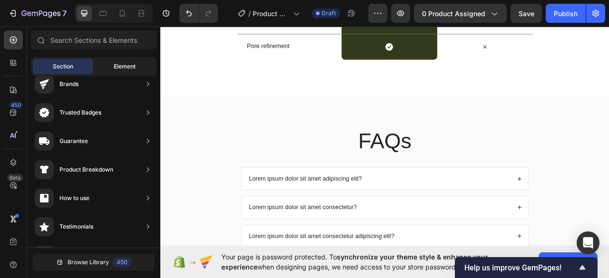
click at [104, 66] on div "Element" at bounding box center [125, 66] width 60 height 15
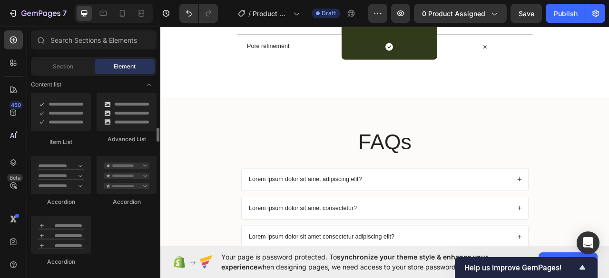
scroll to position [755, 0]
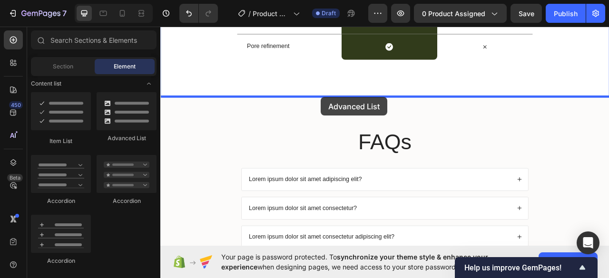
drag, startPoint x: 272, startPoint y: 144, endPoint x: 364, endPoint y: 117, distance: 96.2
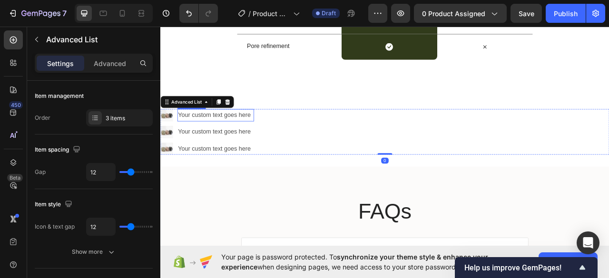
click at [244, 143] on div "Your custom text goes here" at bounding box center [231, 140] width 98 height 16
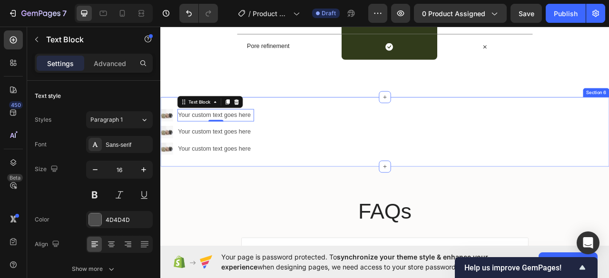
click at [320, 125] on div "Image Your custom text goes here Text Block 0 Image Your custom text goes here …" at bounding box center [445, 161] width 571 height 88
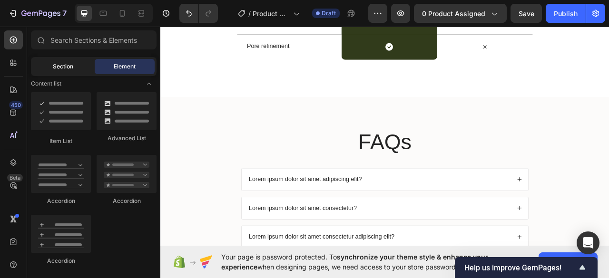
click at [68, 65] on span "Section" at bounding box center [63, 66] width 20 height 9
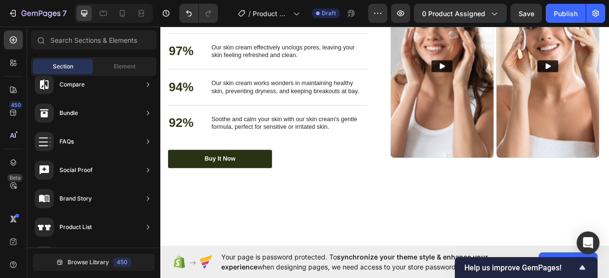
scroll to position [745, 0]
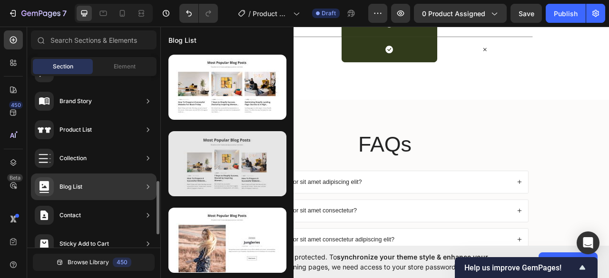
click at [214, 154] on div at bounding box center [227, 163] width 118 height 65
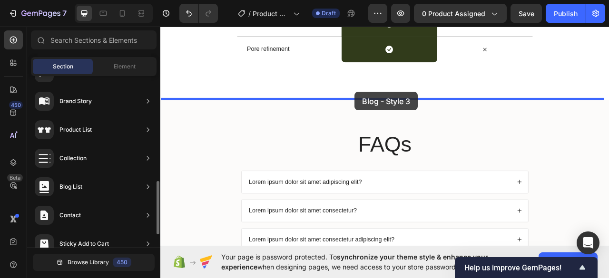
drag, startPoint x: 374, startPoint y: 182, endPoint x: 407, endPoint y: 116, distance: 73.8
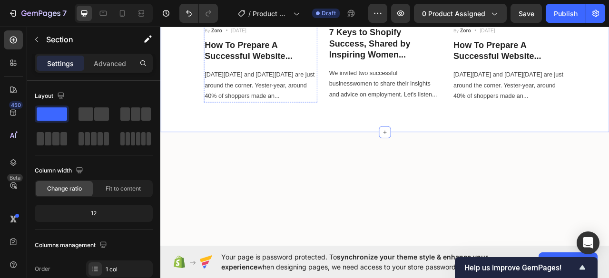
scroll to position [1672, 0]
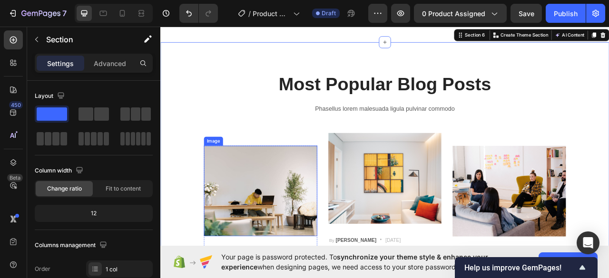
click at [315, 198] on img at bounding box center [288, 236] width 144 height 115
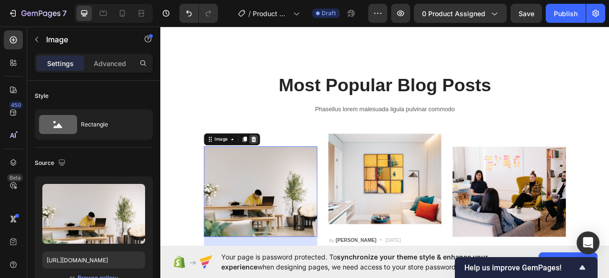
click at [277, 167] on icon at bounding box center [279, 170] width 6 height 7
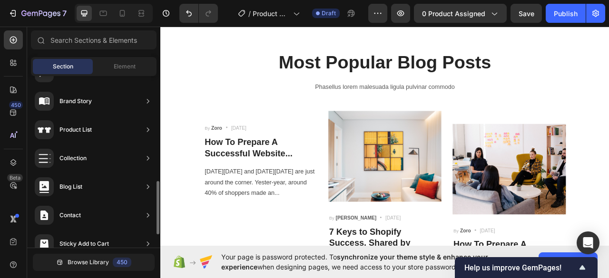
scroll to position [1702, 0]
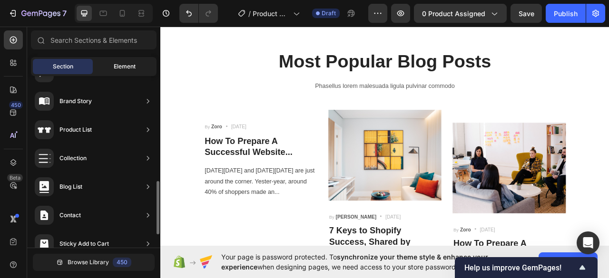
click at [120, 69] on span "Element" at bounding box center [125, 66] width 22 height 9
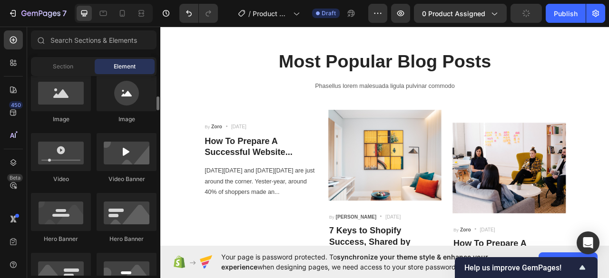
scroll to position [316, 0]
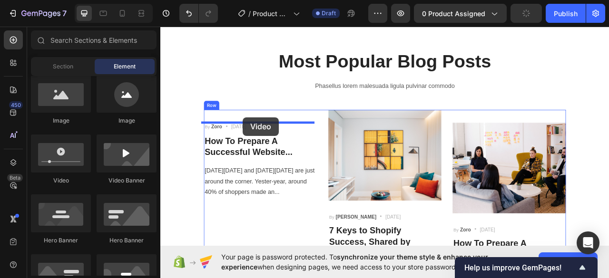
drag, startPoint x: 230, startPoint y: 183, endPoint x: 265, endPoint y: 143, distance: 53.3
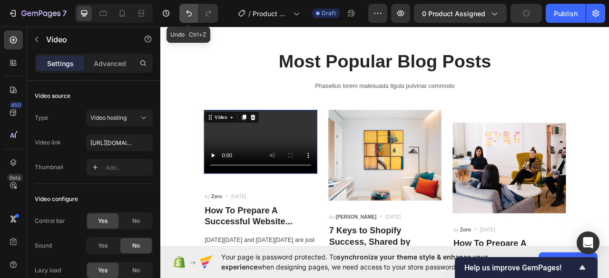
click at [189, 20] on button "Undo/Redo" at bounding box center [188, 13] width 19 height 19
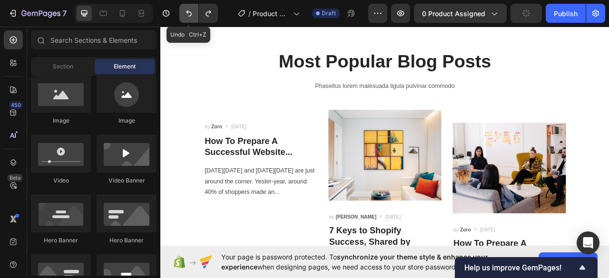
click at [189, 20] on button "Undo/Redo" at bounding box center [188, 13] width 19 height 19
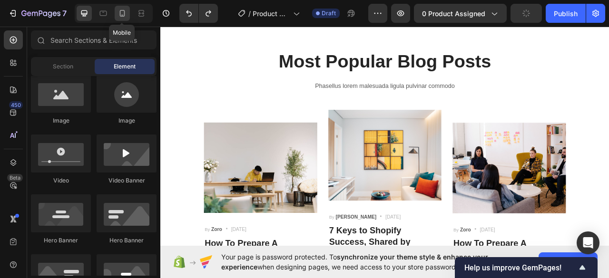
click at [124, 12] on icon at bounding box center [123, 14] width 10 height 10
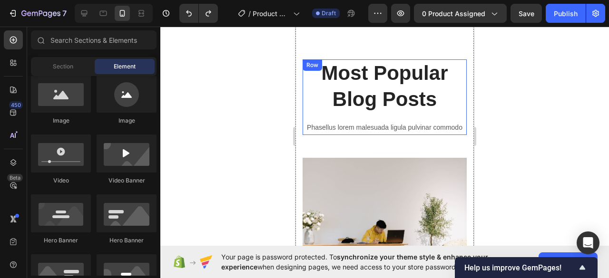
scroll to position [1630, 0]
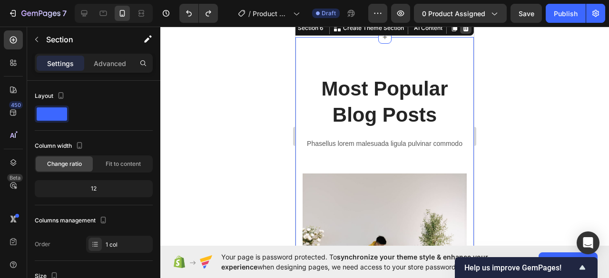
click at [463, 29] on icon at bounding box center [466, 28] width 6 height 7
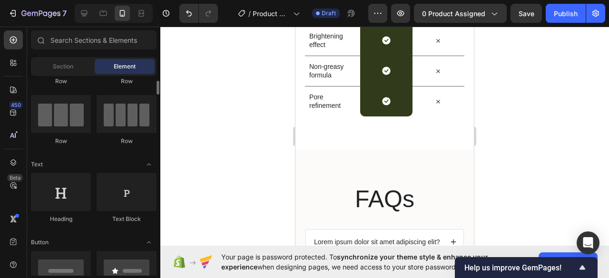
scroll to position [62, 0]
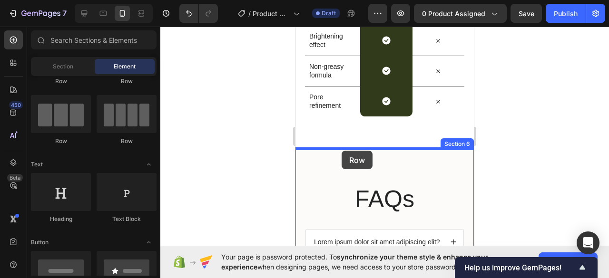
drag, startPoint x: 363, startPoint y: 141, endPoint x: 342, endPoint y: 151, distance: 23.6
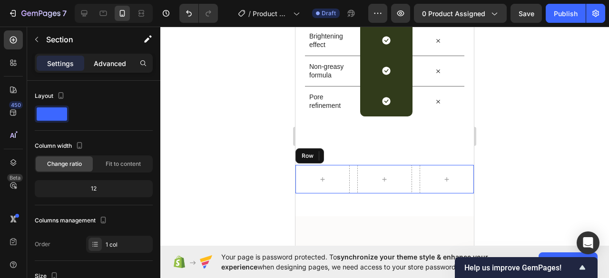
click at [104, 59] on p "Advanced" at bounding box center [110, 64] width 32 height 10
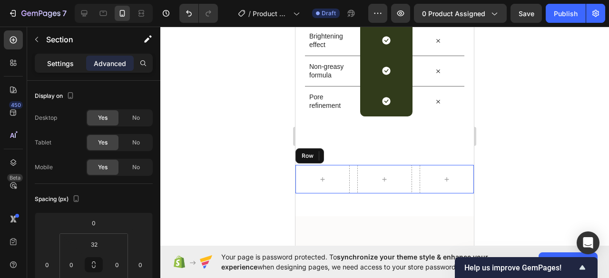
click at [72, 55] on div "Settings Advanced" at bounding box center [94, 63] width 118 height 19
click at [71, 61] on p "Settings" at bounding box center [60, 64] width 27 height 10
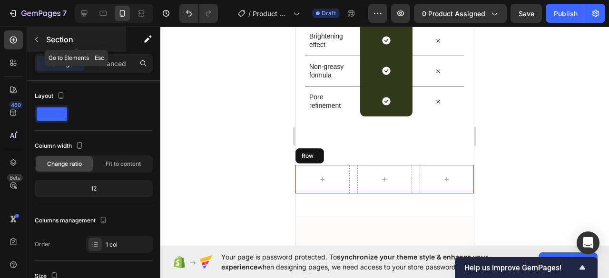
click at [41, 49] on div "Section" at bounding box center [76, 39] width 99 height 25
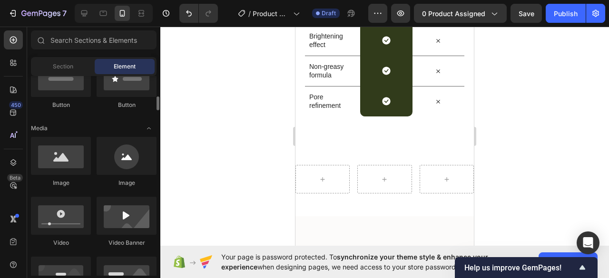
scroll to position [326, 0]
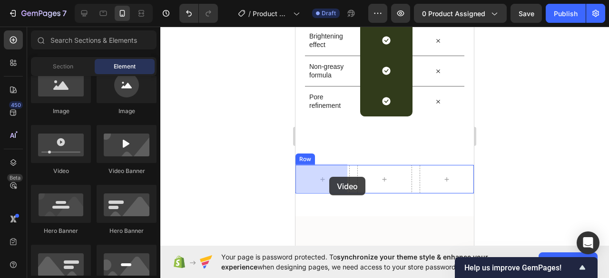
drag, startPoint x: 369, startPoint y: 168, endPoint x: 329, endPoint y: 177, distance: 41.0
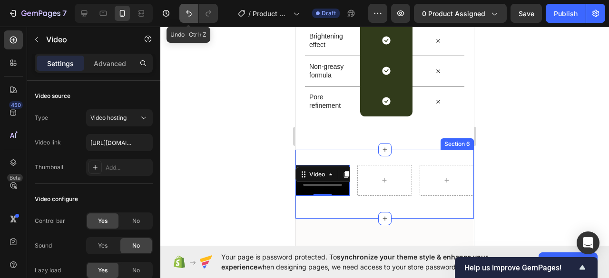
click at [188, 12] on icon "Undo/Redo" at bounding box center [189, 14] width 10 height 10
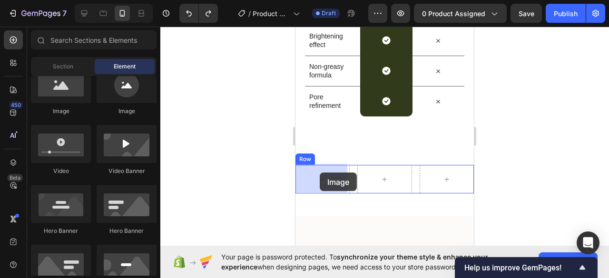
drag, startPoint x: 364, startPoint y: 122, endPoint x: 320, endPoint y: 173, distance: 66.8
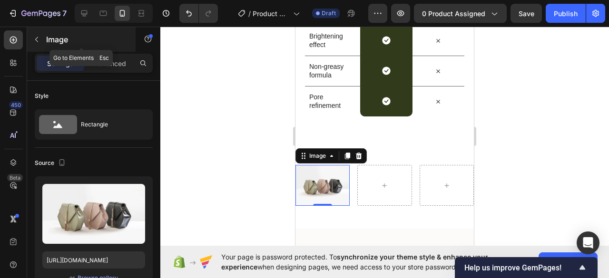
click at [49, 42] on p "Image" at bounding box center [86, 39] width 81 height 11
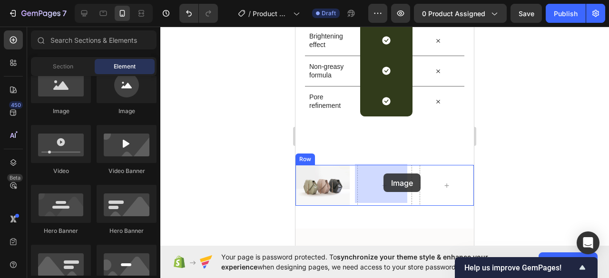
drag, startPoint x: 370, startPoint y: 119, endPoint x: 383, endPoint y: 175, distance: 57.2
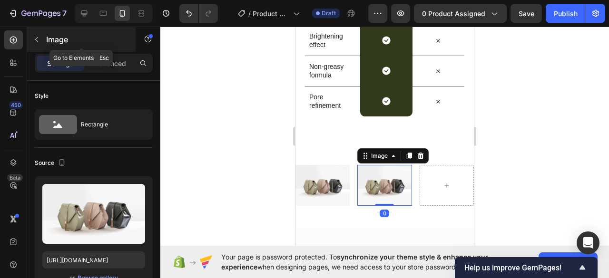
click at [68, 41] on p "Image" at bounding box center [86, 39] width 81 height 11
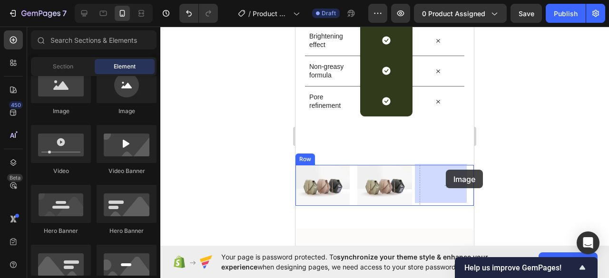
drag, startPoint x: 353, startPoint y: 124, endPoint x: 445, endPoint y: 171, distance: 103.0
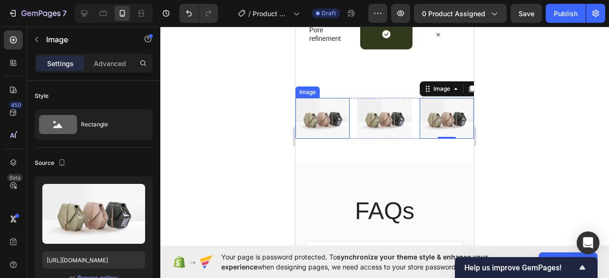
scroll to position [1551, 0]
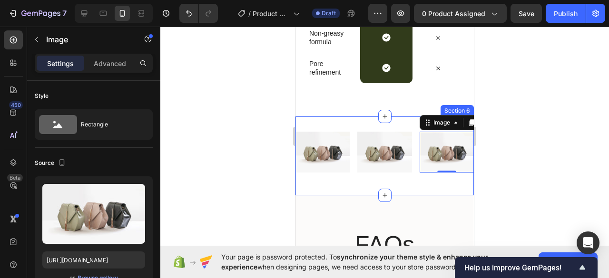
click at [364, 121] on div "Image Image Image 0 Row Section 6" at bounding box center [384, 156] width 178 height 79
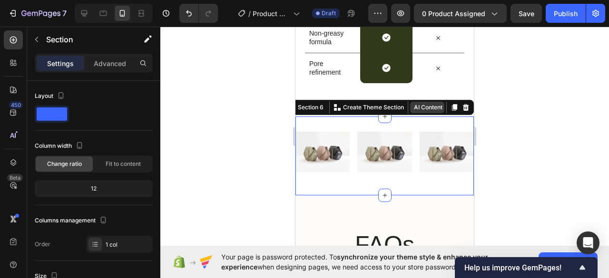
click at [429, 106] on button "AI Content" at bounding box center [427, 107] width 34 height 11
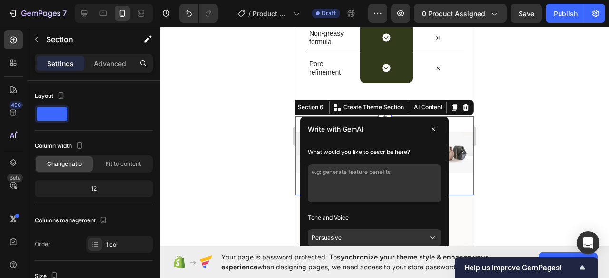
click at [365, 179] on textarea at bounding box center [374, 184] width 133 height 38
click at [321, 177] on textarea "une séction" at bounding box center [374, 184] width 133 height 38
click at [346, 173] on textarea "une section" at bounding box center [374, 184] width 133 height 38
click at [338, 171] on textarea "une section pour montrer au client comment utiliser le produit" at bounding box center [374, 184] width 133 height 38
click at [410, 179] on textarea "une section moderne et design pour montrer au client comment utiliser le produit" at bounding box center [374, 184] width 133 height 38
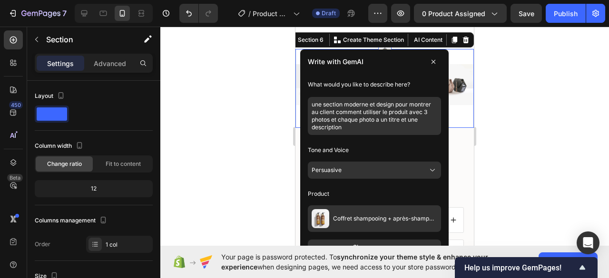
scroll to position [1619, 0]
type textarea "une section moderne et design pour montrer au client comment utiliser le produi…"
click at [347, 169] on button "Persuasive" at bounding box center [374, 169] width 133 height 17
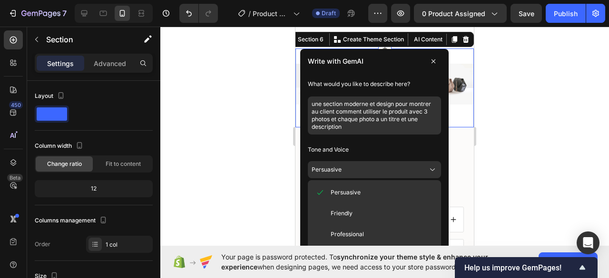
click at [347, 169] on button "Persuasive" at bounding box center [374, 169] width 133 height 17
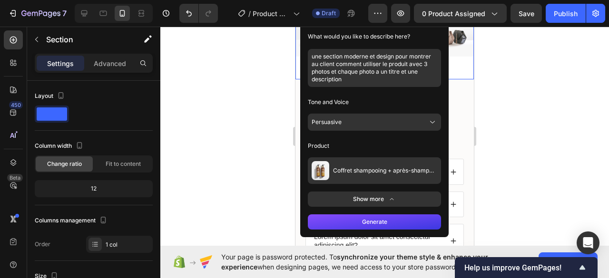
scroll to position [1597, 0]
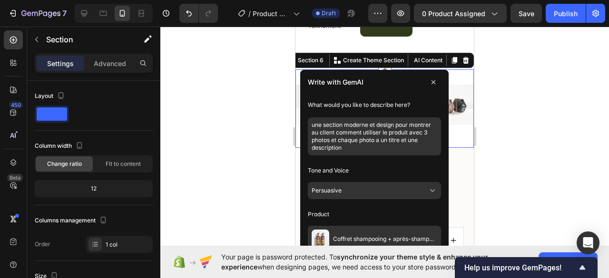
click at [328, 137] on textarea "une section moderne et design pour montrer au client comment utiliser le produi…" at bounding box center [374, 137] width 133 height 38
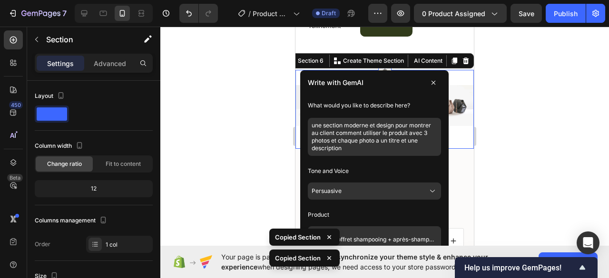
click at [359, 165] on p "Tone and Voice" at bounding box center [374, 171] width 133 height 15
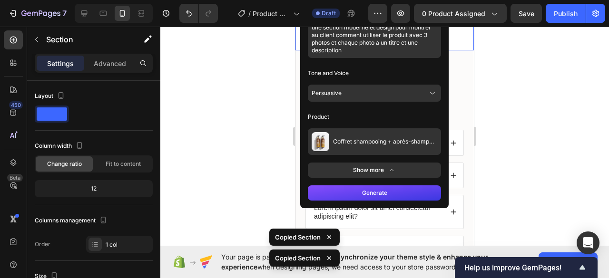
scroll to position [1695, 0]
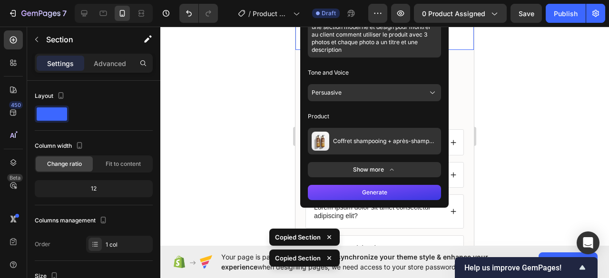
click at [373, 137] on button "Coffret shampooing + après-shampooing pour la croissance capillaire" at bounding box center [374, 141] width 133 height 27
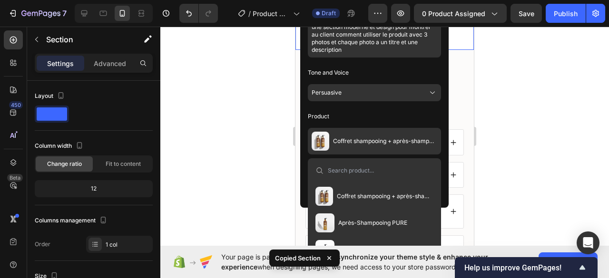
scroll to position [53, 0]
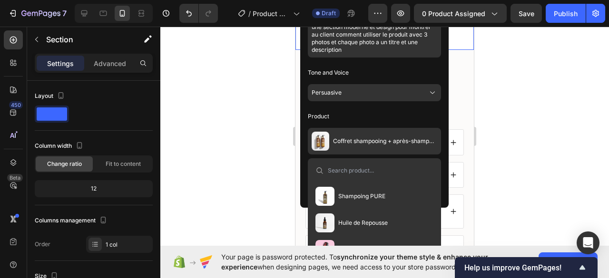
click at [350, 237] on button "[PERSON_NAME] Pro™" at bounding box center [357, 249] width 91 height 27
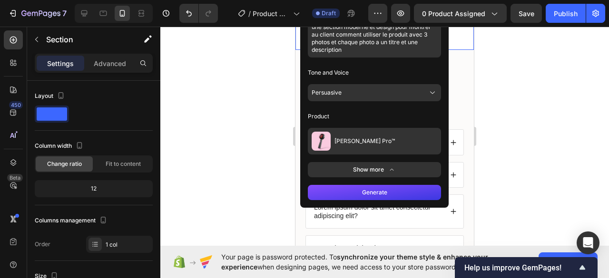
click at [364, 186] on button "Generate" at bounding box center [374, 192] width 133 height 15
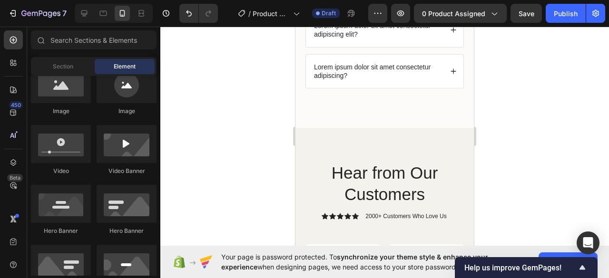
scroll to position [1798, 0]
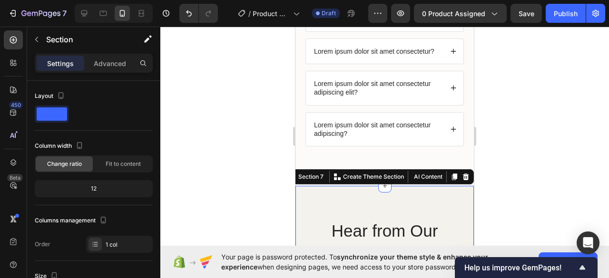
scroll to position [1740, 0]
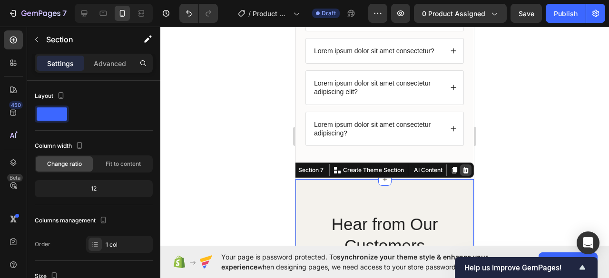
click at [463, 174] on icon at bounding box center [466, 170] width 6 height 7
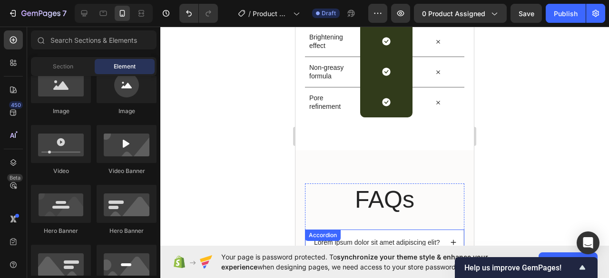
scroll to position [1520, 0]
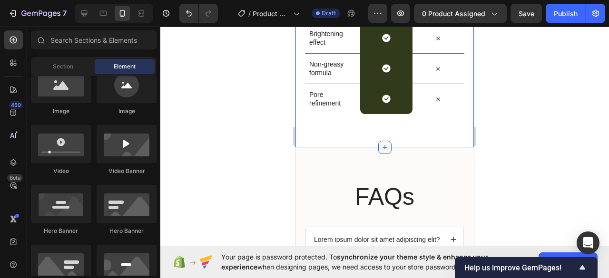
click at [381, 151] on div at bounding box center [384, 147] width 13 height 13
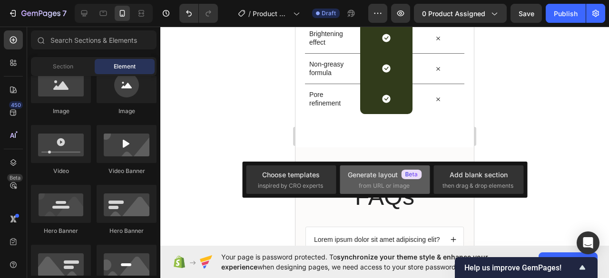
click at [385, 174] on div "Generate layout" at bounding box center [385, 175] width 74 height 10
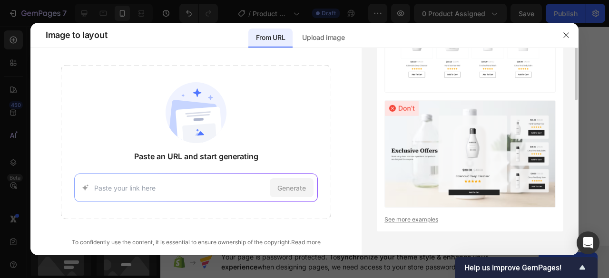
scroll to position [0, 0]
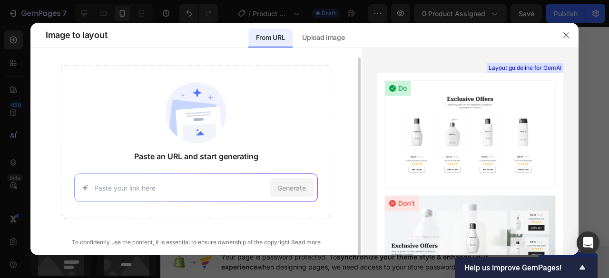
paste input "[URL][DOMAIN_NAME]"
type input "[URL][DOMAIN_NAME]"
click at [282, 183] on span "Generate" at bounding box center [291, 188] width 29 height 10
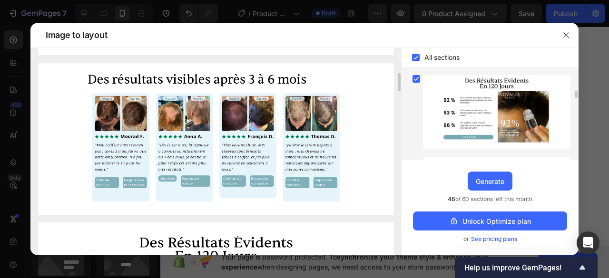
scroll to position [272, 0]
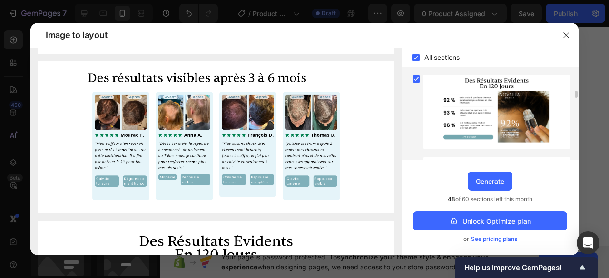
click at [415, 60] on rect at bounding box center [416, 58] width 8 height 8
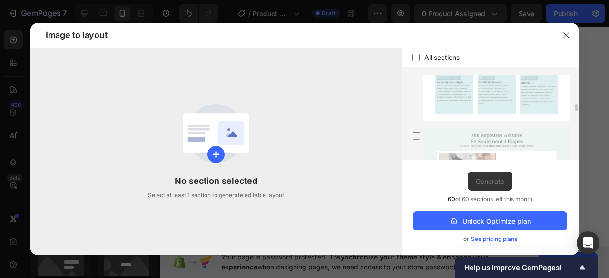
scroll to position [391, 0]
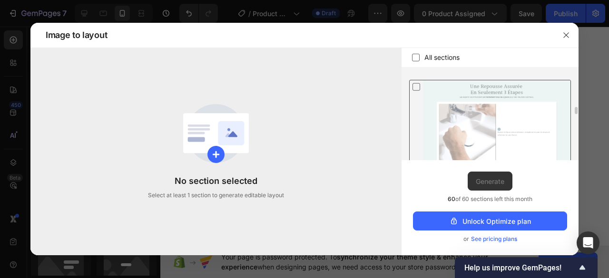
click at [429, 92] on div at bounding box center [496, 122] width 147 height 85
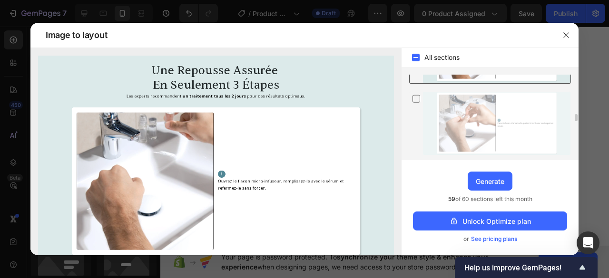
scroll to position [473, 0]
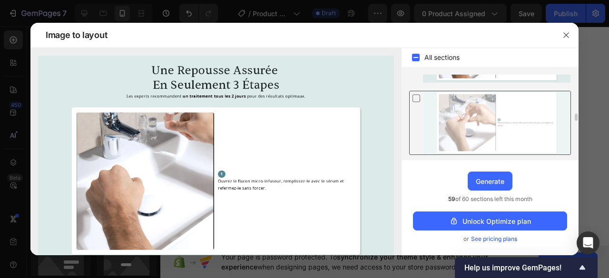
click at [432, 99] on div at bounding box center [496, 122] width 147 height 63
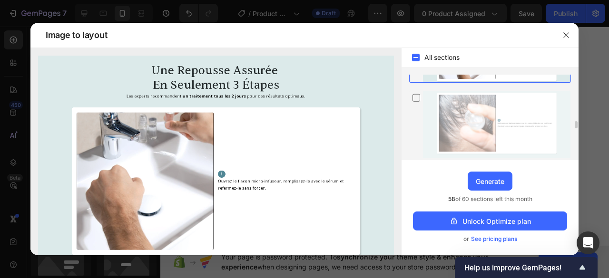
scroll to position [547, 0]
click at [443, 100] on div at bounding box center [496, 123] width 147 height 68
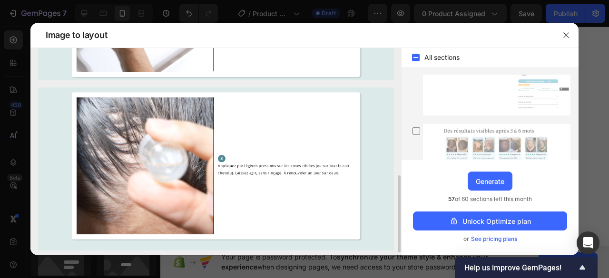
scroll to position [351, 0]
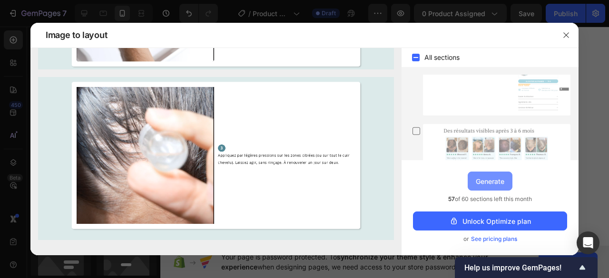
click at [472, 179] on button "Generate" at bounding box center [490, 181] width 45 height 19
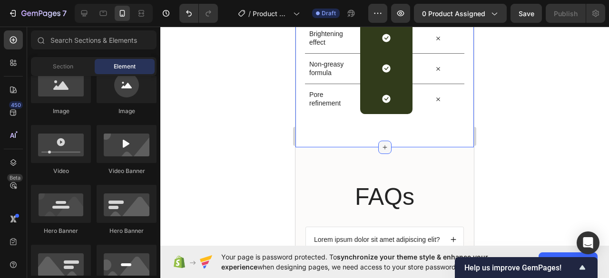
click at [383, 144] on icon at bounding box center [385, 148] width 8 height 8
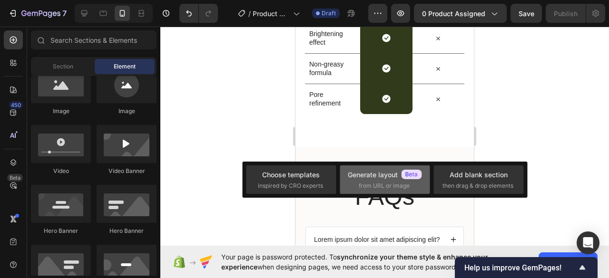
click at [390, 177] on div "Generate layout" at bounding box center [385, 175] width 74 height 10
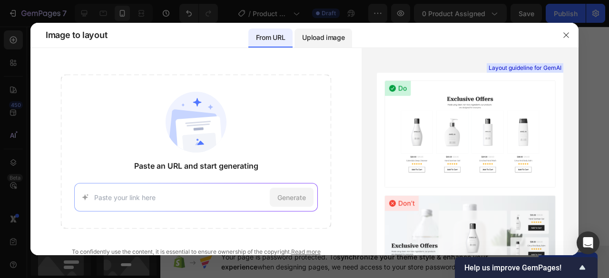
click at [324, 36] on p "Upload image" at bounding box center [323, 37] width 42 height 11
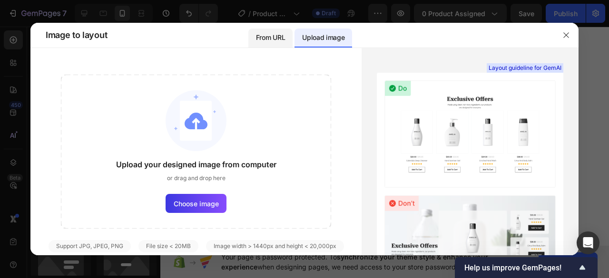
click at [284, 41] on p "From URL" at bounding box center [270, 37] width 29 height 11
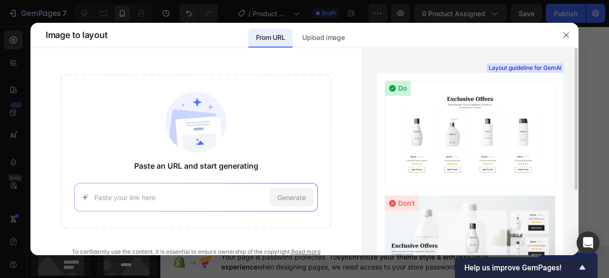
scroll to position [95, 0]
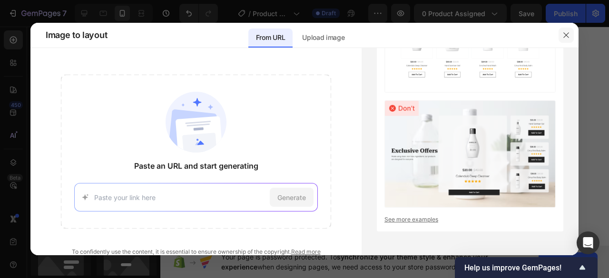
click at [564, 41] on button "button" at bounding box center [566, 35] width 15 height 15
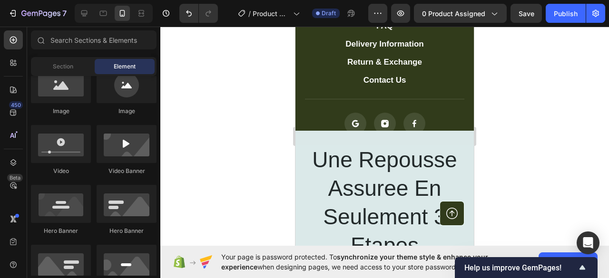
scroll to position [1926, 0]
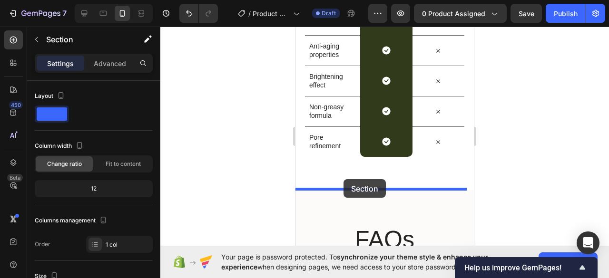
scroll to position [1443, 0]
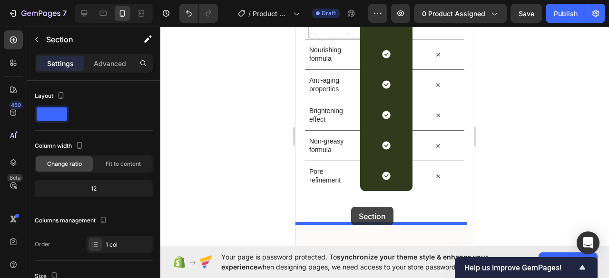
drag, startPoint x: 313, startPoint y: 185, endPoint x: 351, endPoint y: 207, distance: 43.9
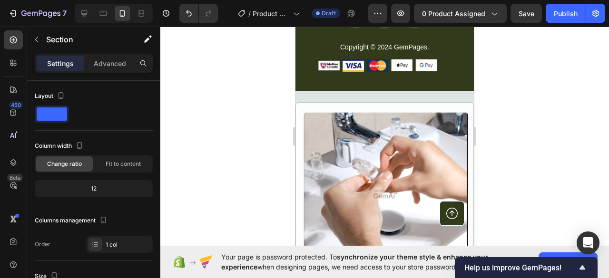
scroll to position [2435, 0]
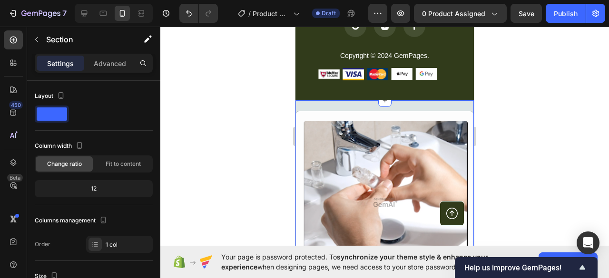
click at [324, 104] on div "Image Icon Placez le flacon a I'envers afin que le micro-infuseur se chargent e…" at bounding box center [384, 222] width 178 height 245
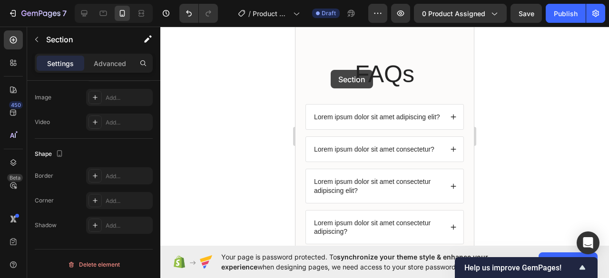
scroll to position [2000, 0]
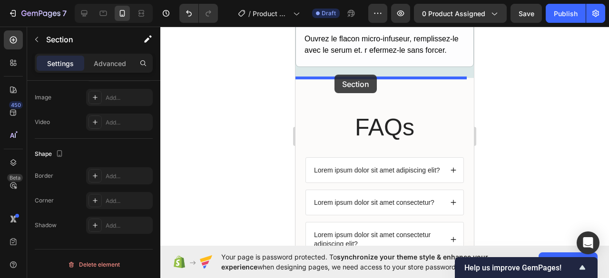
drag, startPoint x: 308, startPoint y: 94, endPoint x: 335, endPoint y: 73, distance: 34.4
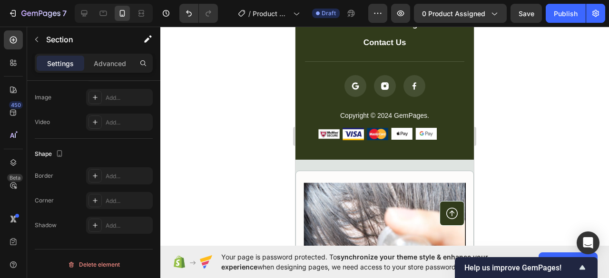
scroll to position [2685, 0]
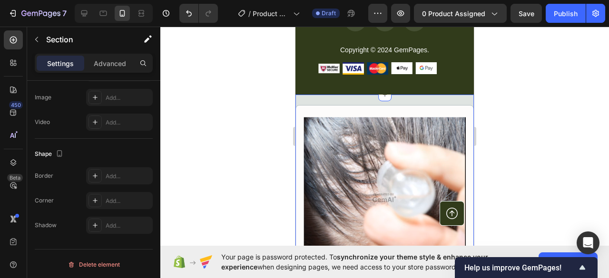
click at [326, 100] on div "Image Icon Appliquez par legeres pressions sur les zones ciblees (ou sur tout l…" at bounding box center [384, 223] width 178 height 256
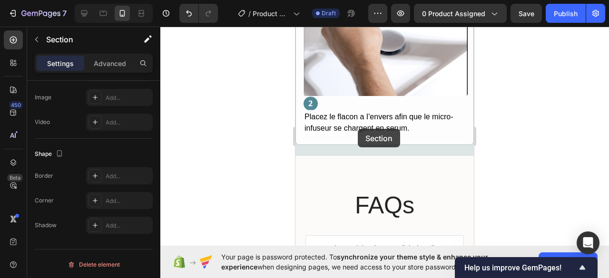
scroll to position [2153, 0]
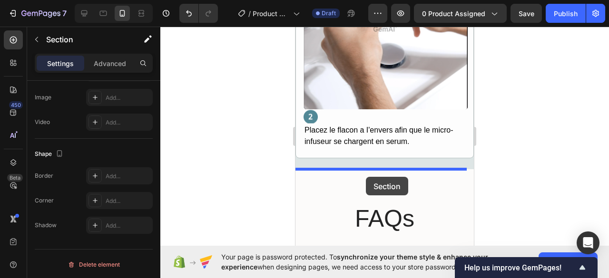
drag, startPoint x: 308, startPoint y: 88, endPoint x: 366, endPoint y: 177, distance: 105.6
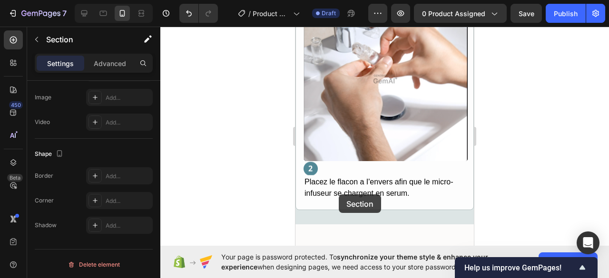
scroll to position [2096, 0]
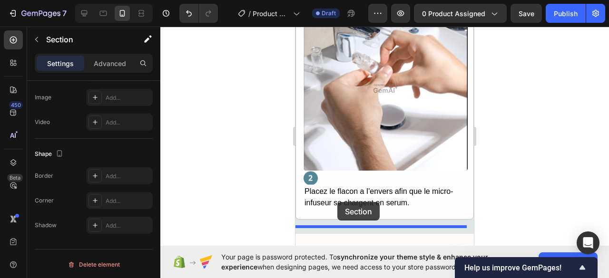
drag, startPoint x: 311, startPoint y: 104, endPoint x: 337, endPoint y: 206, distance: 105.0
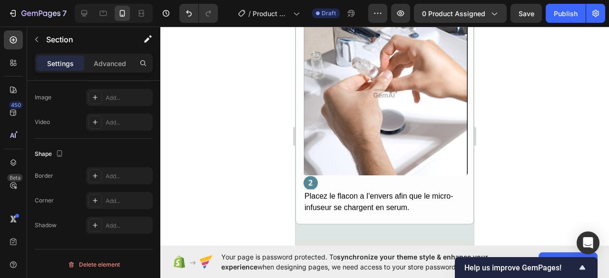
scroll to position [2057, 0]
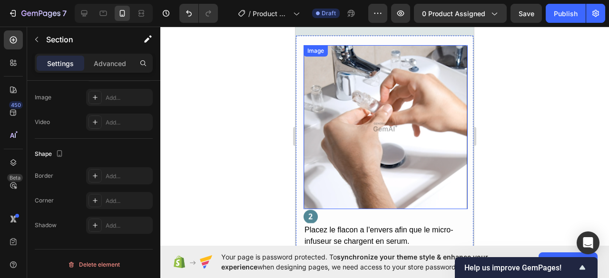
click at [398, 87] on img at bounding box center [386, 127] width 164 height 164
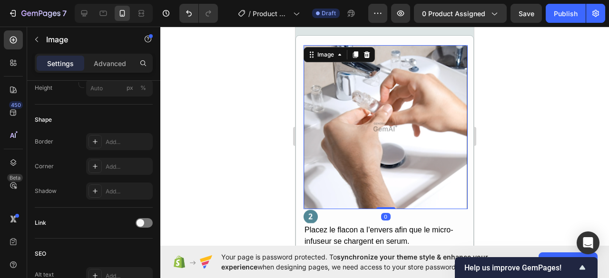
scroll to position [0, 0]
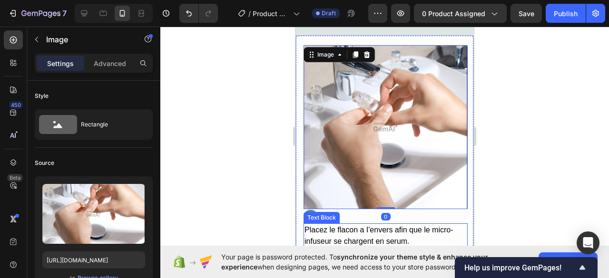
click at [391, 228] on div "Placez le flacon a I'envers afin que le micro-infuseur se chargent en serum." at bounding box center [386, 236] width 164 height 25
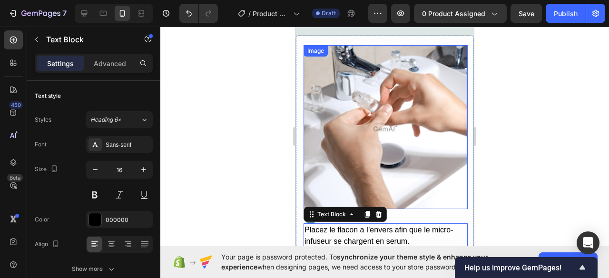
click at [376, 128] on img at bounding box center [386, 127] width 164 height 164
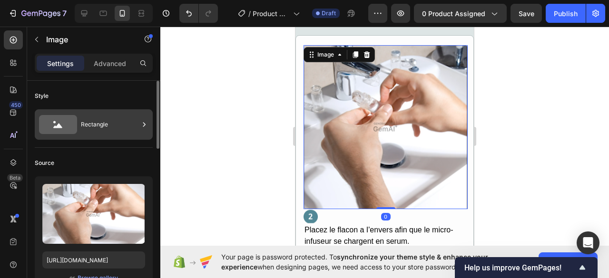
click at [76, 124] on icon at bounding box center [58, 124] width 38 height 19
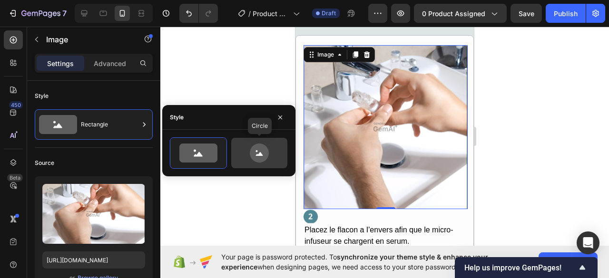
click at [245, 154] on icon at bounding box center [259, 153] width 45 height 19
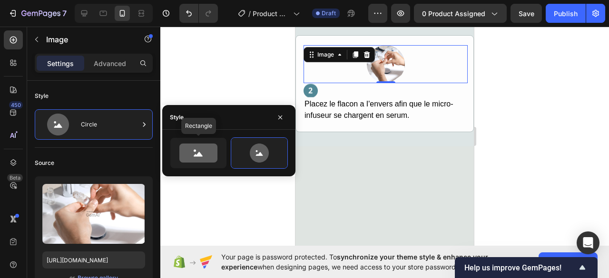
click at [226, 158] on div at bounding box center [198, 153] width 56 height 30
type input "100"
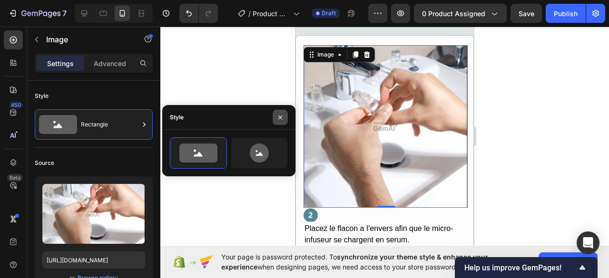
click at [282, 118] on icon "button" at bounding box center [280, 118] width 8 height 8
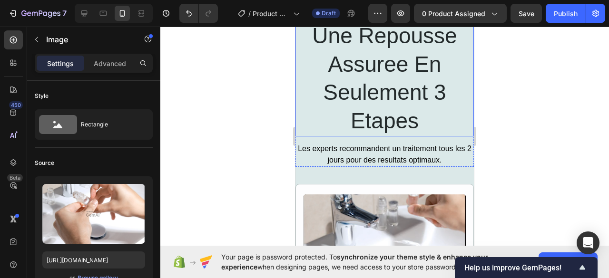
scroll to position [1555, 0]
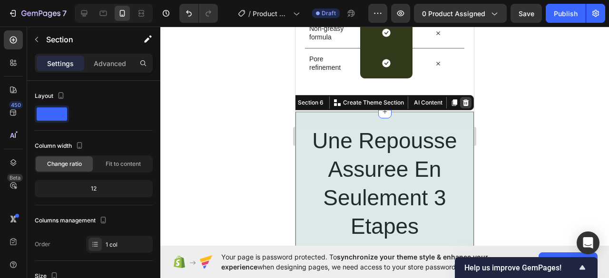
click at [462, 103] on icon at bounding box center [466, 103] width 8 height 8
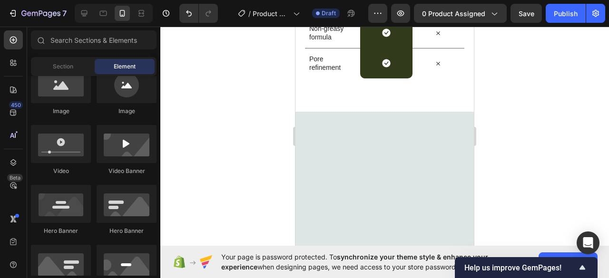
click at [459, 115] on div at bounding box center [384, 234] width 178 height 244
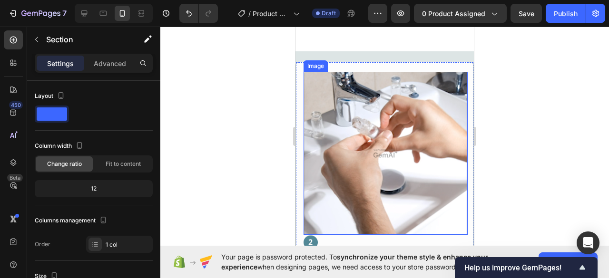
scroll to position [1589, 0]
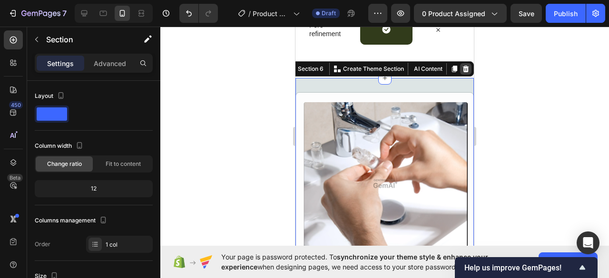
click at [463, 70] on icon at bounding box center [466, 69] width 6 height 7
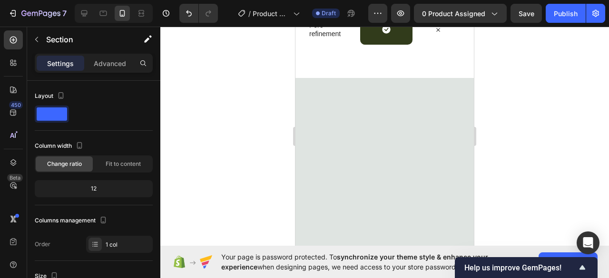
click at [435, 89] on div at bounding box center [384, 206] width 178 height 256
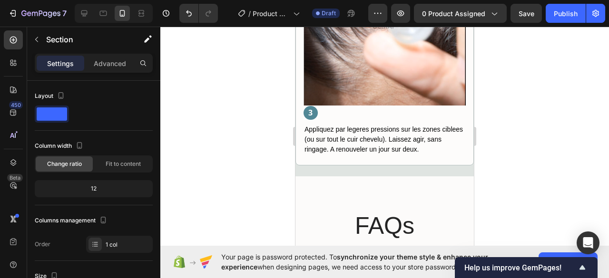
scroll to position [1632, 0]
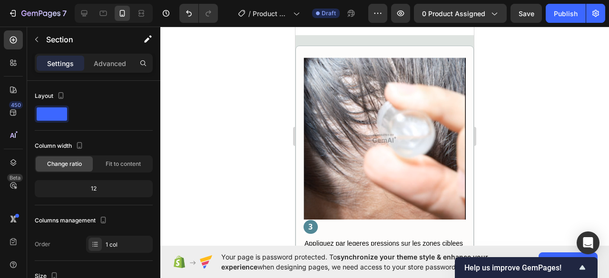
click at [442, 34] on div "Section 6" at bounding box center [456, 29] width 29 height 9
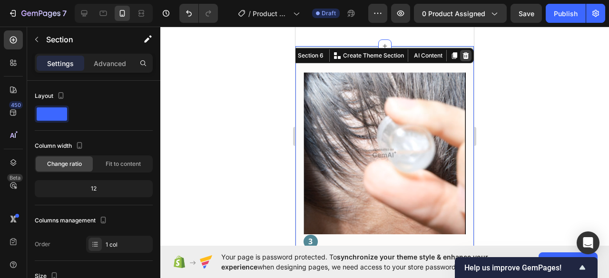
click at [463, 55] on icon at bounding box center [466, 55] width 6 height 7
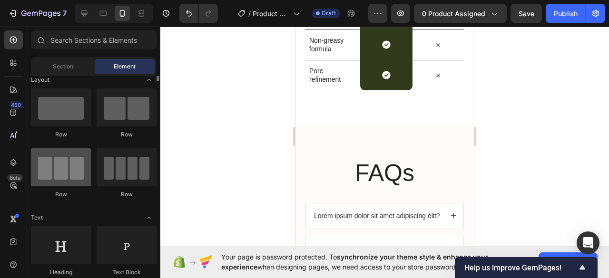
scroll to position [0, 0]
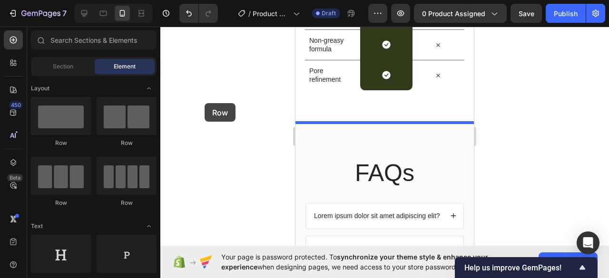
drag, startPoint x: 117, startPoint y: 133, endPoint x: 177, endPoint y: 101, distance: 67.9
click at [177, 0] on div "7 / Product Page - [DATE] 04:45:08 Draft Preview 0 product assigned Save Publis…" at bounding box center [304, 0] width 609 height 0
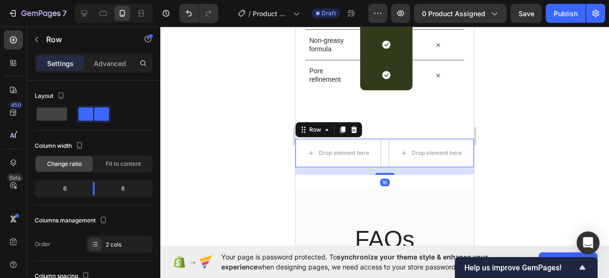
click at [116, 115] on div at bounding box center [94, 114] width 118 height 17
click at [354, 130] on icon at bounding box center [354, 130] width 6 height 7
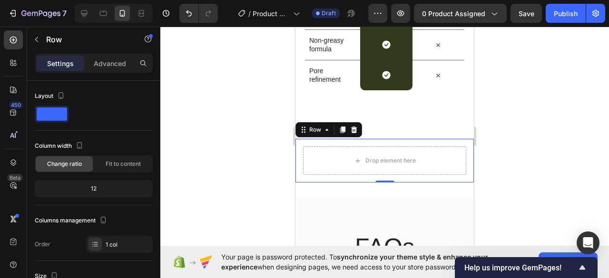
click at [354, 130] on icon at bounding box center [354, 130] width 8 height 8
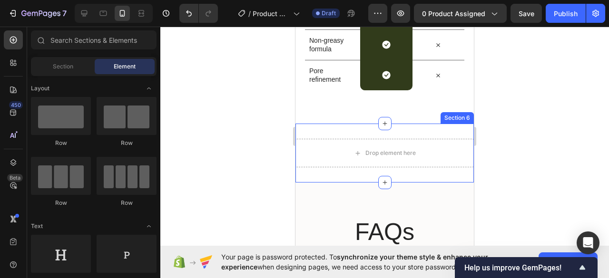
click at [413, 134] on div "Drop element here Section 6" at bounding box center [384, 153] width 178 height 59
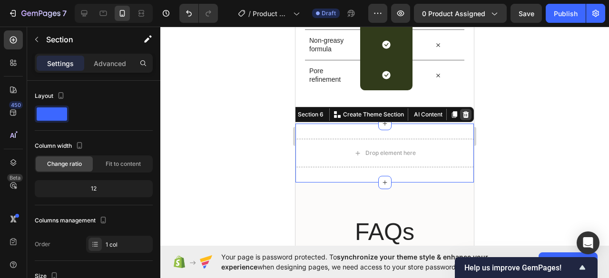
click at [463, 111] on icon at bounding box center [466, 114] width 6 height 7
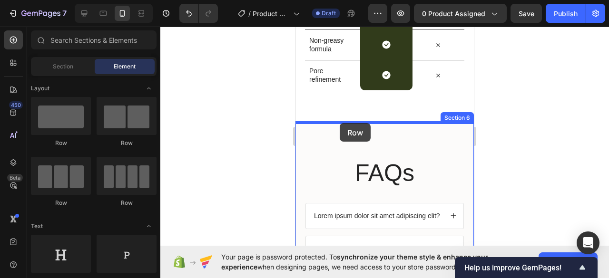
drag, startPoint x: 493, startPoint y: 153, endPoint x: 340, endPoint y: 123, distance: 156.0
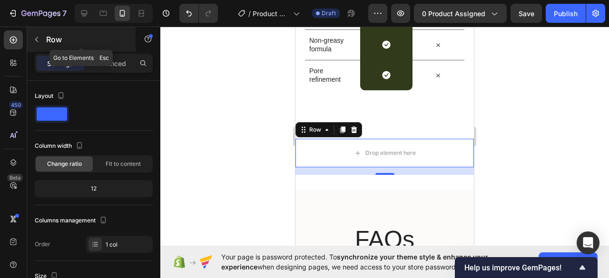
click at [41, 38] on button "button" at bounding box center [36, 39] width 15 height 15
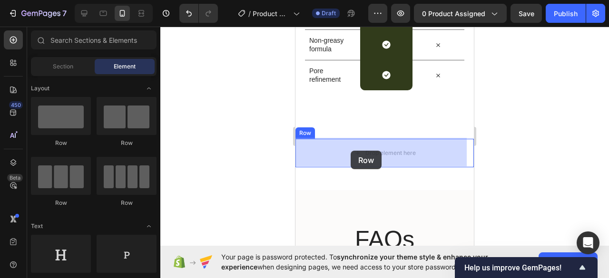
drag, startPoint x: 413, startPoint y: 143, endPoint x: 351, endPoint y: 151, distance: 62.4
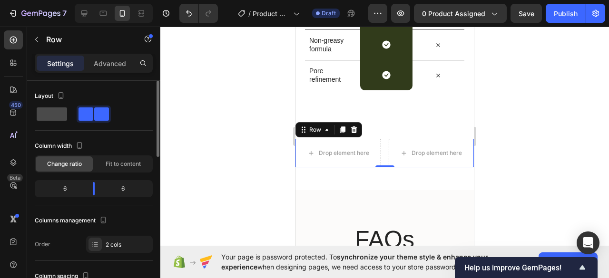
click at [67, 111] on span at bounding box center [52, 114] width 30 height 13
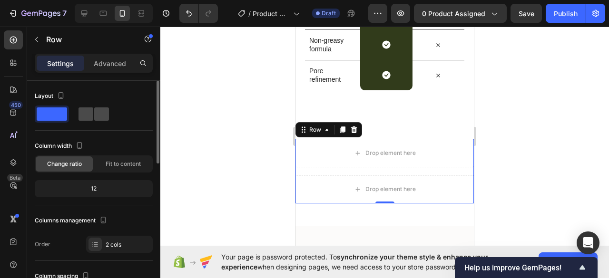
click at [108, 116] on span at bounding box center [101, 114] width 15 height 13
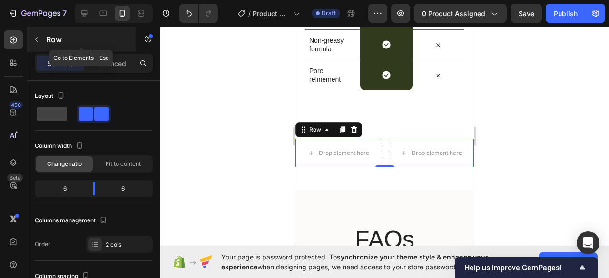
click at [44, 34] on button "button" at bounding box center [36, 39] width 15 height 15
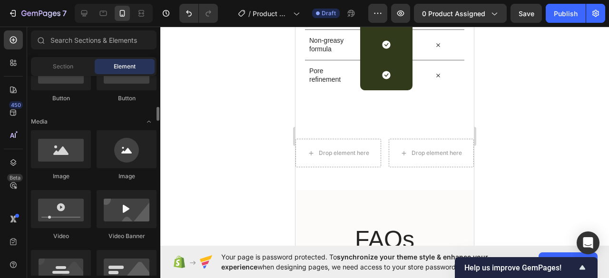
scroll to position [273, 0]
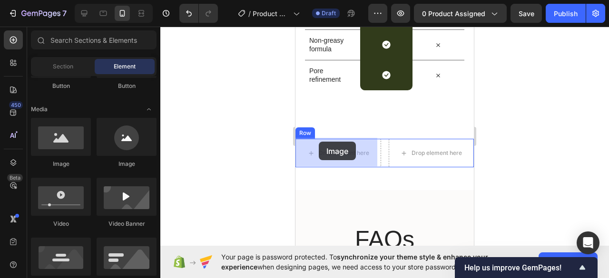
drag, startPoint x: 364, startPoint y: 170, endPoint x: 319, endPoint y: 142, distance: 53.1
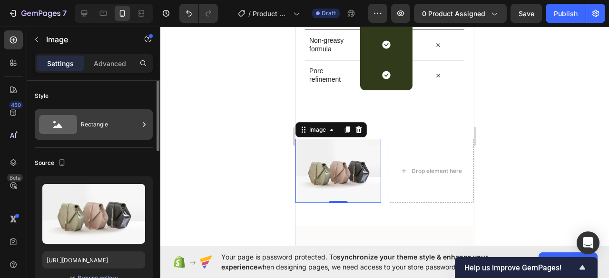
click at [79, 133] on div "Rectangle" at bounding box center [94, 124] width 118 height 30
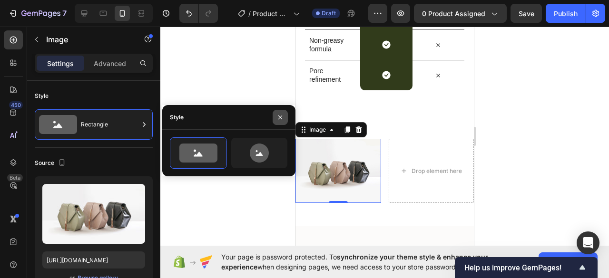
click at [283, 121] on button "button" at bounding box center [280, 117] width 15 height 15
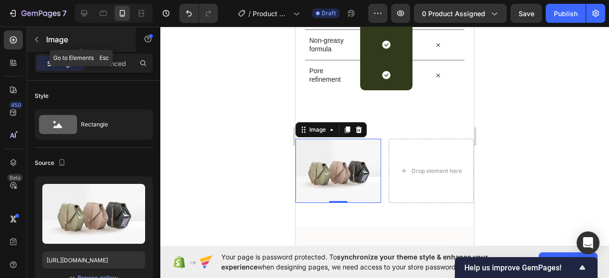
click at [50, 42] on p "Image" at bounding box center [86, 39] width 81 height 11
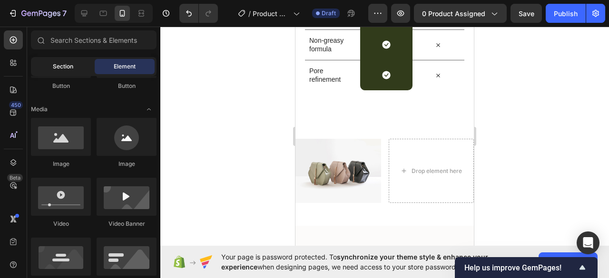
click at [65, 74] on div "Section" at bounding box center [63, 66] width 60 height 15
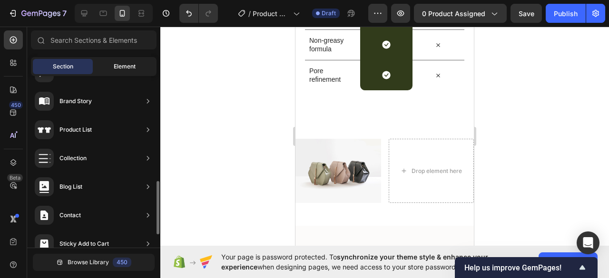
click at [115, 74] on div "Element" at bounding box center [125, 66] width 60 height 15
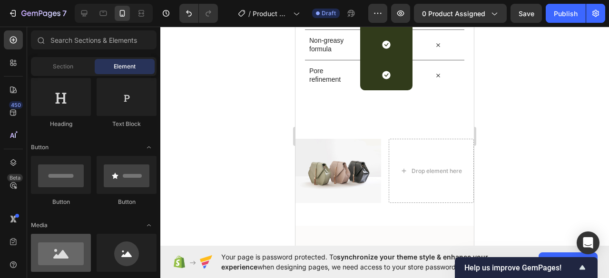
scroll to position [108, 0]
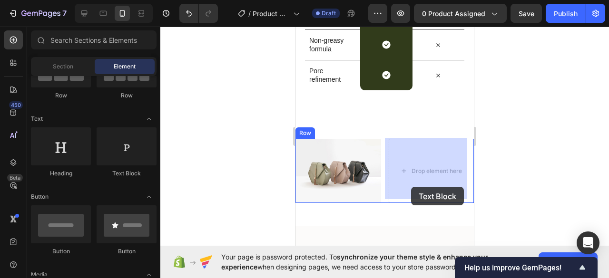
drag, startPoint x: 406, startPoint y: 177, endPoint x: 412, endPoint y: 183, distance: 8.7
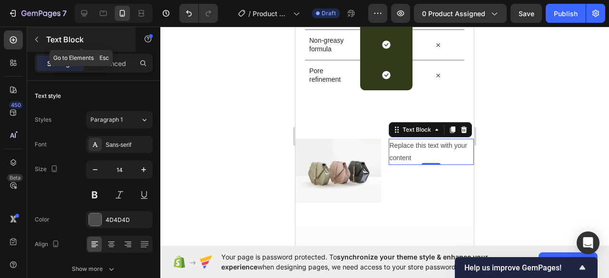
click at [65, 49] on div "Text Block" at bounding box center [81, 39] width 108 height 25
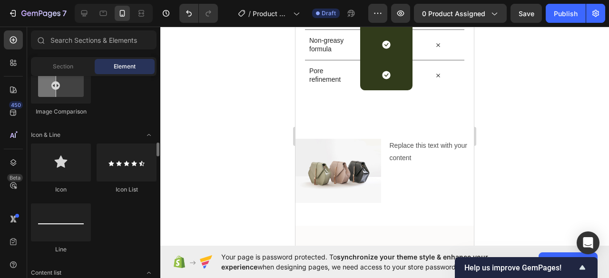
scroll to position [591, 0]
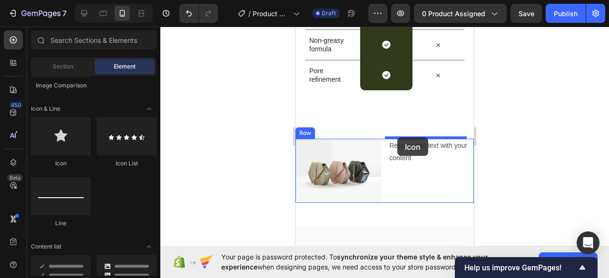
drag, startPoint x: 357, startPoint y: 169, endPoint x: 397, endPoint y: 138, distance: 50.5
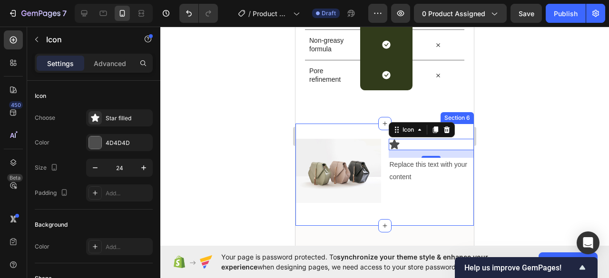
click at [365, 132] on div "Image Icon 16 Replace this text with your content Text Block Row Row Section 6" at bounding box center [384, 175] width 178 height 102
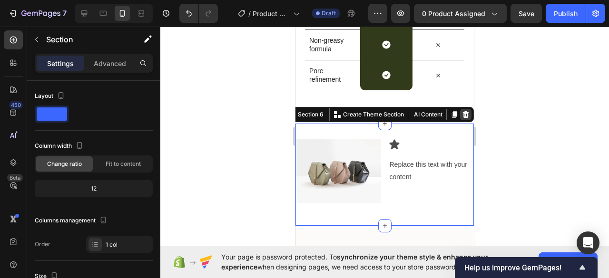
click at [463, 116] on icon at bounding box center [466, 114] width 6 height 7
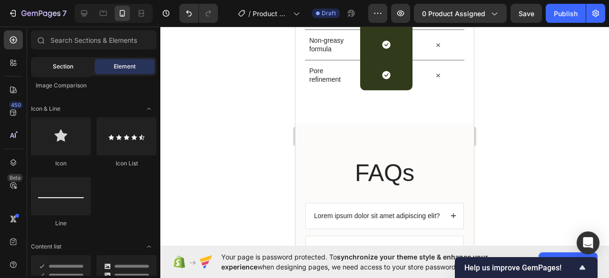
click at [56, 59] on div "Section" at bounding box center [63, 66] width 60 height 15
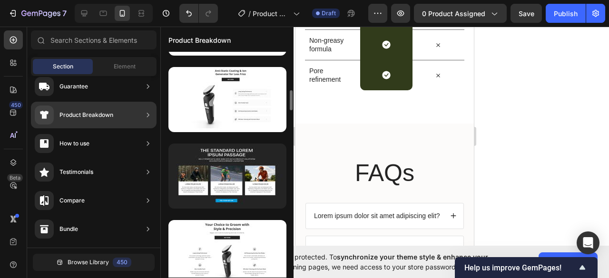
scroll to position [446, 0]
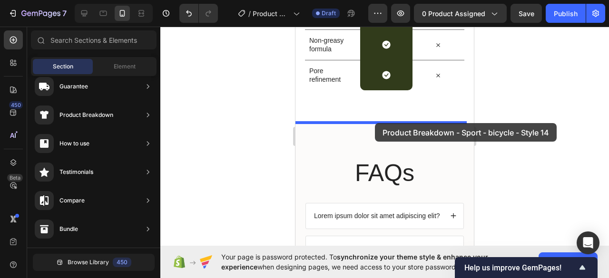
drag, startPoint x: 516, startPoint y: 205, endPoint x: 374, endPoint y: 123, distance: 164.5
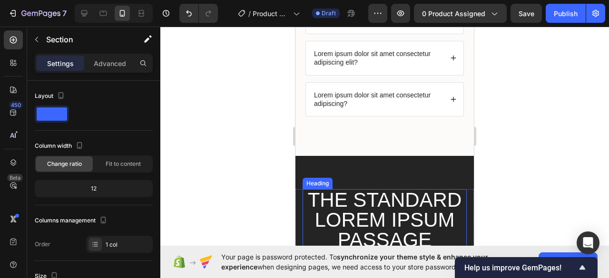
scroll to position [1770, 0]
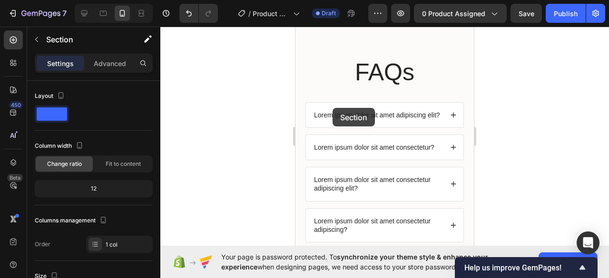
scroll to position [1612, 0]
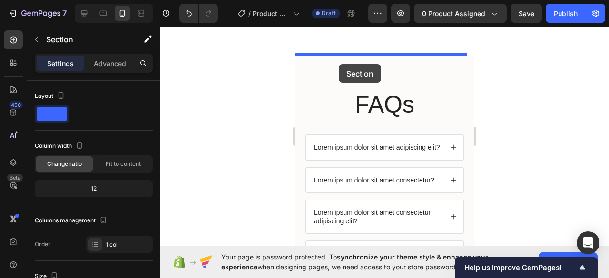
drag, startPoint x: 311, startPoint y: 147, endPoint x: 339, endPoint y: 62, distance: 89.1
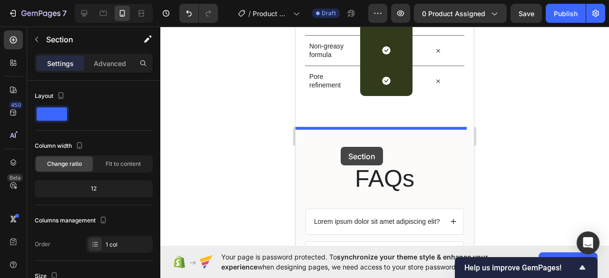
scroll to position [1560, 0]
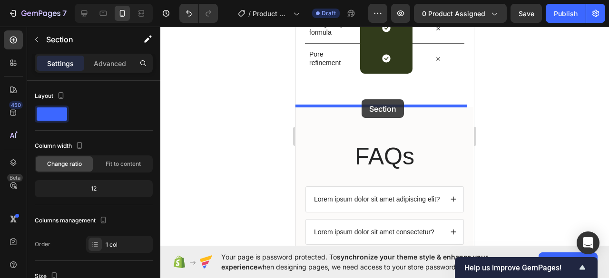
drag, startPoint x: 309, startPoint y: 84, endPoint x: 362, endPoint y: 99, distance: 54.6
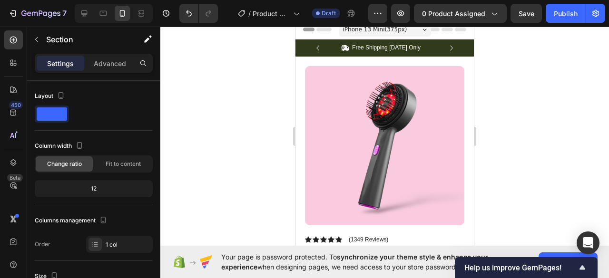
scroll to position [0, 0]
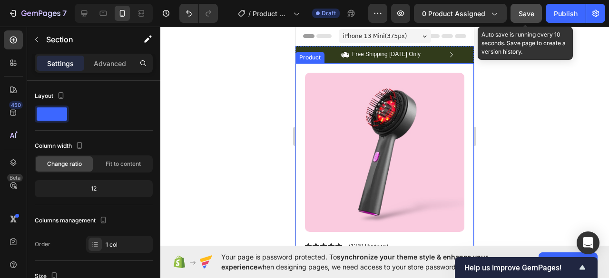
click at [528, 20] on button "Save" at bounding box center [526, 13] width 31 height 19
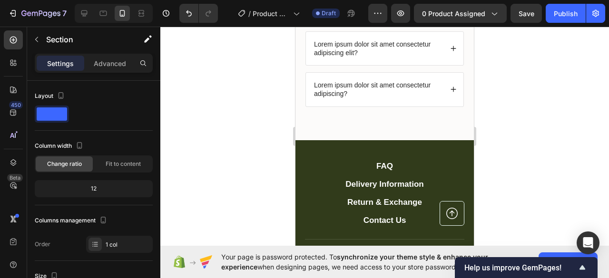
scroll to position [2666, 0]
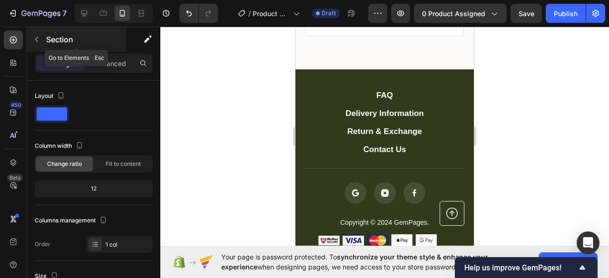
click at [38, 48] on div "Section" at bounding box center [76, 39] width 99 height 25
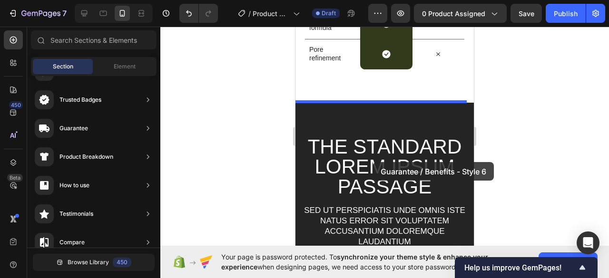
scroll to position [1996, 0]
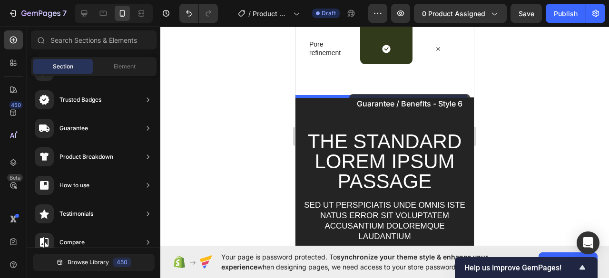
drag, startPoint x: 510, startPoint y: 171, endPoint x: 350, endPoint y: 96, distance: 176.7
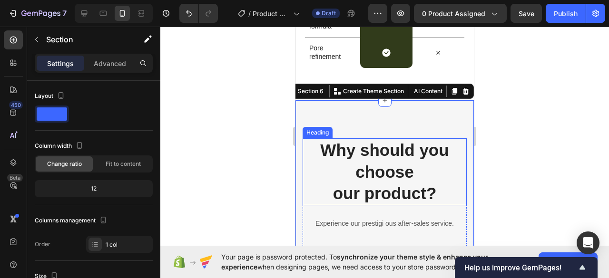
scroll to position [1992, 0]
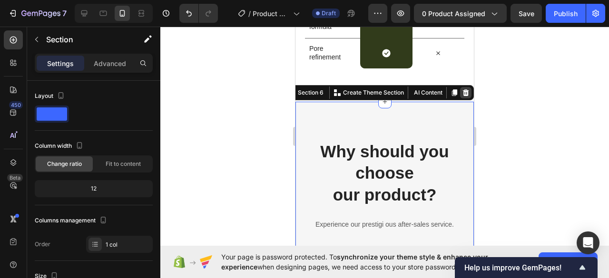
click at [463, 91] on icon at bounding box center [466, 92] width 6 height 7
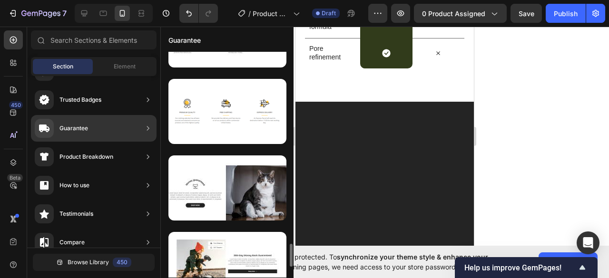
scroll to position [1890, 0]
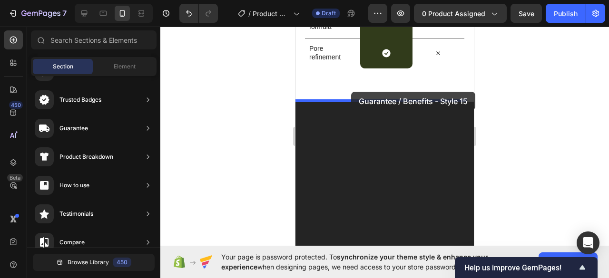
drag, startPoint x: 509, startPoint y: 149, endPoint x: 352, endPoint y: 98, distance: 164.8
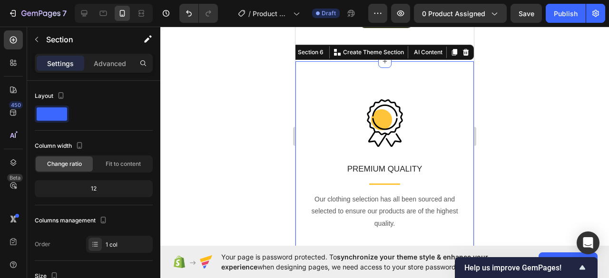
scroll to position [2033, 0]
click at [462, 50] on icon at bounding box center [466, 52] width 8 height 8
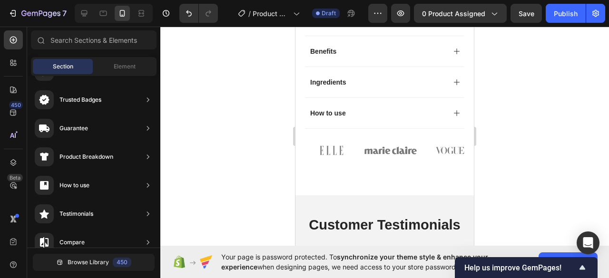
scroll to position [600, 0]
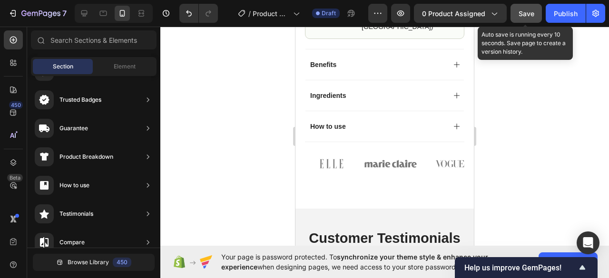
click at [519, 16] on button "Save" at bounding box center [526, 13] width 31 height 19
